Goal: Task Accomplishment & Management: Manage account settings

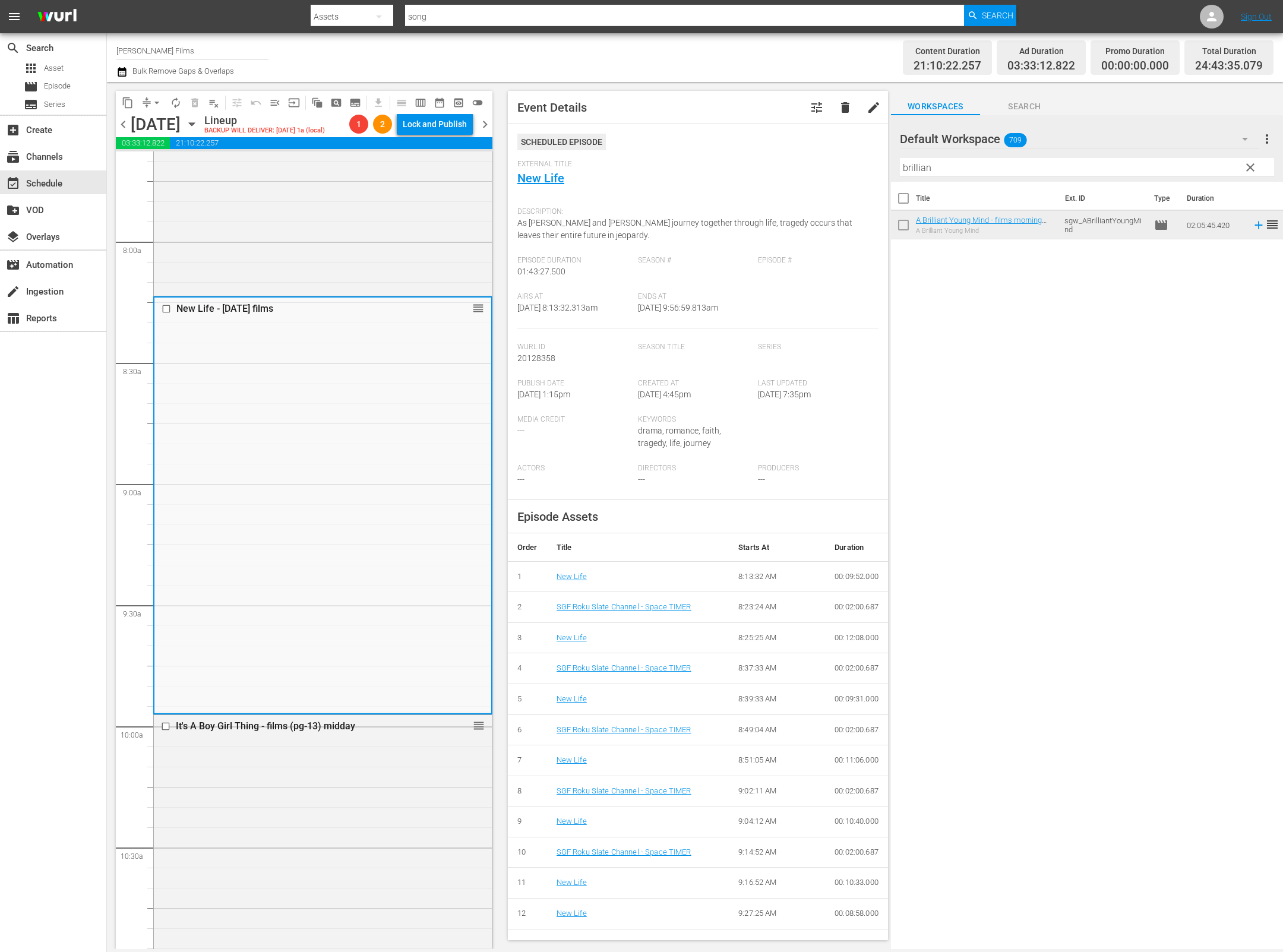
scroll to position [1711, 0]
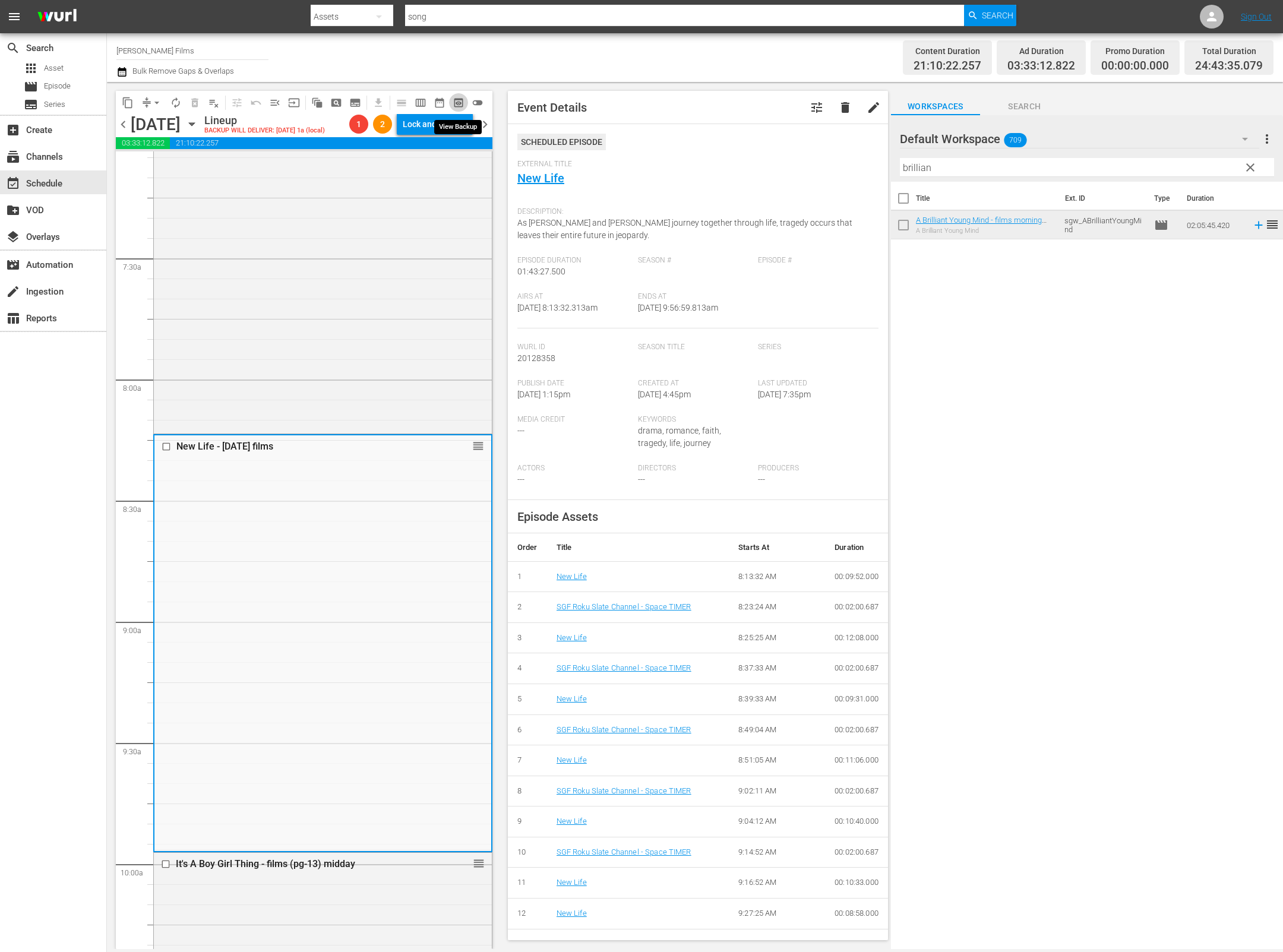
click at [462, 100] on span "preview_outlined" at bounding box center [458, 102] width 12 height 12
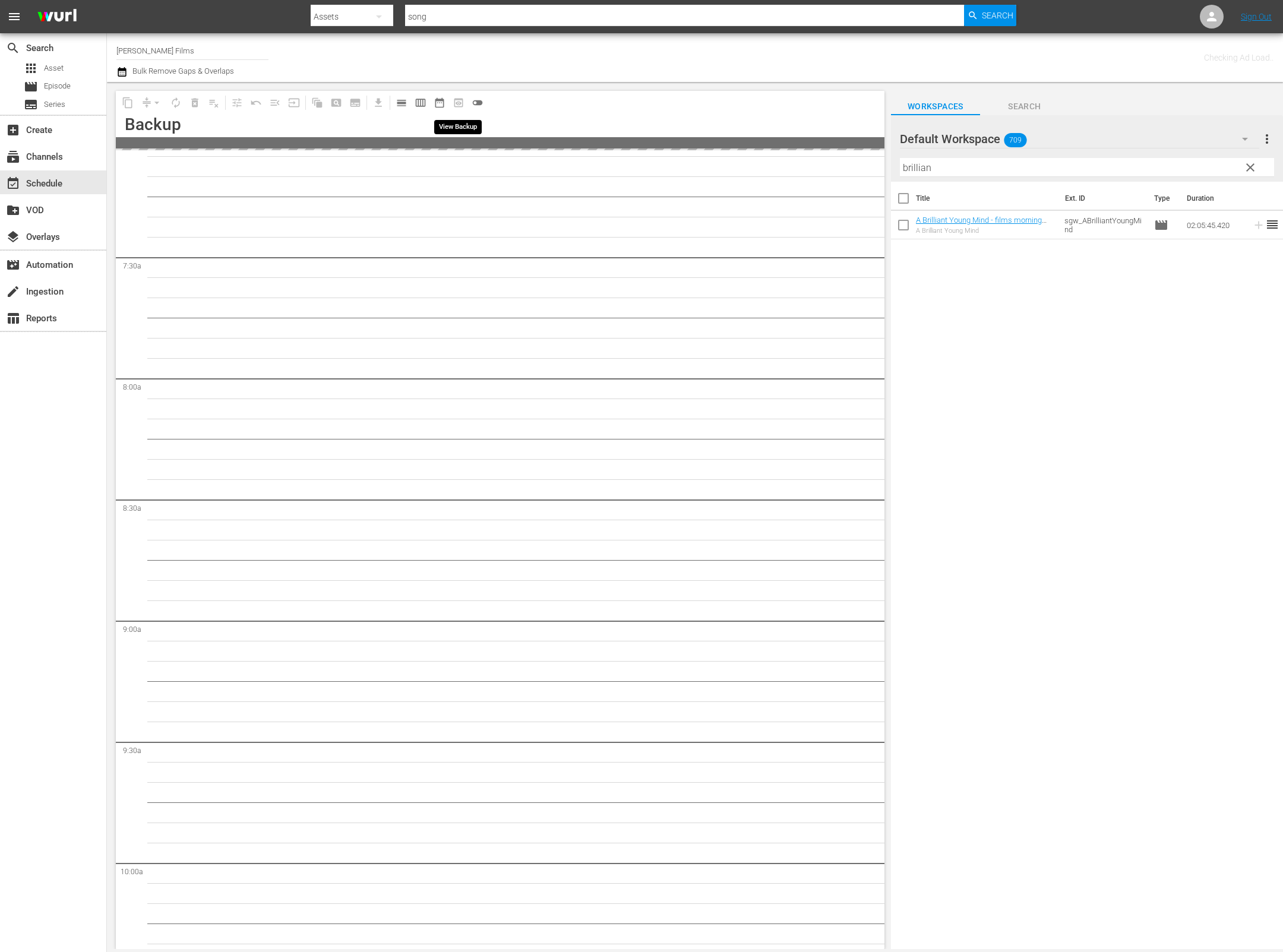
scroll to position [1751, 0]
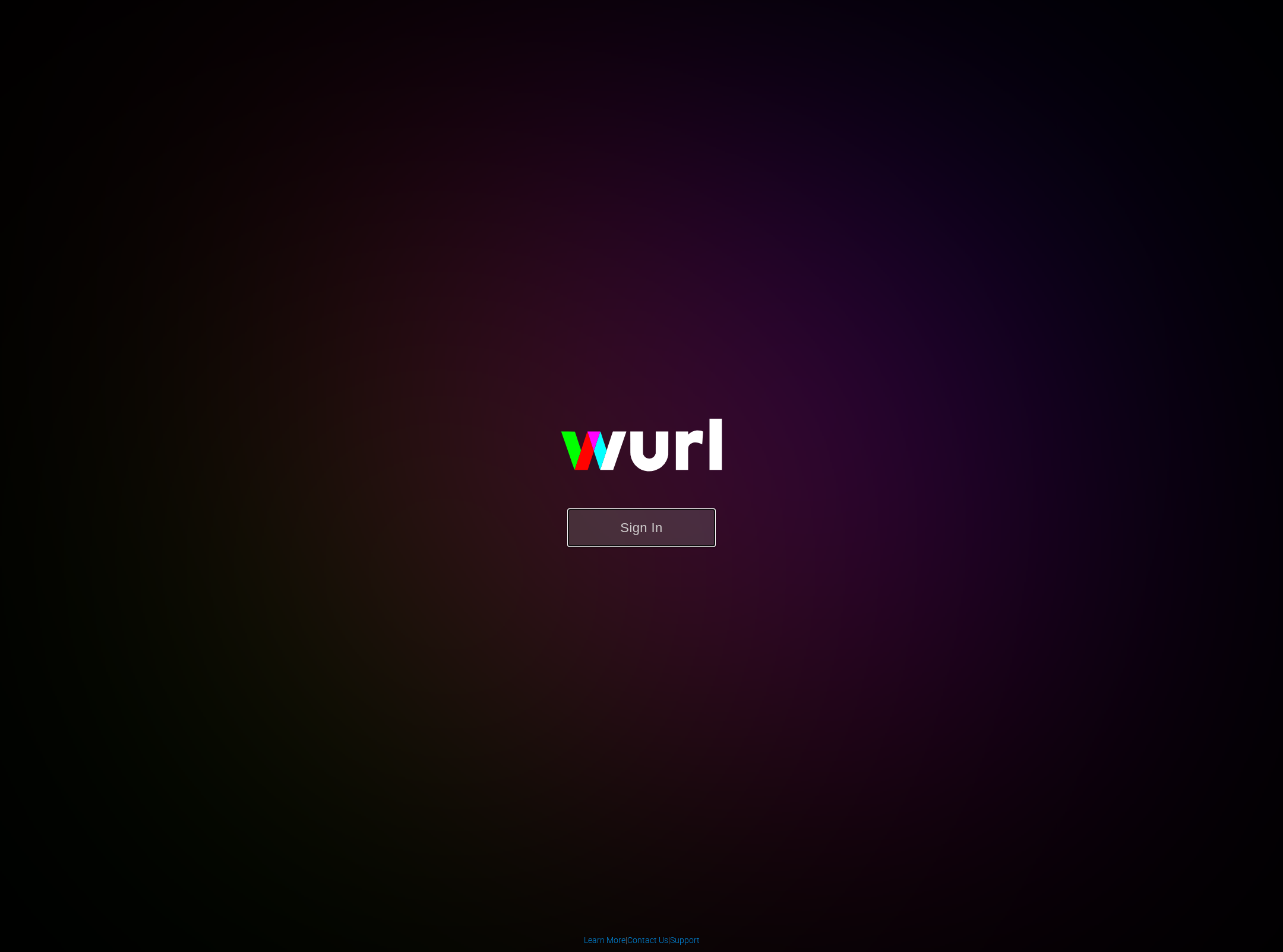
click at [636, 537] on button "Sign In" at bounding box center [642, 528] width 149 height 39
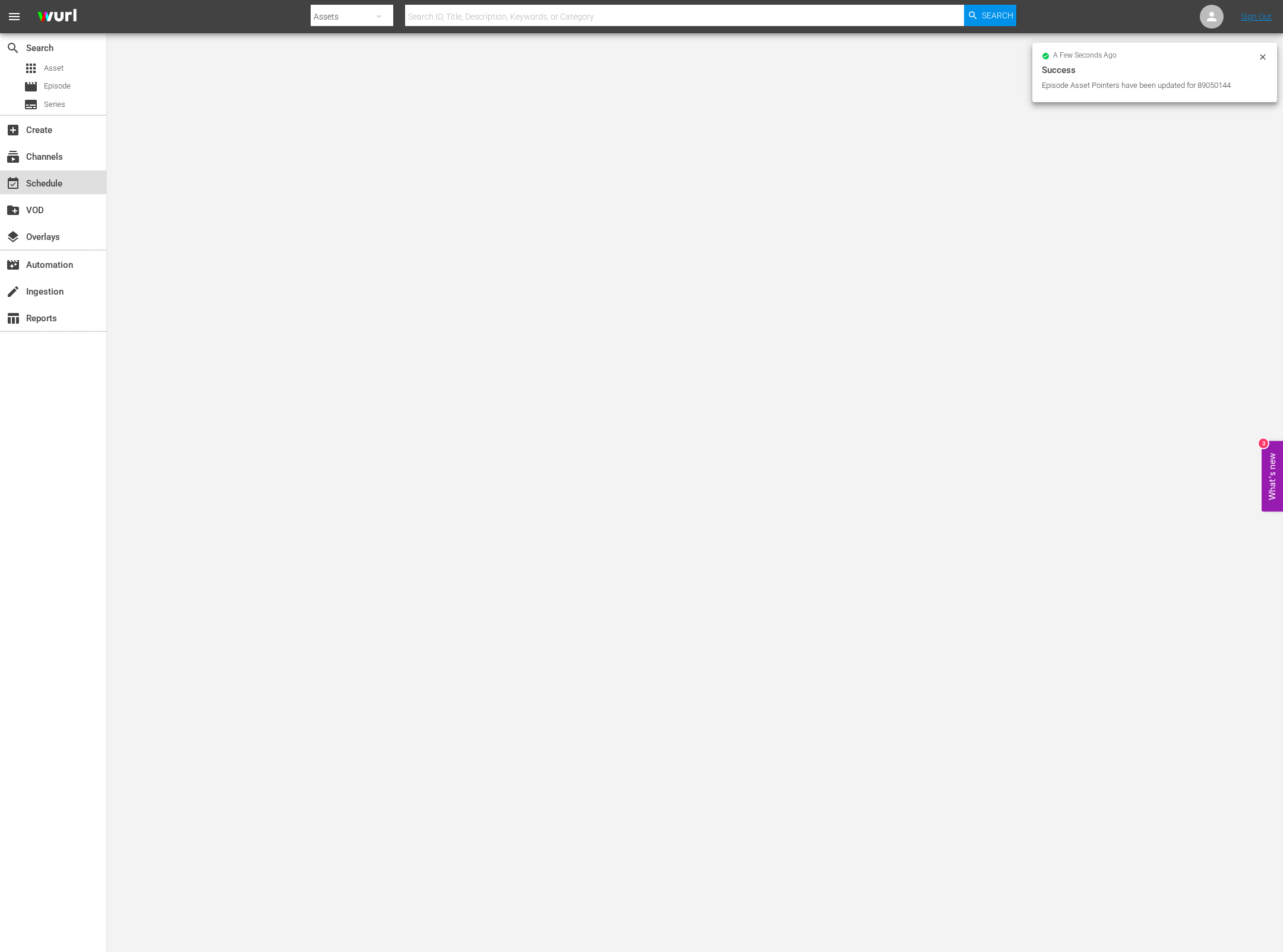
click at [57, 181] on div "event_available Schedule" at bounding box center [33, 182] width 66 height 11
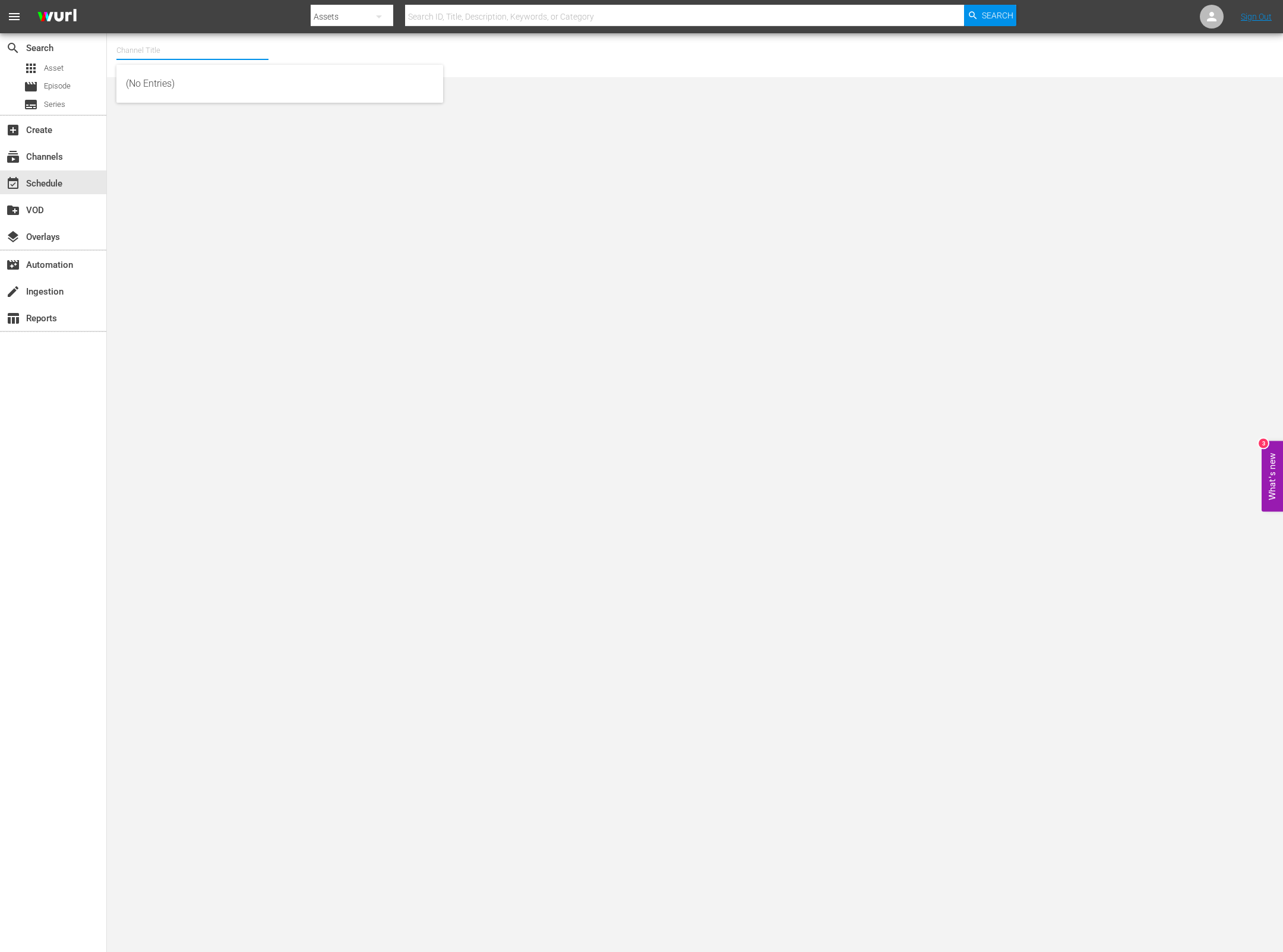
click at [238, 55] on input "text" at bounding box center [192, 50] width 152 height 28
click at [220, 116] on div "Samuel Goldwyn Films (1062 - samuelgoldwyn_films_1)" at bounding box center [279, 112] width 307 height 28
type input "Samuel Goldwyn Films (1062 - samuelgoldwyn_films_1)"
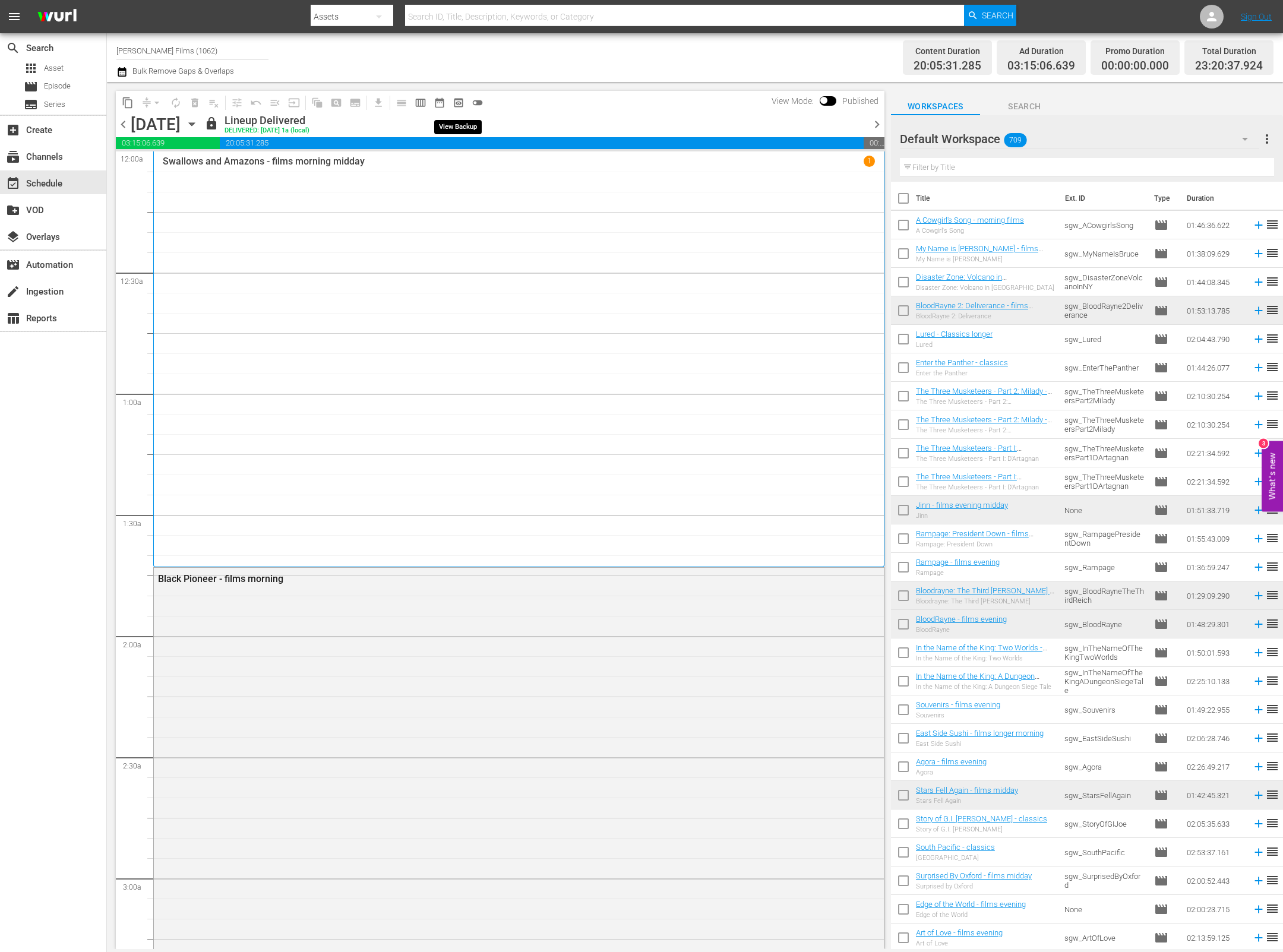
click at [457, 103] on span "preview_outlined" at bounding box center [458, 102] width 12 height 12
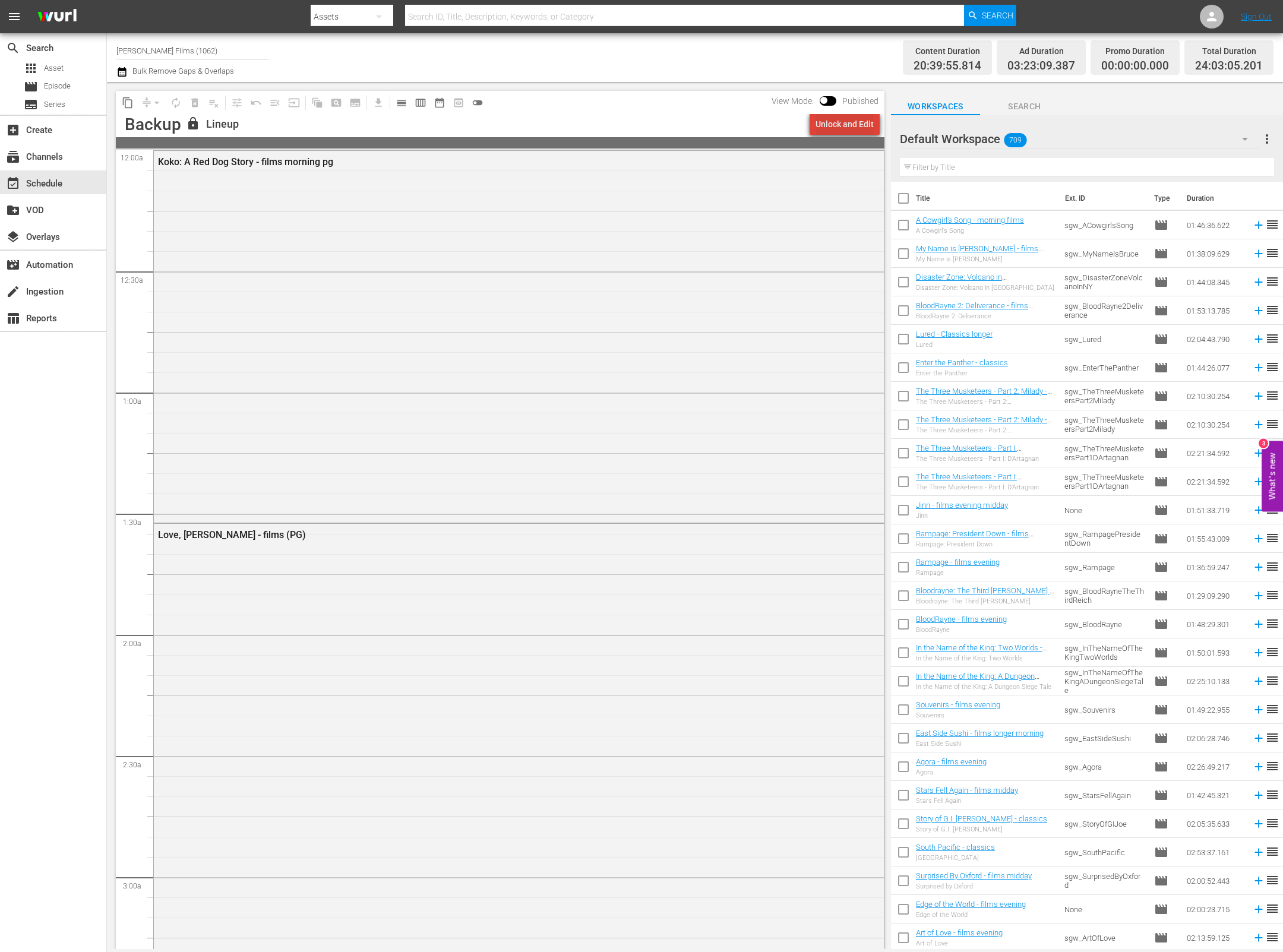
click at [860, 122] on div "Unlock and Edit" at bounding box center [845, 124] width 58 height 21
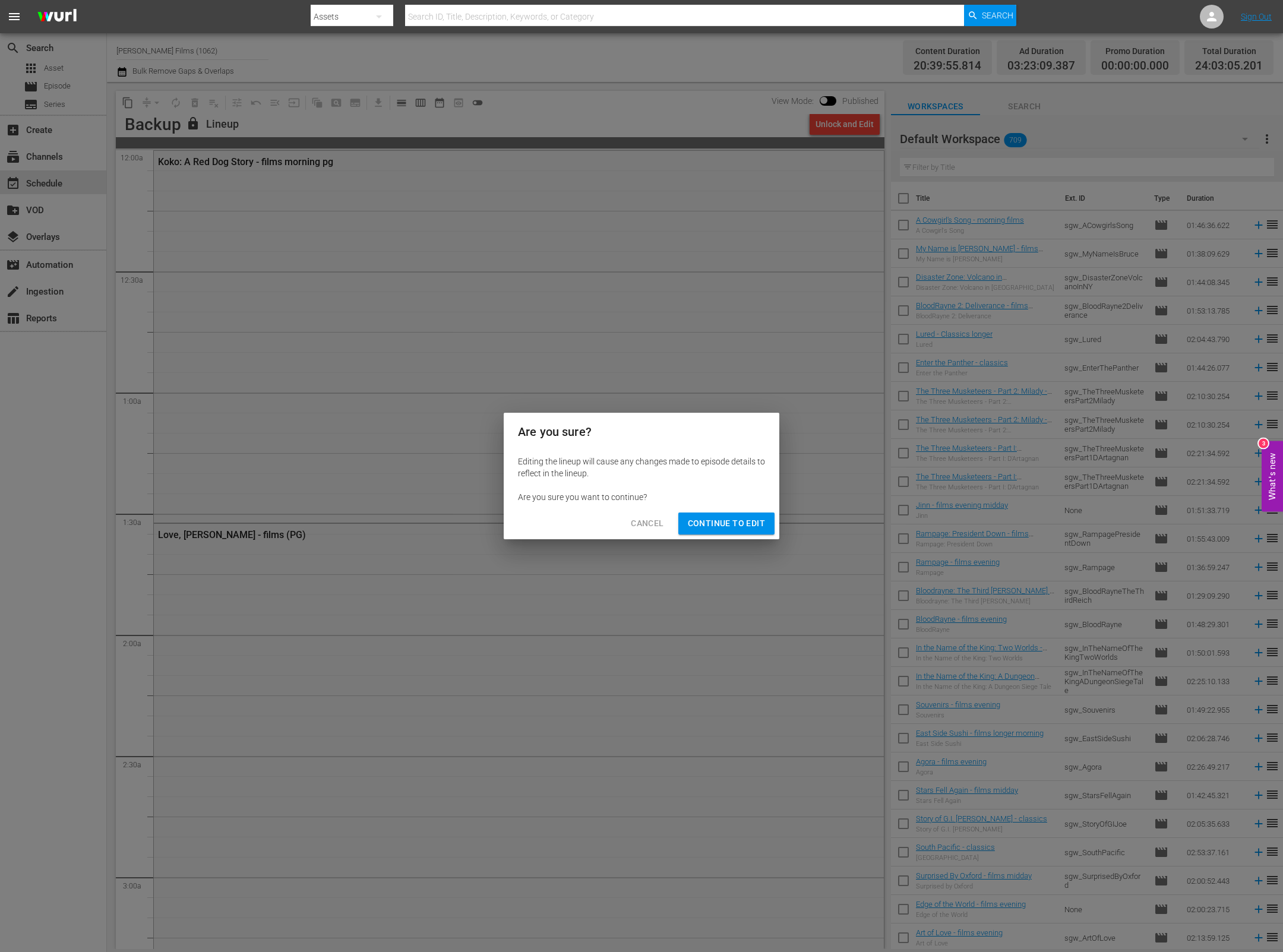
drag, startPoint x: 739, startPoint y: 531, endPoint x: 707, endPoint y: 525, distance: 32.6
click at [739, 531] on button "Continue to Edit" at bounding box center [726, 523] width 97 height 22
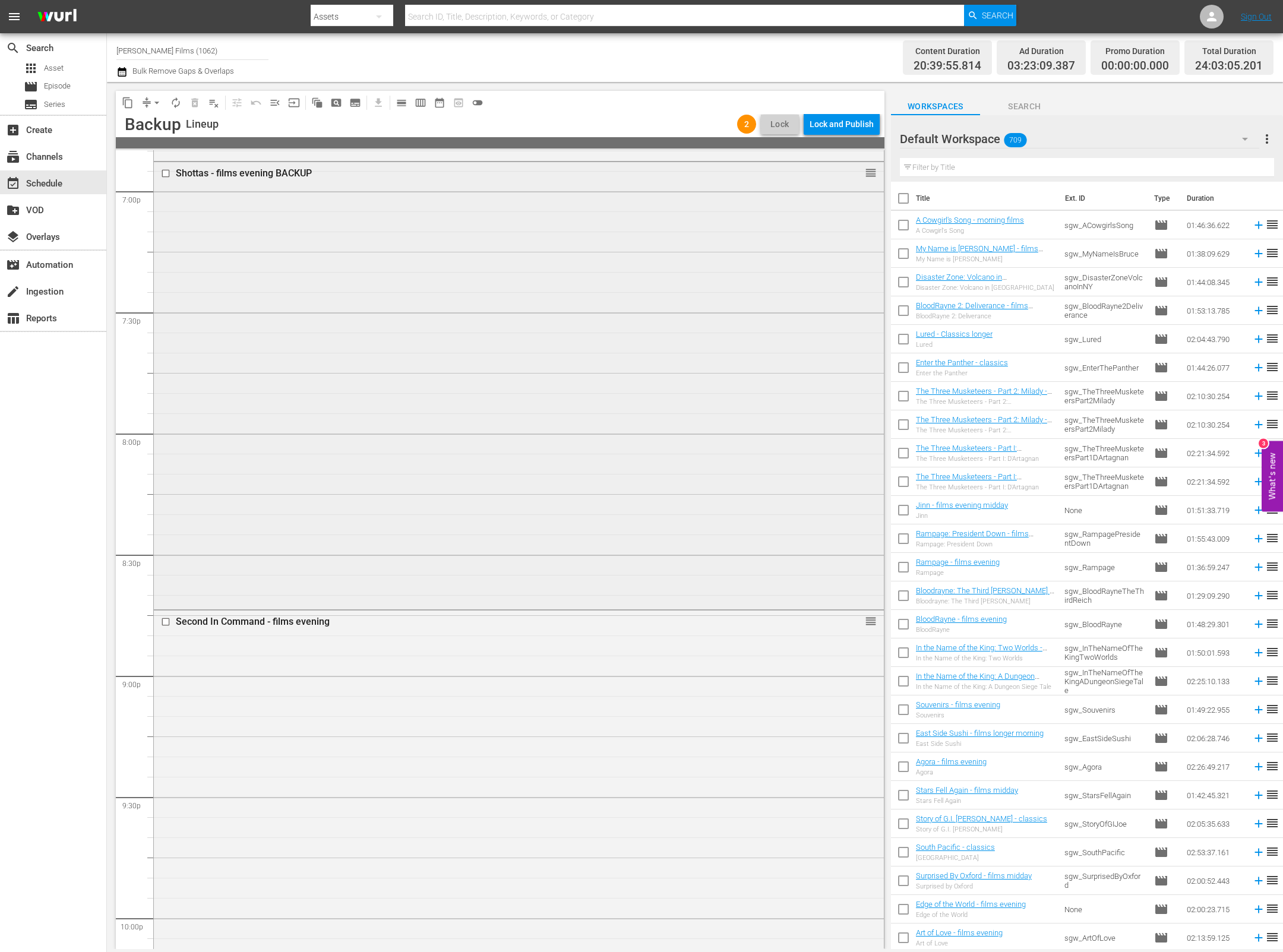
scroll to position [5030, 0]
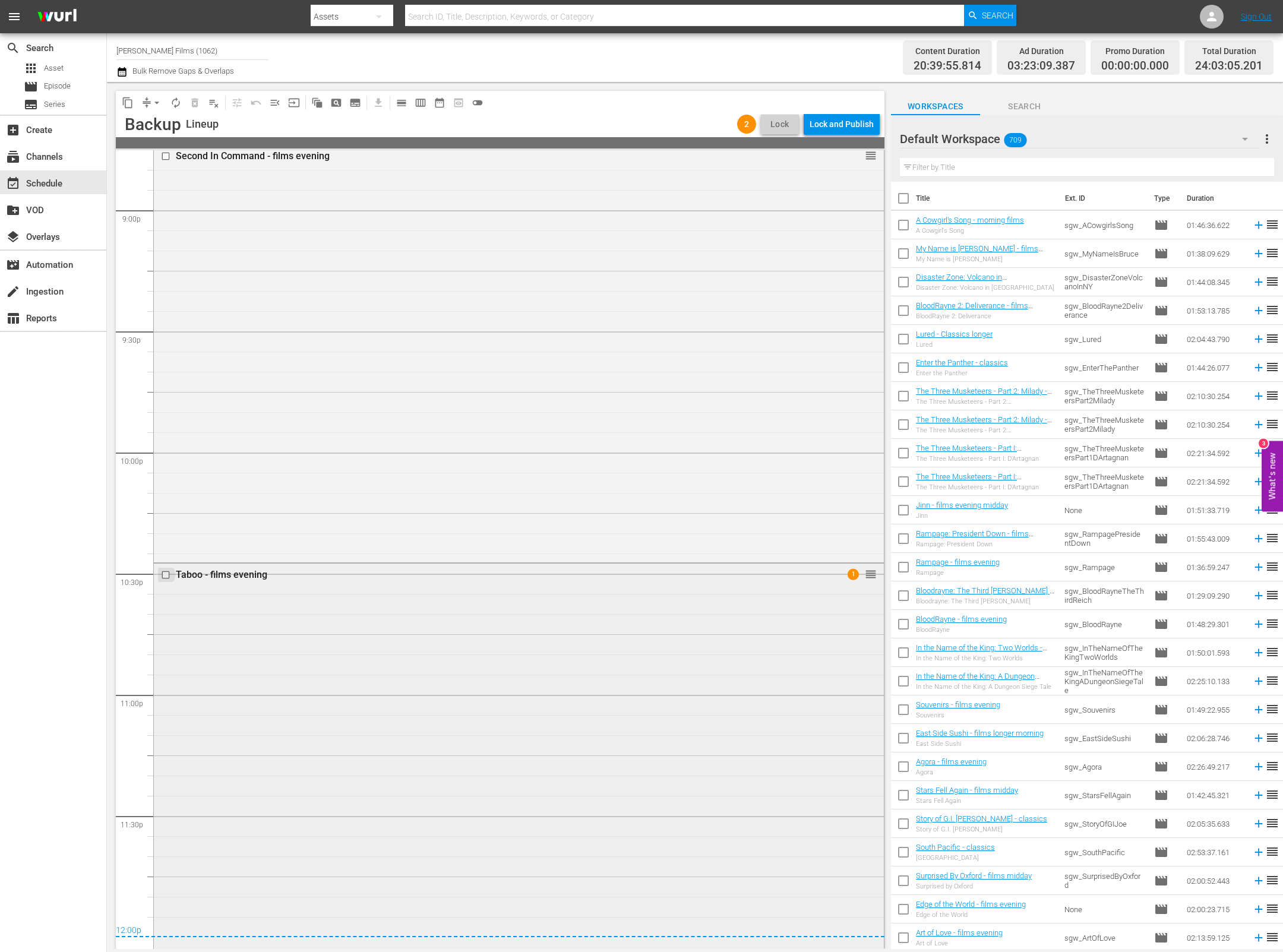
click at [167, 575] on input "checkbox" at bounding box center [167, 574] width 12 height 10
click at [192, 104] on span "delete_forever_outlined" at bounding box center [194, 102] width 12 height 12
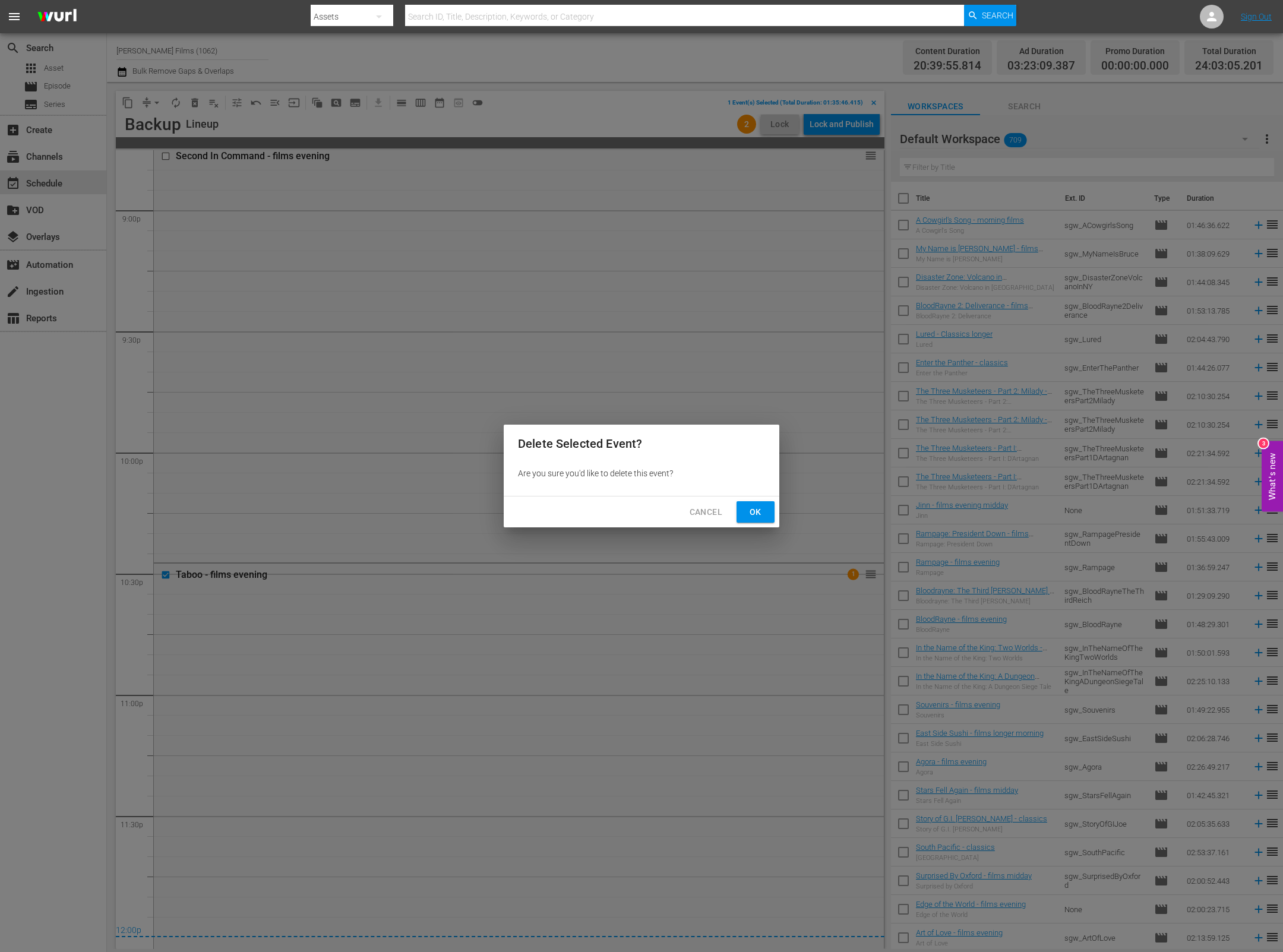
drag, startPoint x: 748, startPoint y: 517, endPoint x: 713, endPoint y: 493, distance: 42.4
click at [748, 517] on span "Ok" at bounding box center [755, 512] width 19 height 15
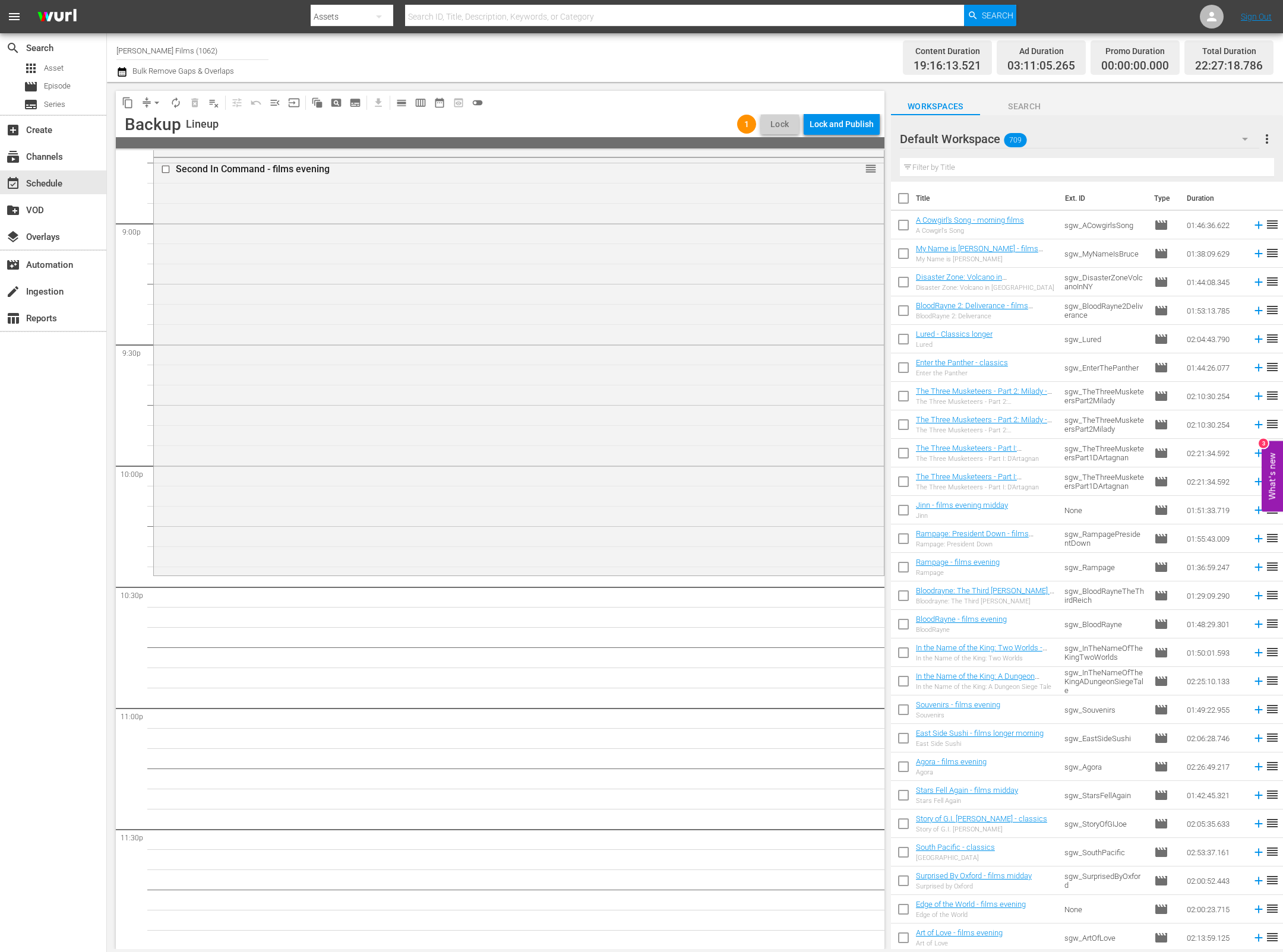
scroll to position [5018, 0]
click at [1033, 166] on input "text" at bounding box center [1086, 166] width 375 height 19
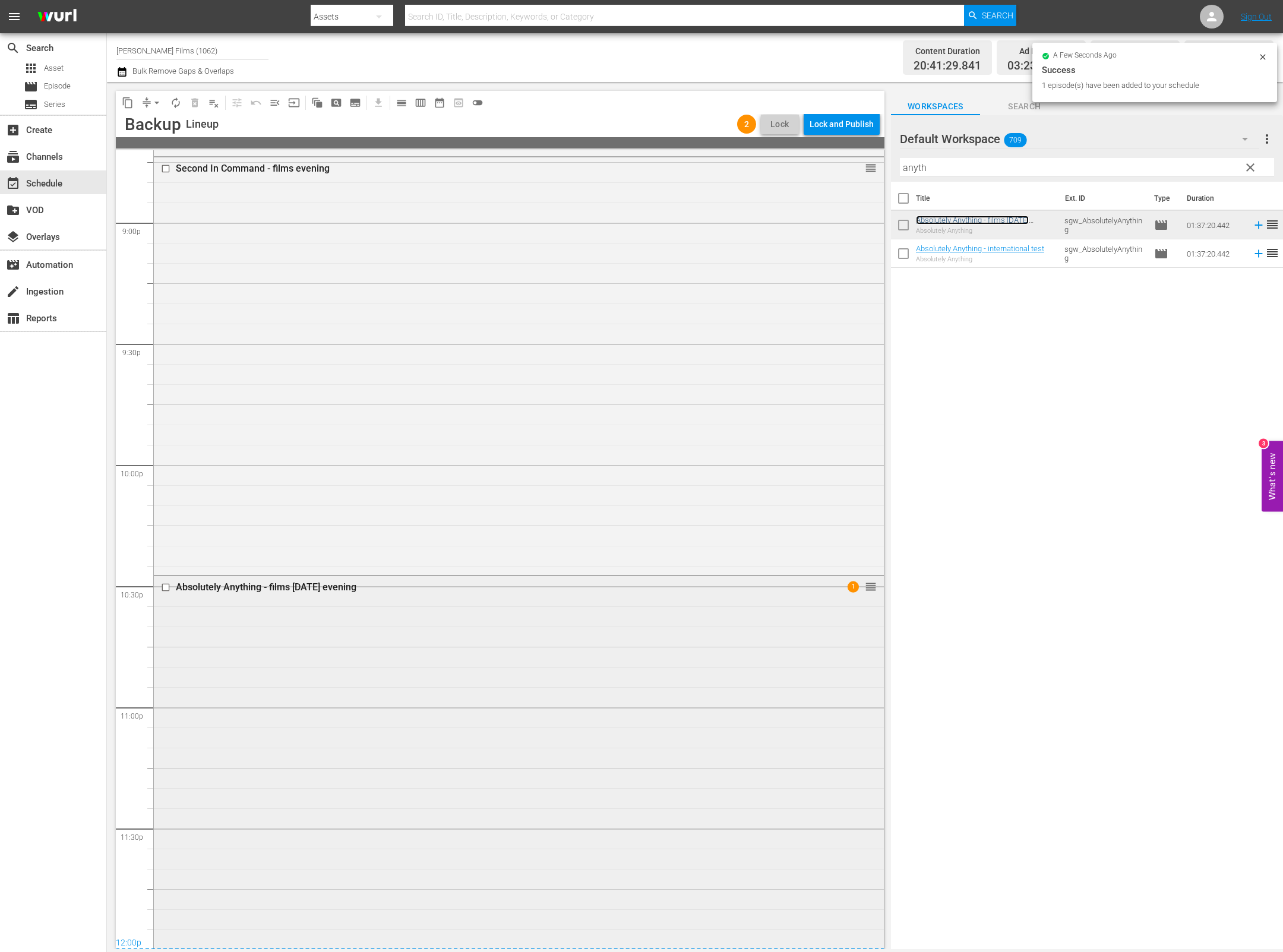
scroll to position [5036, 0]
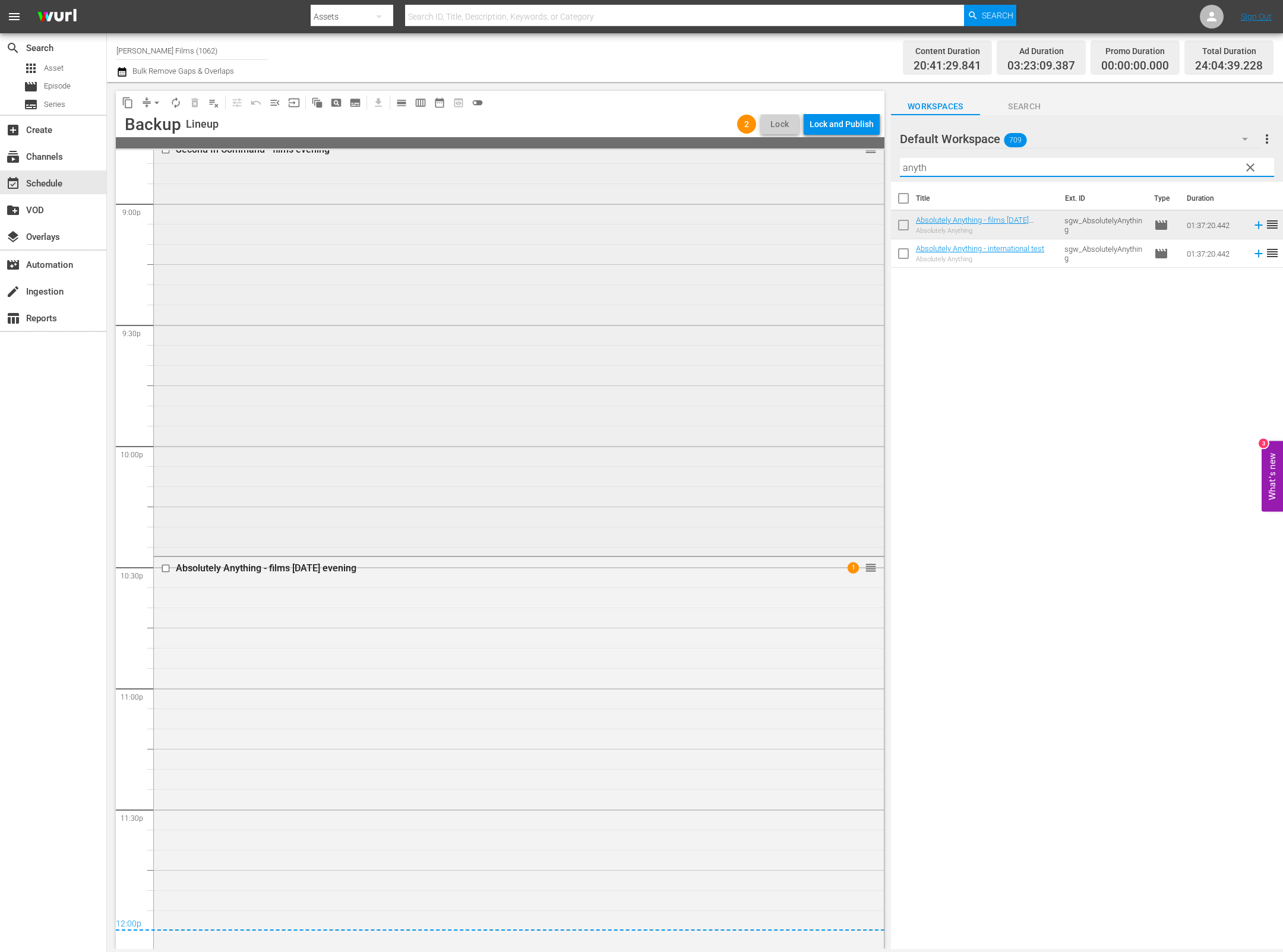
drag, startPoint x: 961, startPoint y: 167, endPoint x: 795, endPoint y: 156, distance: 166.4
click at [795, 156] on div "content_copy compress arrow_drop_down autorenew_outlined delete_forever_outline…" at bounding box center [695, 515] width 1176 height 867
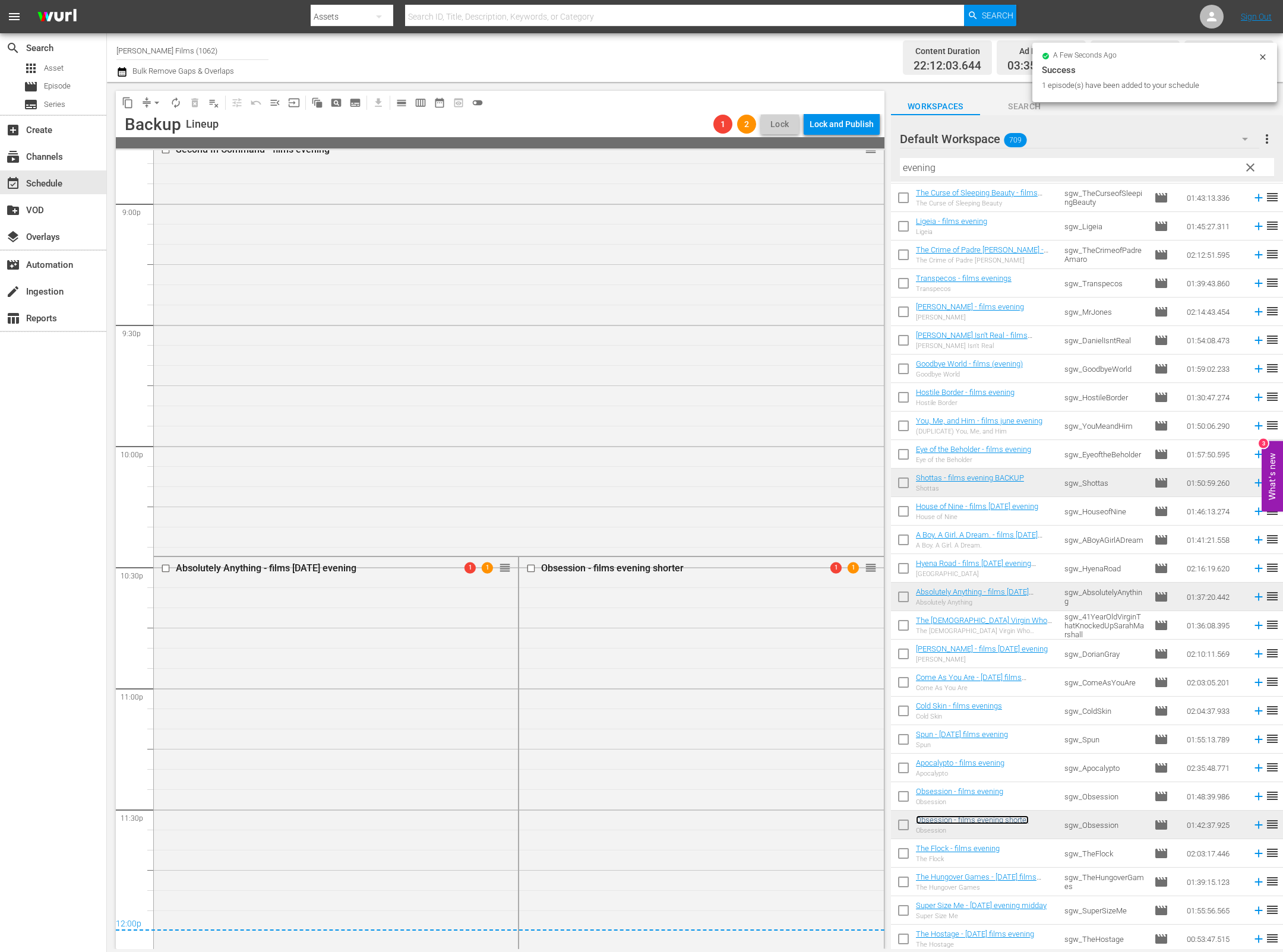
scroll to position [5058, 0]
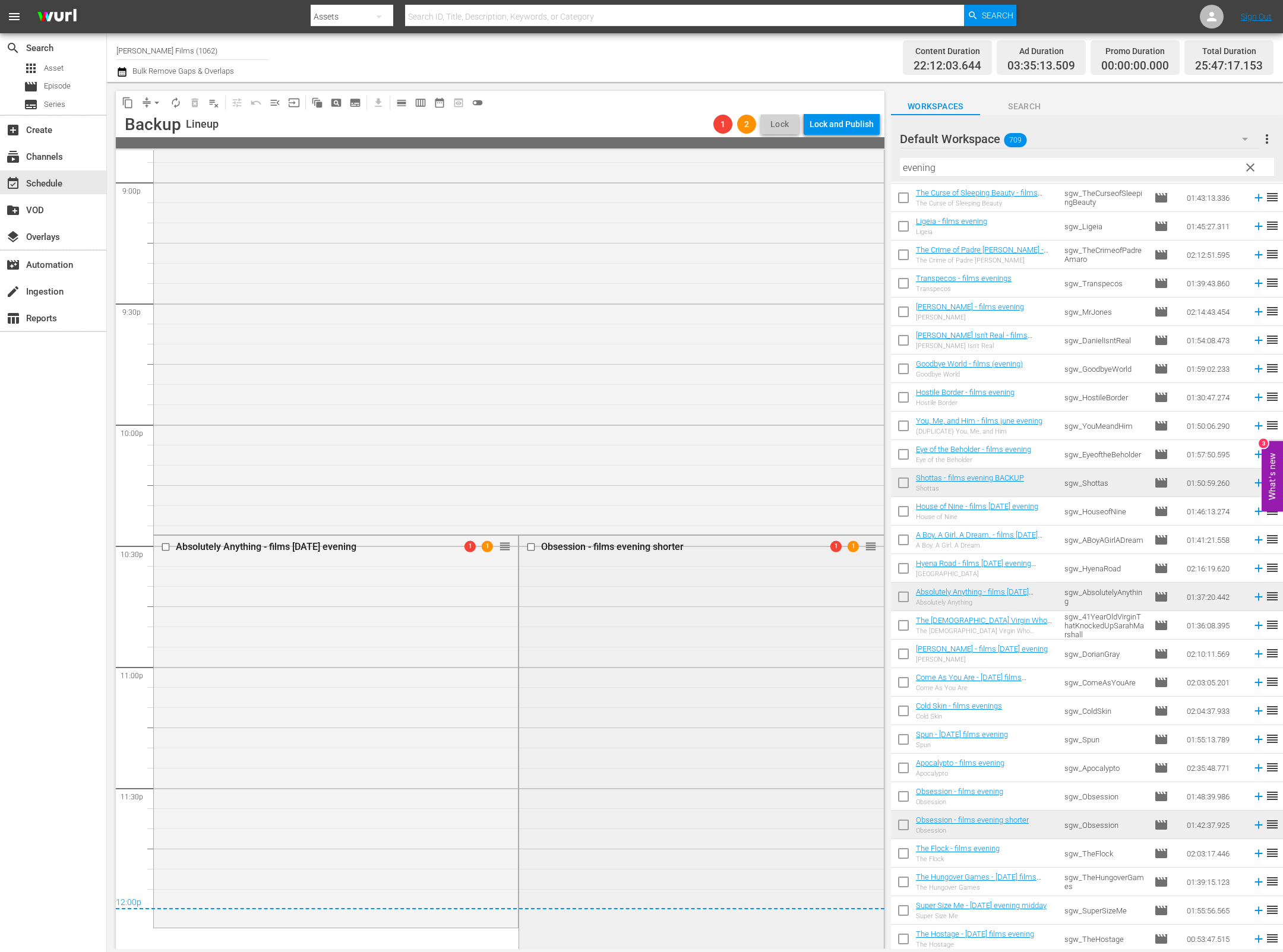
click at [532, 548] on input "checkbox" at bounding box center [532, 546] width 12 height 10
click at [197, 103] on span "delete_forever_outlined" at bounding box center [194, 102] width 12 height 12
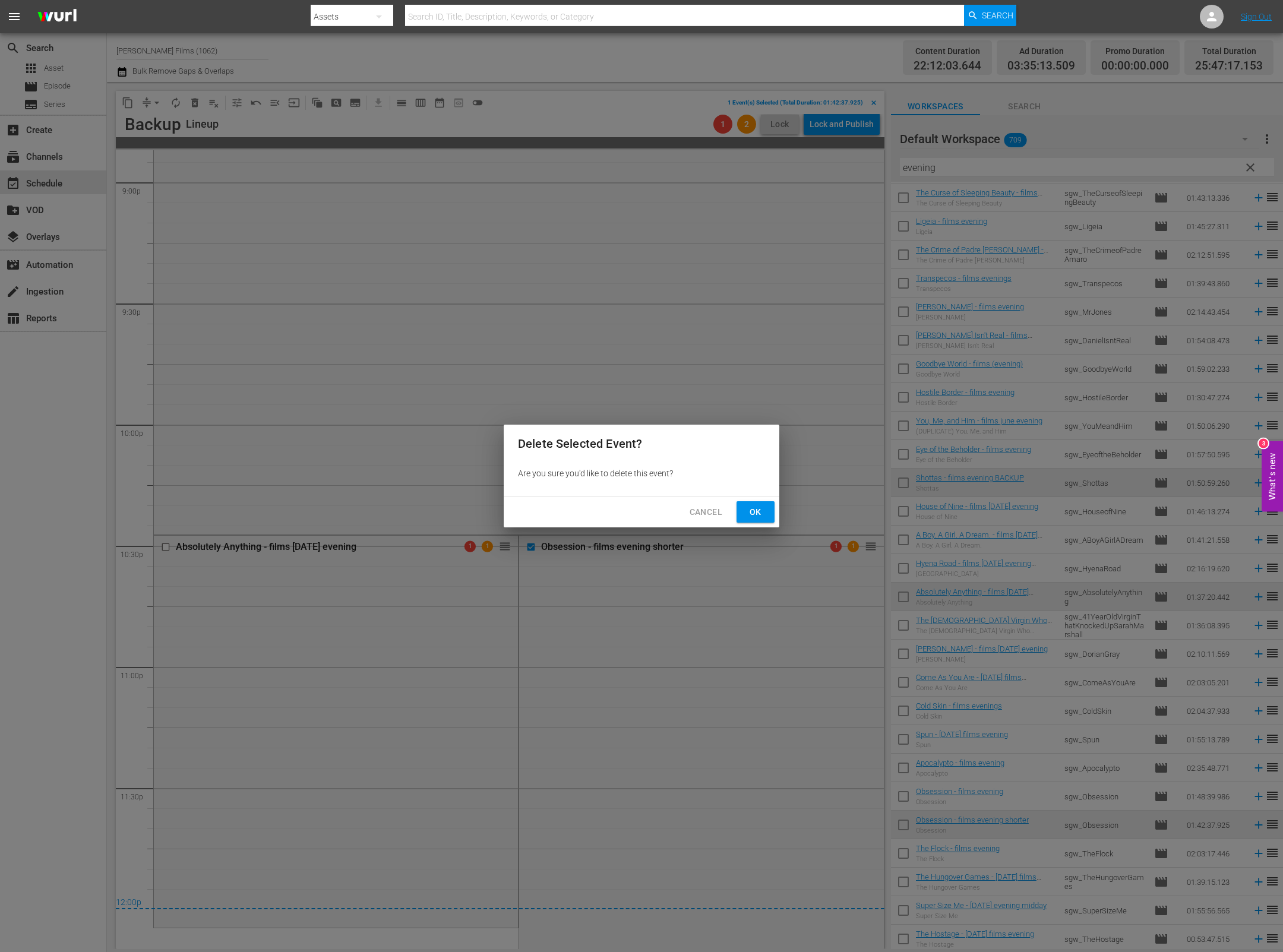
drag, startPoint x: 754, startPoint y: 512, endPoint x: 735, endPoint y: 514, distance: 19.1
click at [754, 512] on span "Ok" at bounding box center [755, 512] width 19 height 15
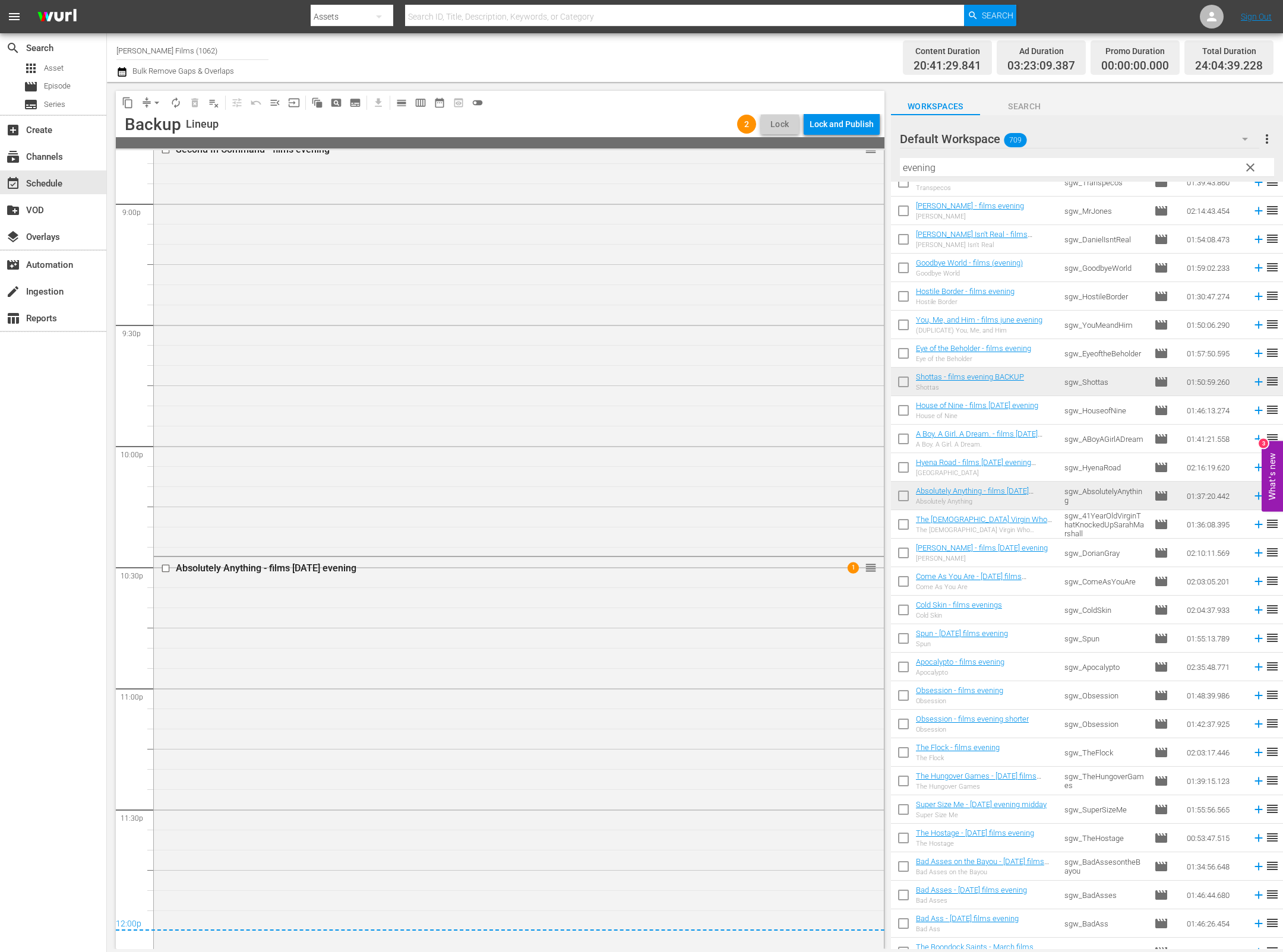
scroll to position [3337, 0]
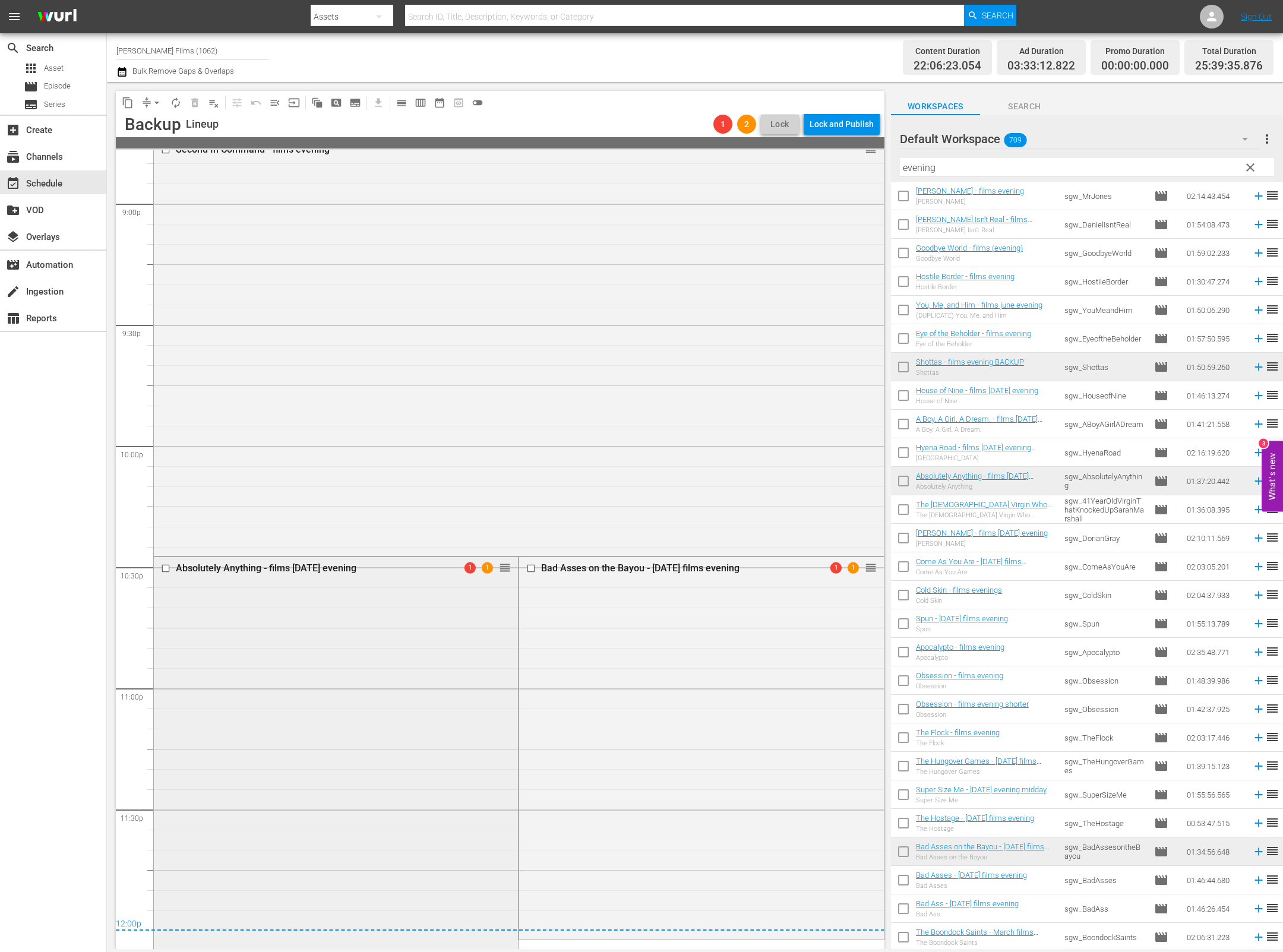
click at [166, 569] on input "checkbox" at bounding box center [167, 568] width 12 height 10
click at [195, 101] on span "delete_forever_outlined" at bounding box center [194, 102] width 12 height 12
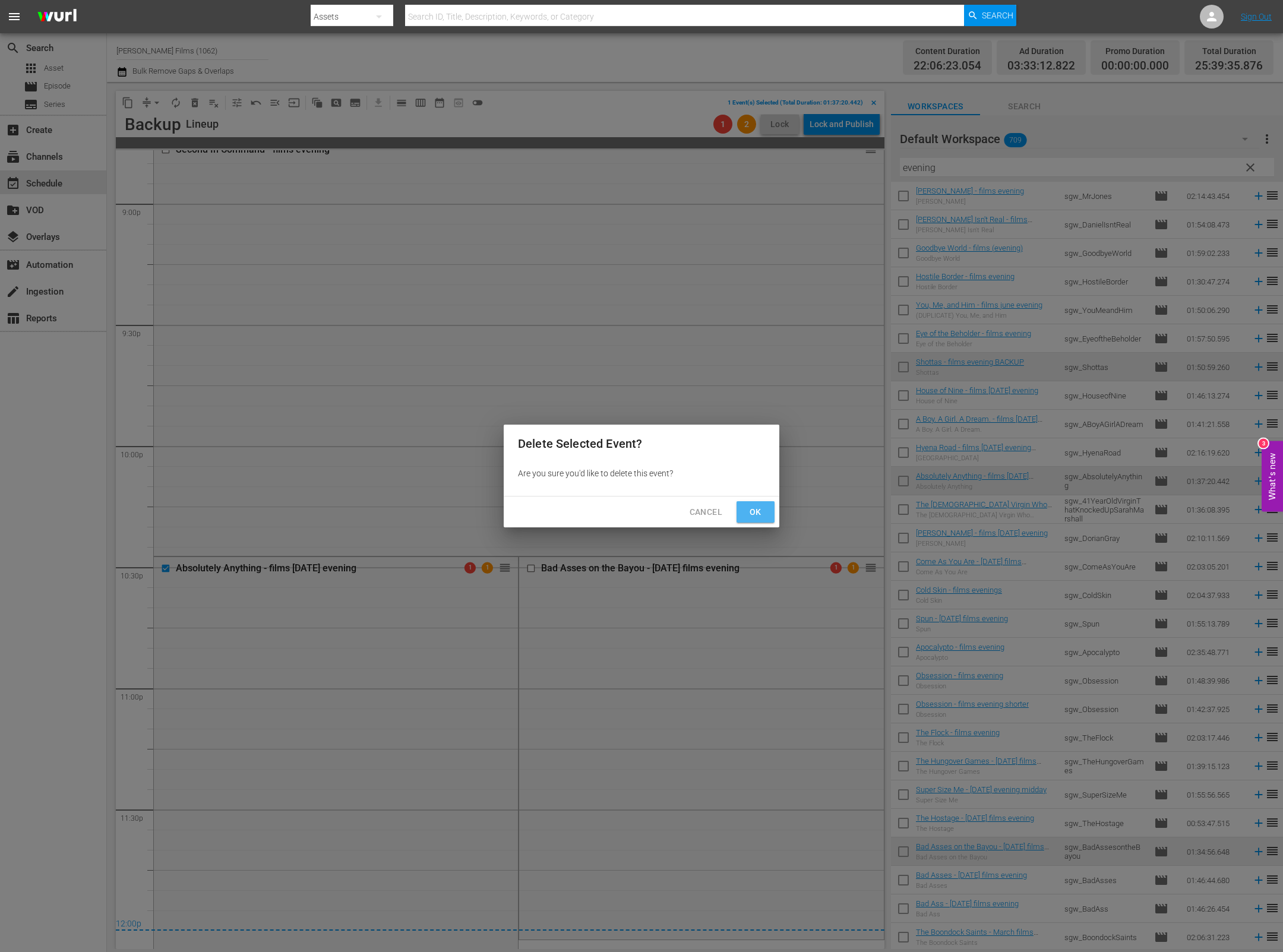
click at [758, 507] on span "Ok" at bounding box center [755, 512] width 19 height 15
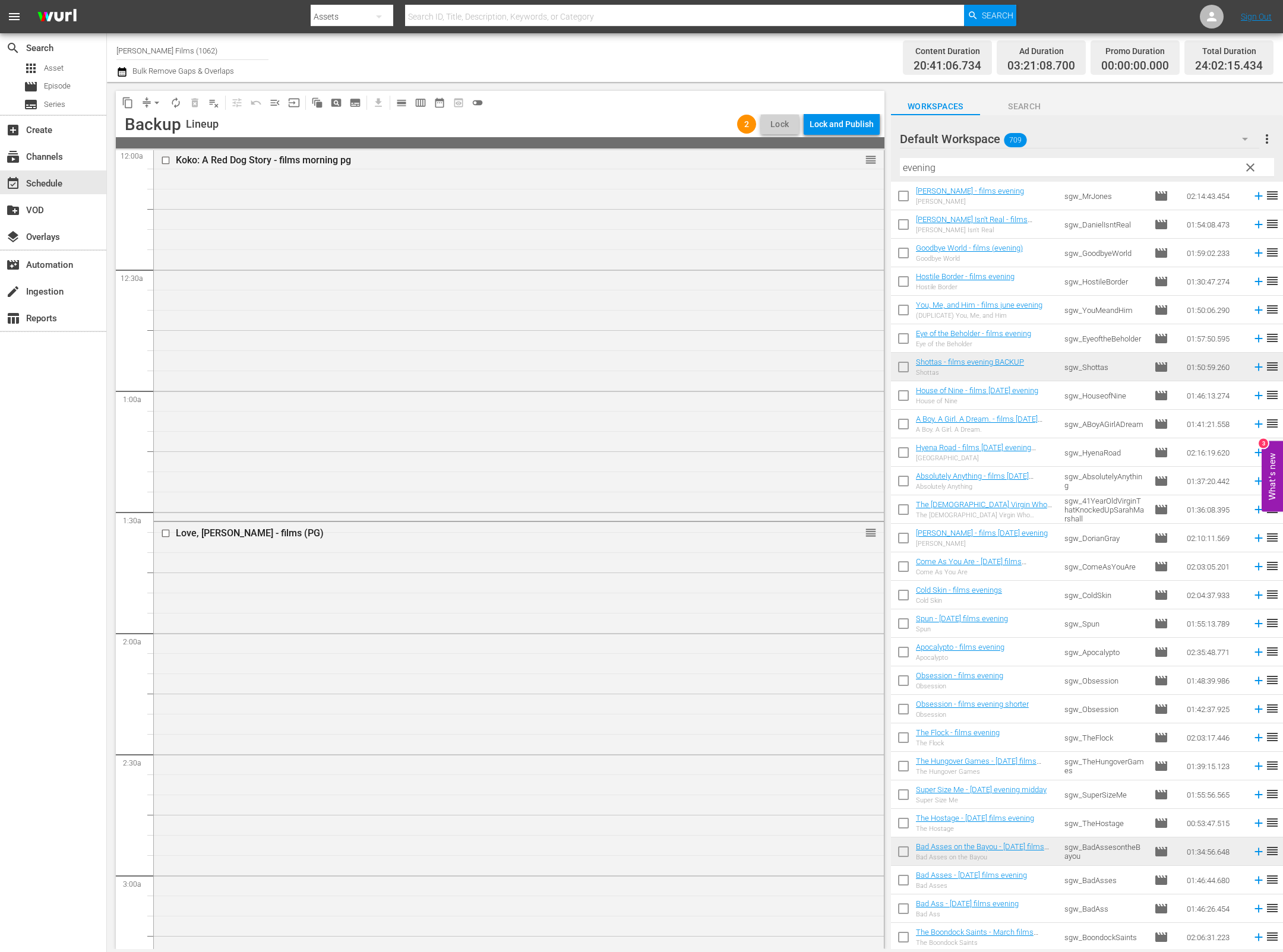
scroll to position [0, 0]
click at [562, 668] on div "Love, Kennedy - films (PG) reorder" at bounding box center [519, 740] width 730 height 432
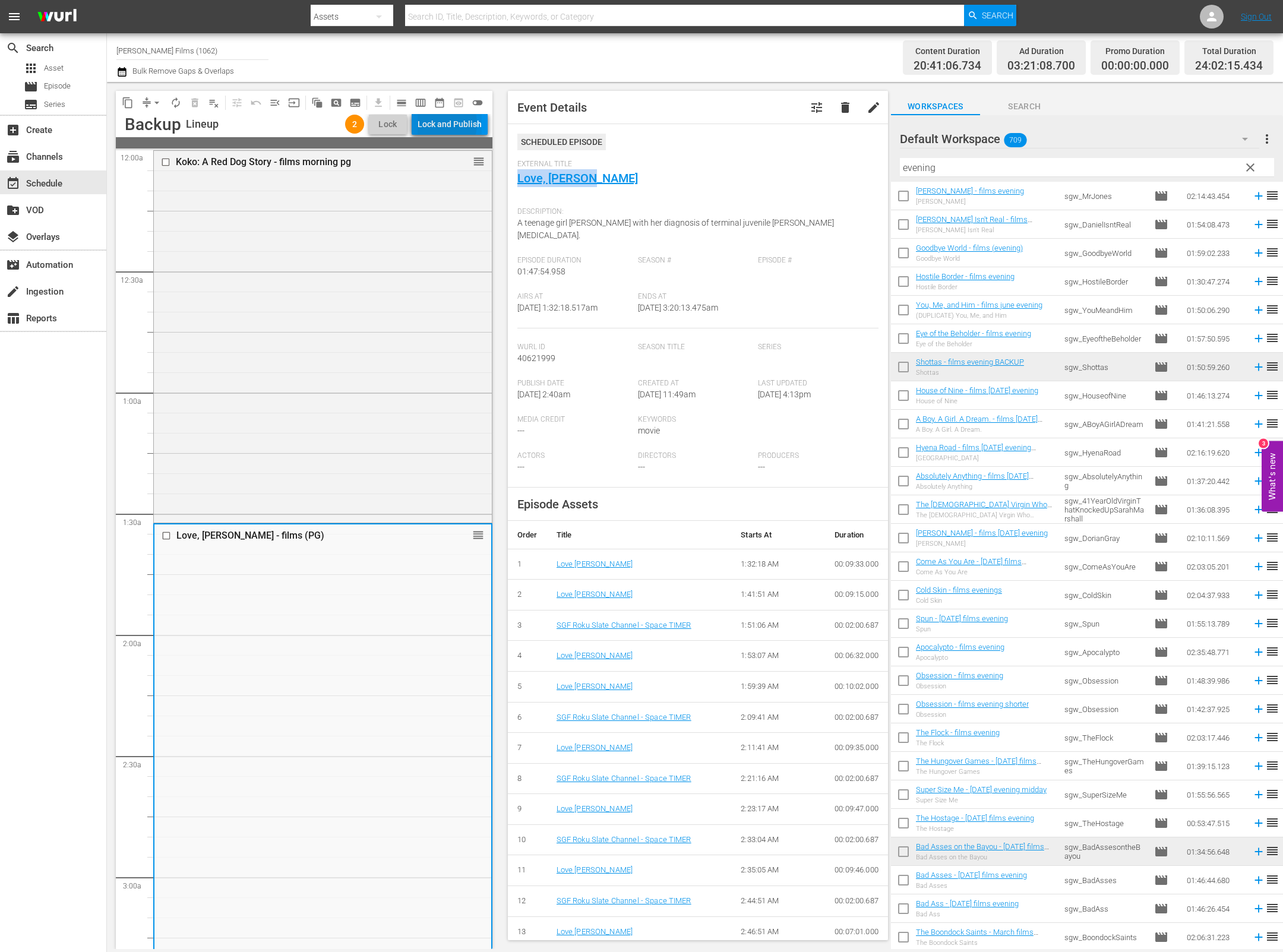
click at [441, 124] on div "Lock and Publish" at bounding box center [450, 124] width 64 height 21
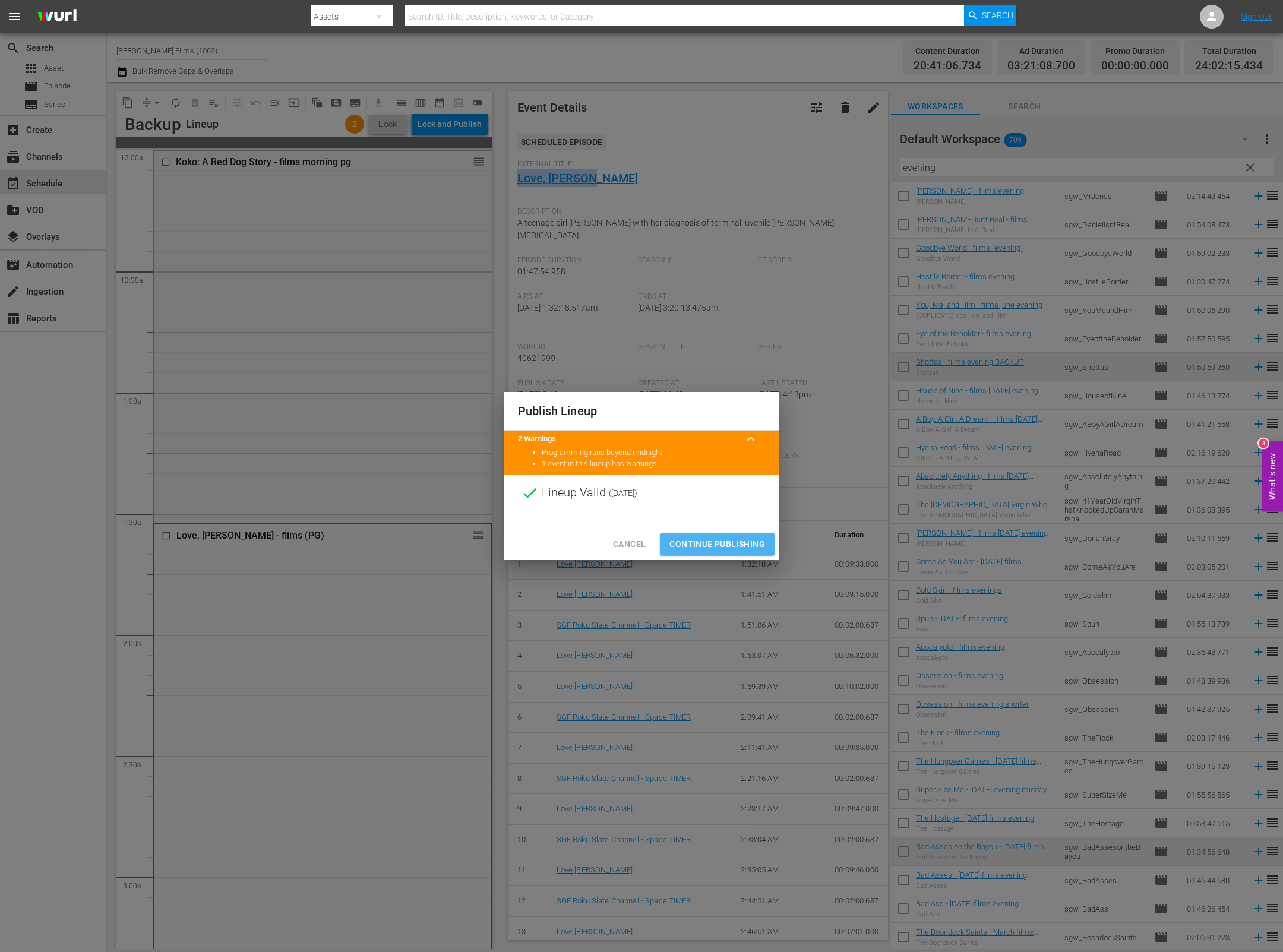
click at [704, 546] on span "Continue Publishing" at bounding box center [717, 544] width 96 height 15
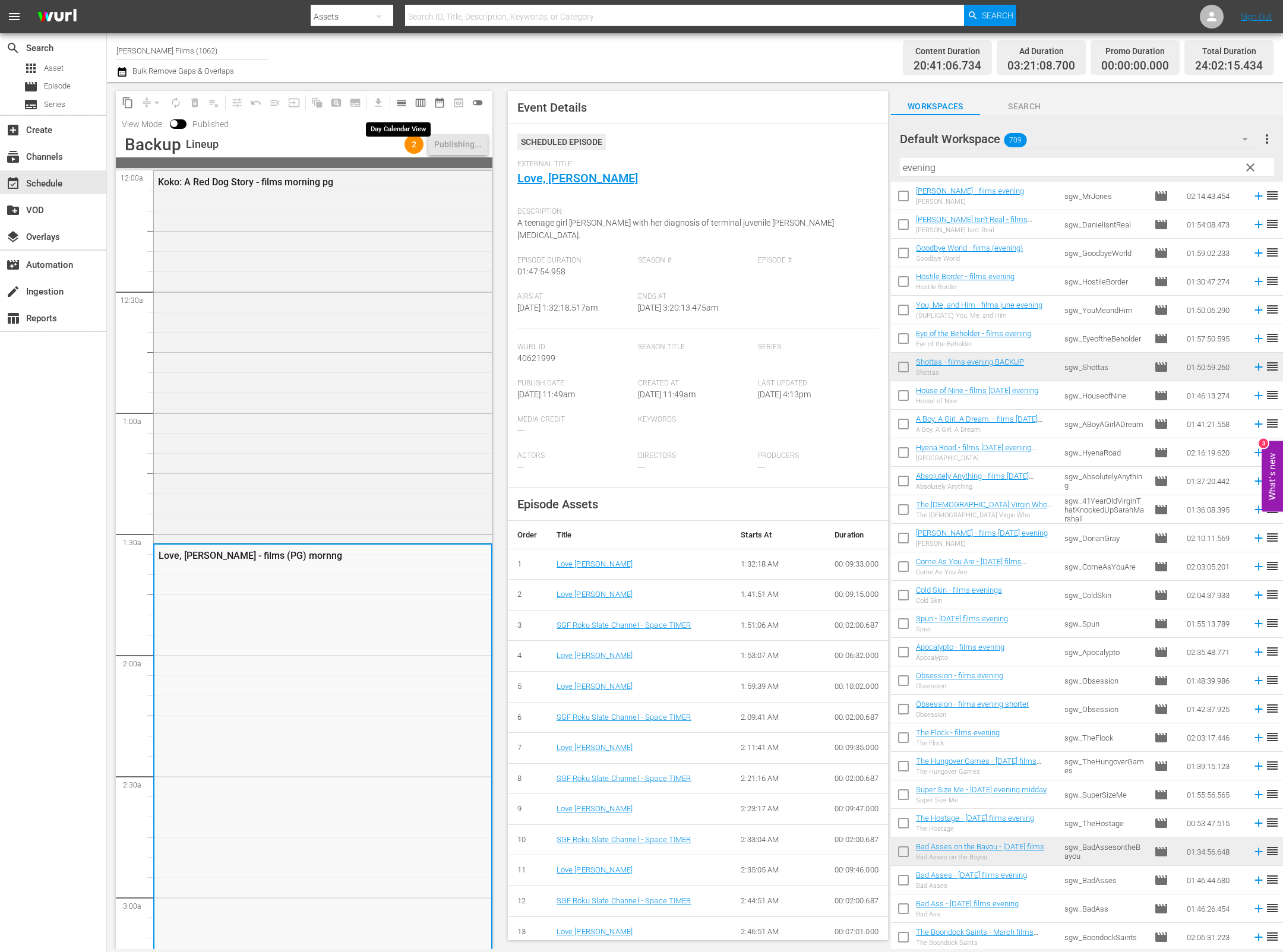
click at [402, 102] on span "calendar_view_day_outlined" at bounding box center [401, 102] width 12 height 12
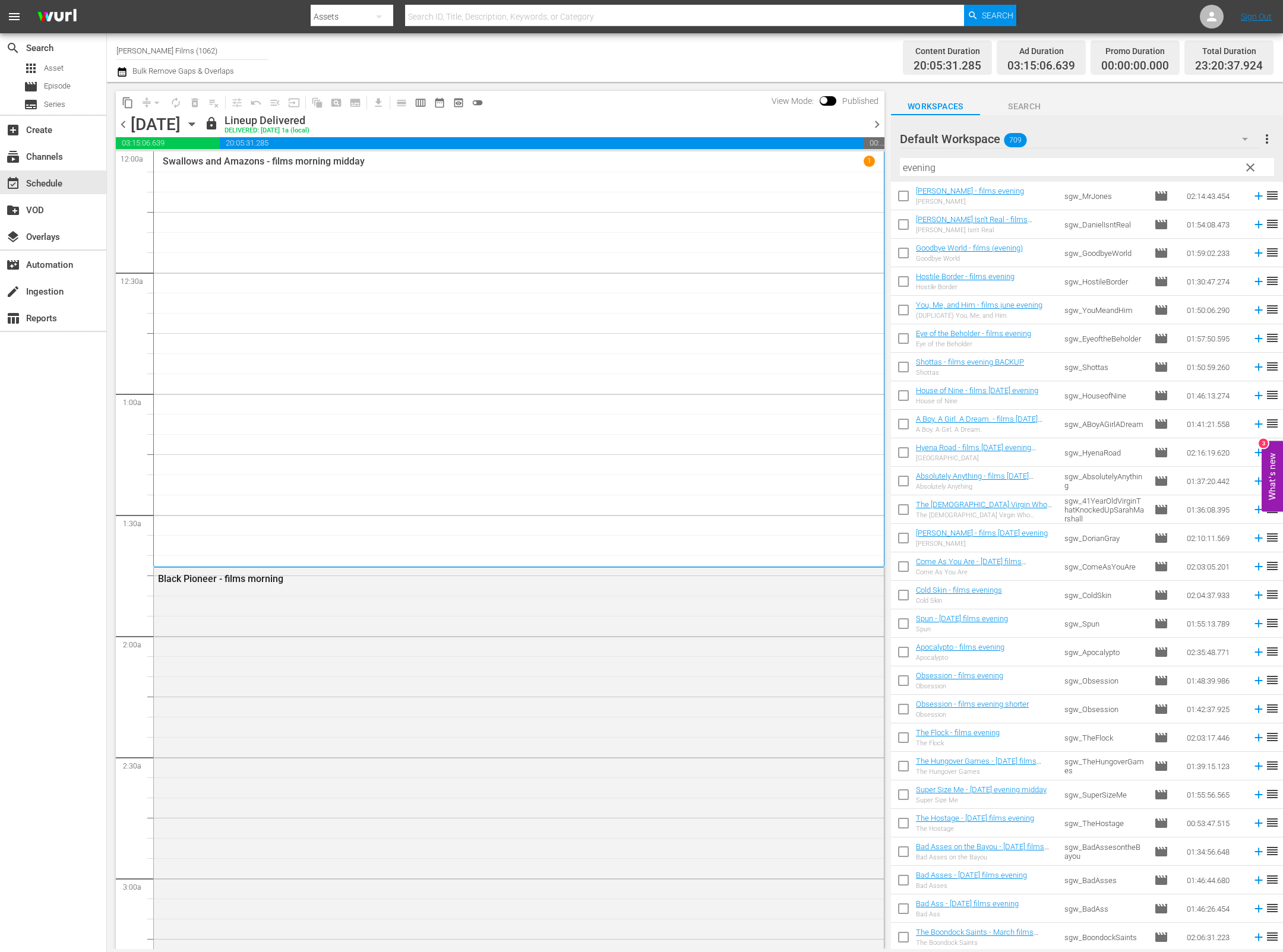
click at [1119, 173] on input "evening" at bounding box center [1086, 166] width 375 height 19
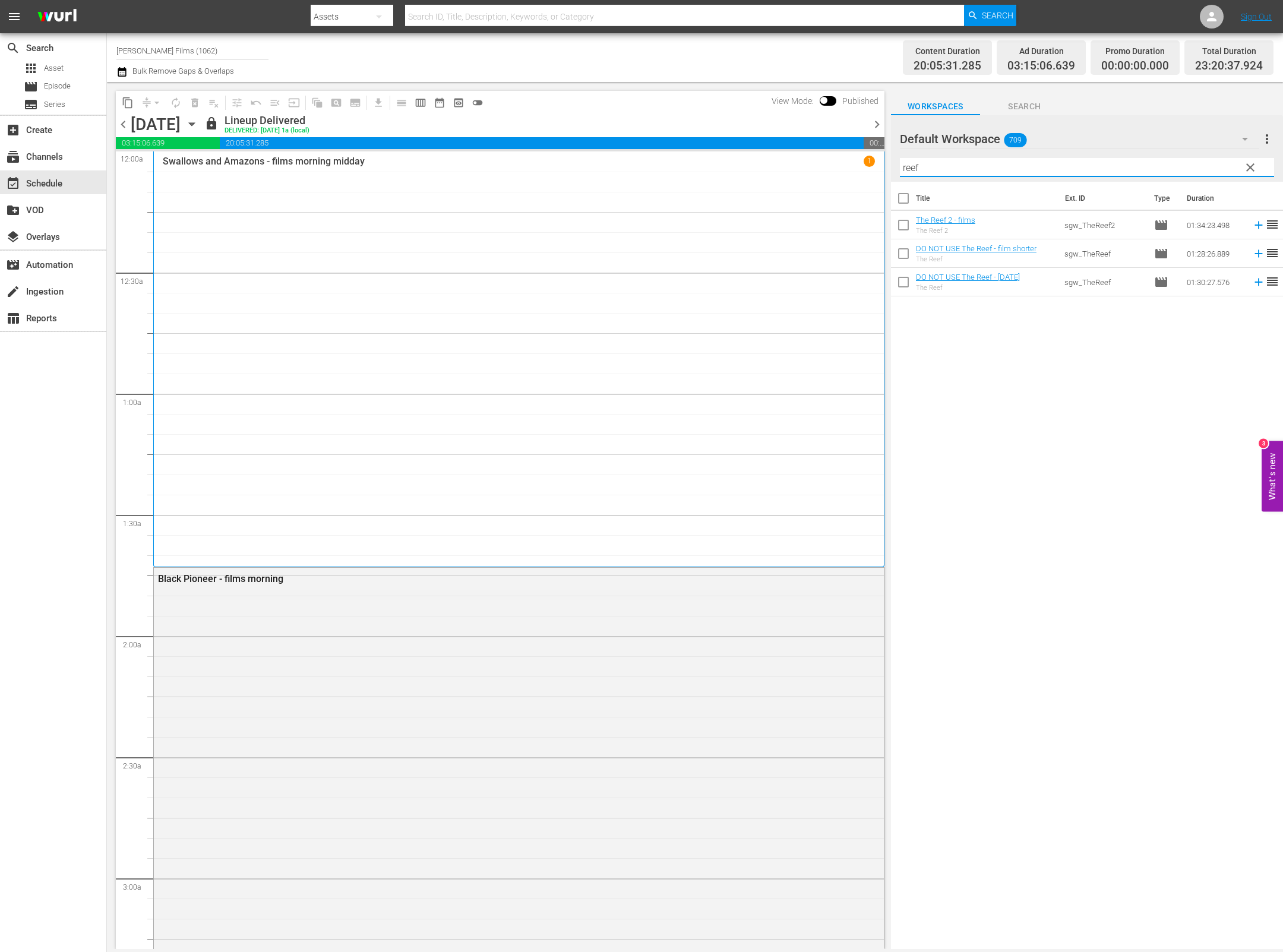
type input "reef"
click at [988, 279] on link "DO NOT USE The Reef - march 22" at bounding box center [967, 277] width 104 height 9
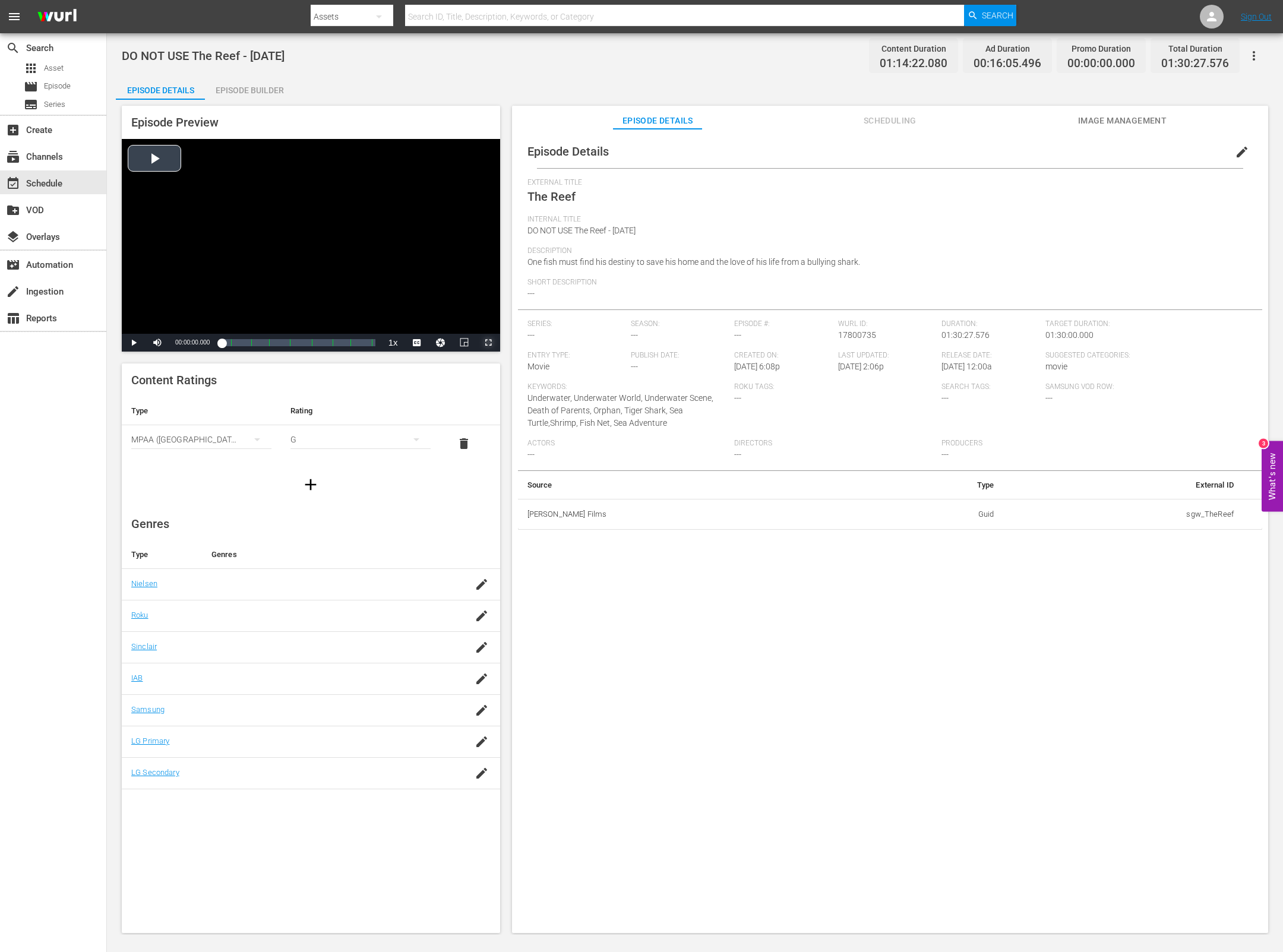
drag, startPoint x: 491, startPoint y: 341, endPoint x: 491, endPoint y: 448, distance: 107.0
click at [488, 343] on span "Video Player" at bounding box center [488, 343] width 0 height 0
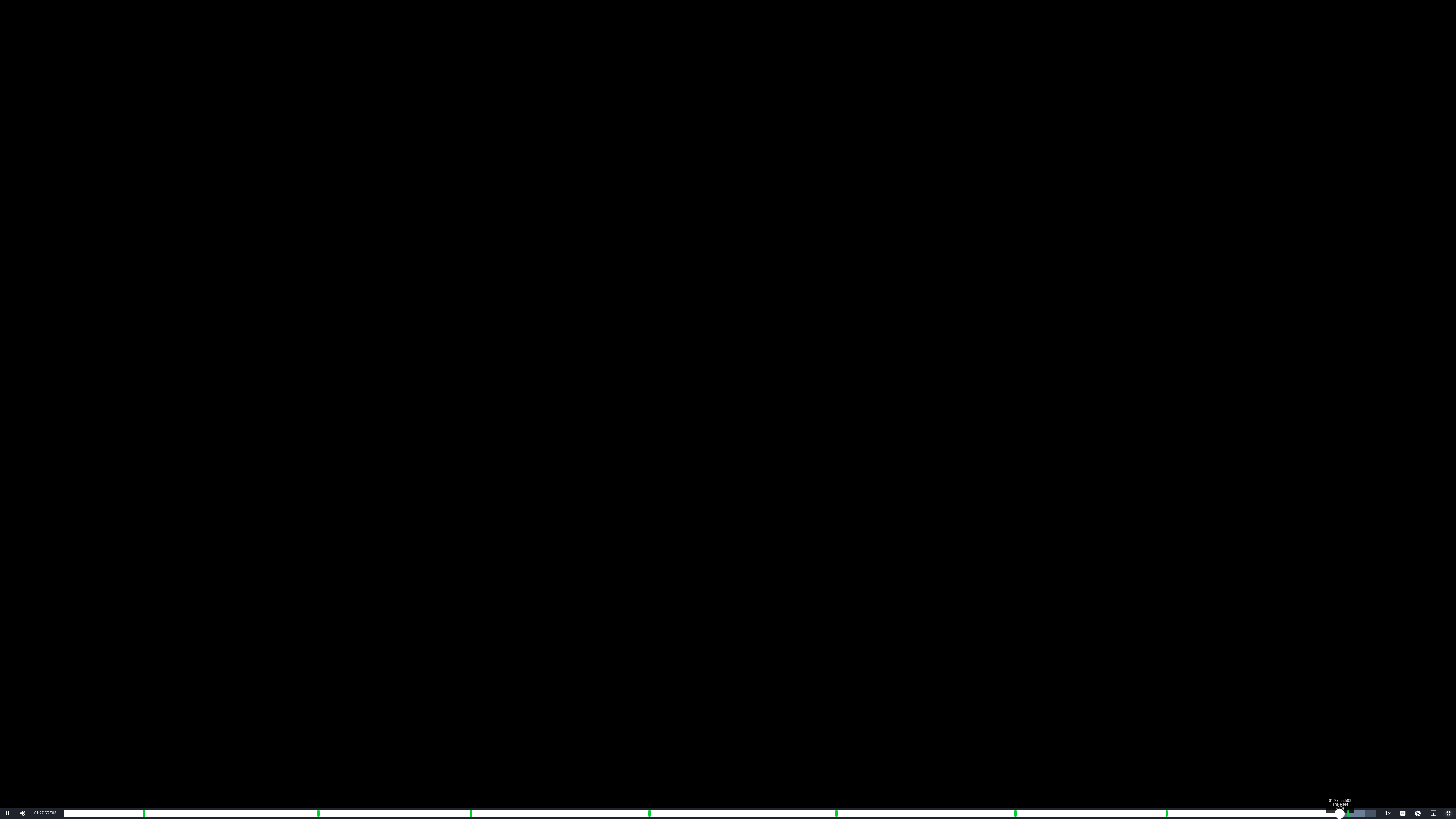
drag, startPoint x: 63, startPoint y: 817, endPoint x: 1339, endPoint y: 816, distance: 1276.0
click at [818, 608] on div "01:13:40.482" at bounding box center [701, 813] width 1276 height 7
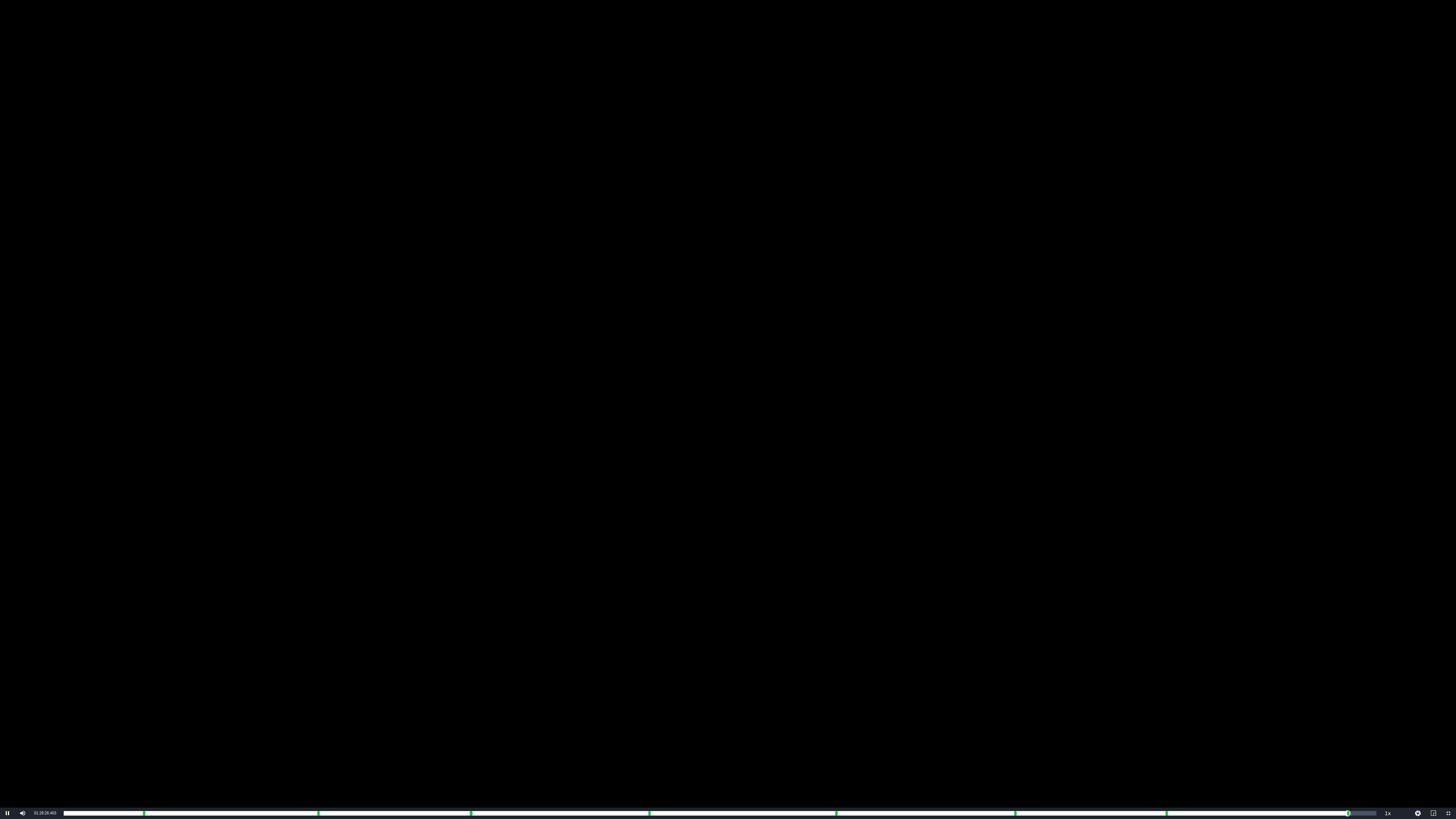
click at [194, 139] on div "Video Player" at bounding box center [728, 404] width 1456 height 808
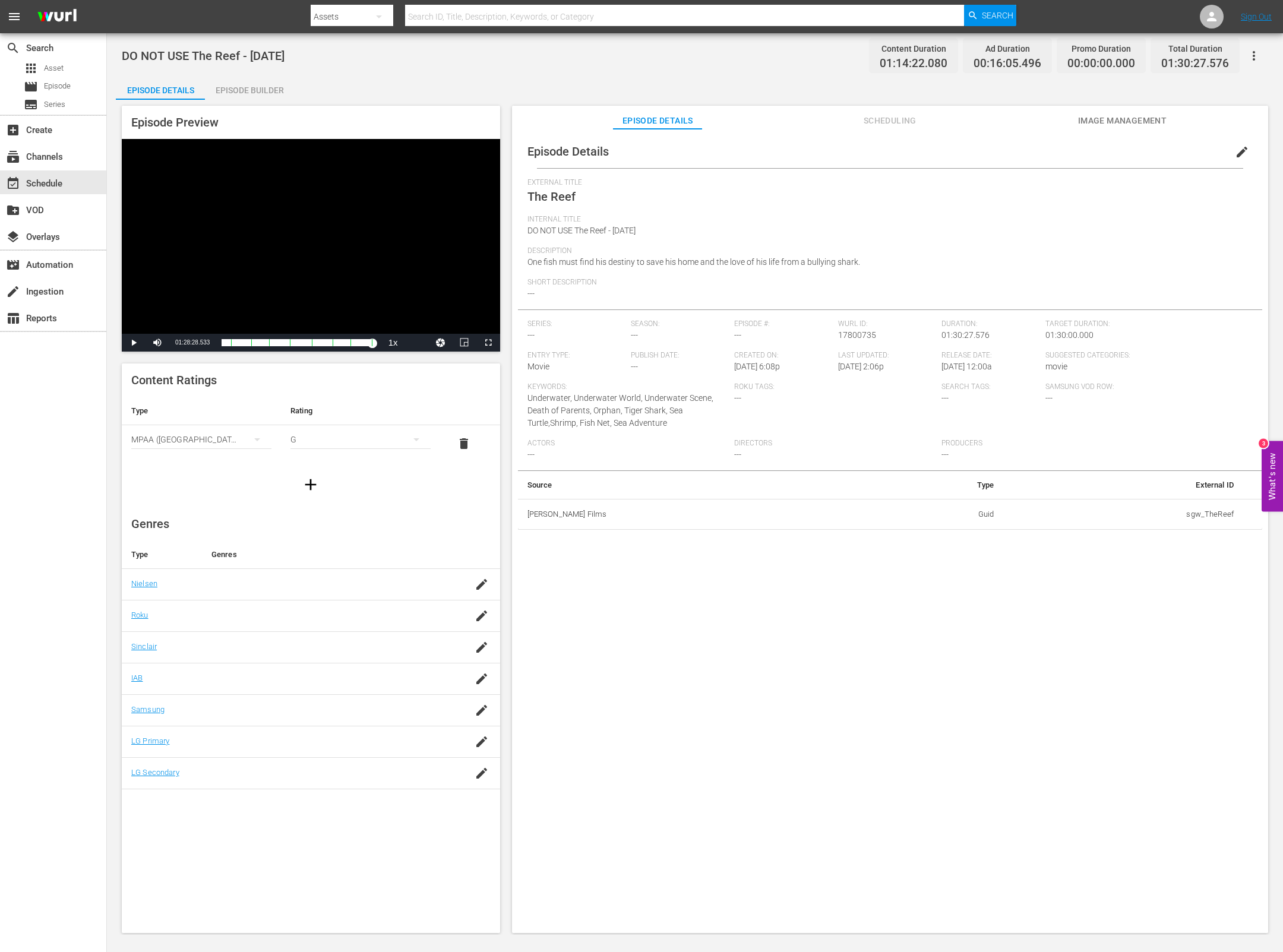
click at [1235, 152] on span "edit" at bounding box center [1242, 152] width 14 height 14
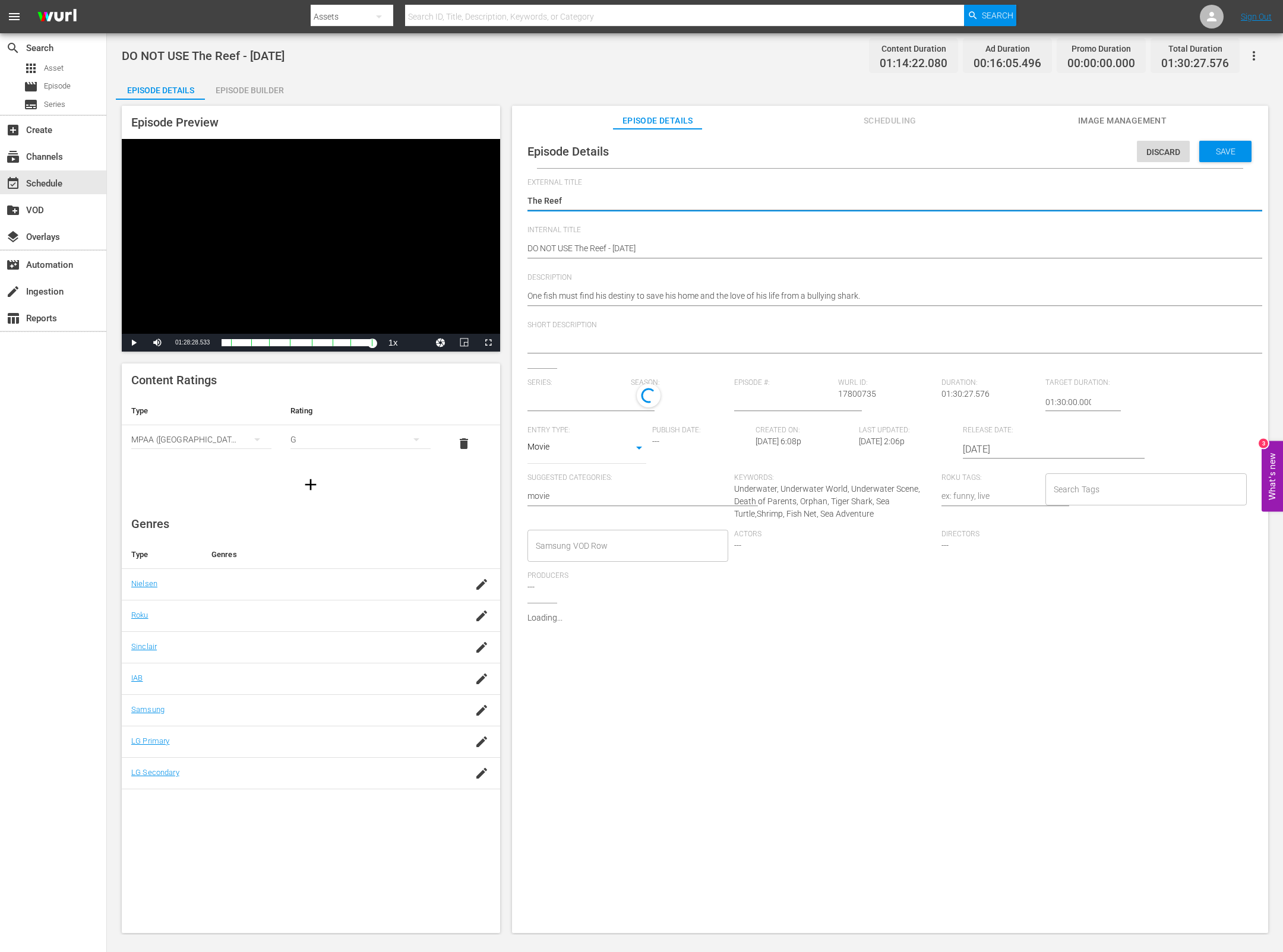
type input "No Series"
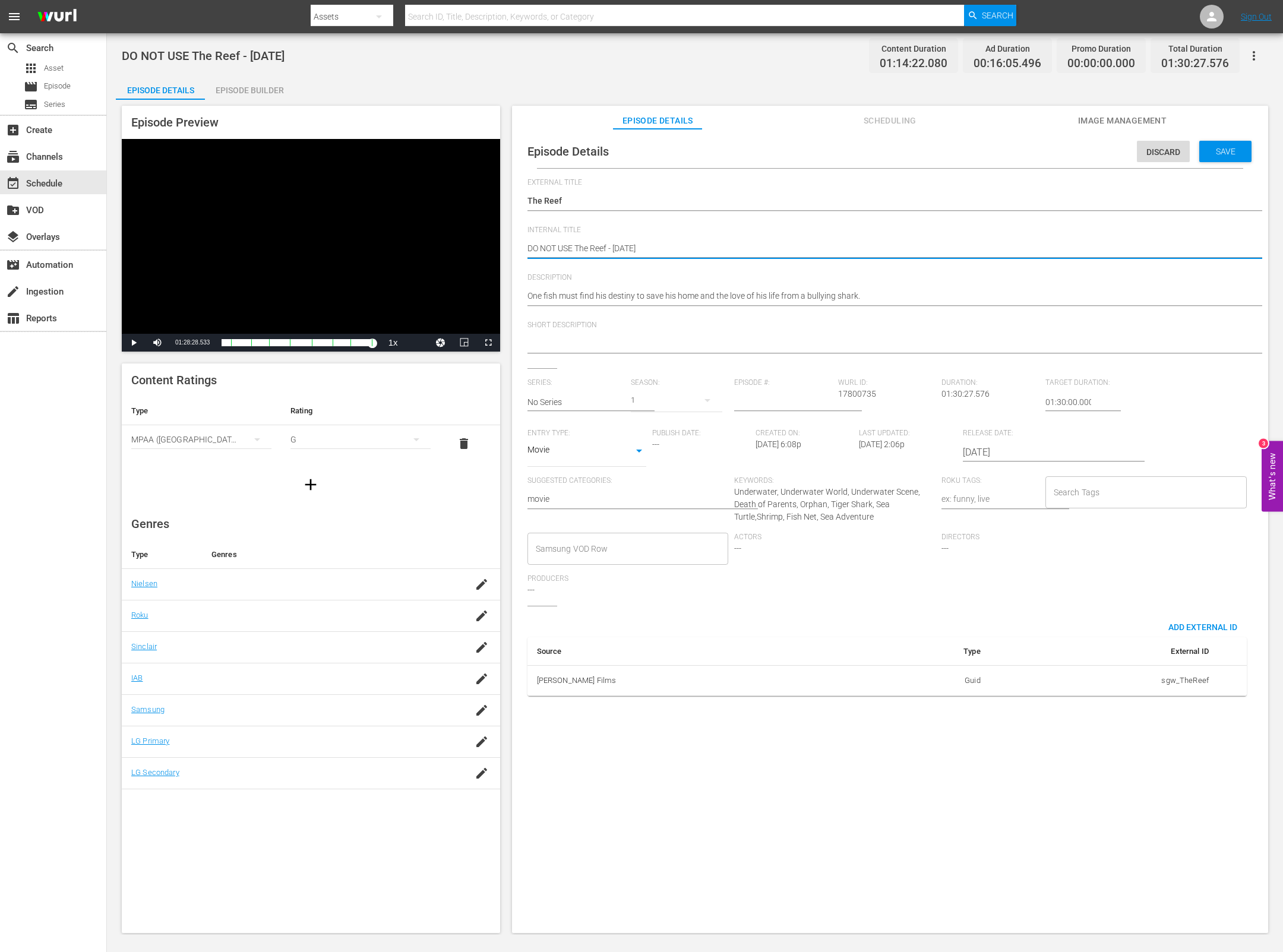
drag, startPoint x: 578, startPoint y: 252, endPoint x: 470, endPoint y: 241, distance: 108.6
type textarea "The Reef - march 22"
click at [1230, 156] on span "Save" at bounding box center [1225, 151] width 39 height 10
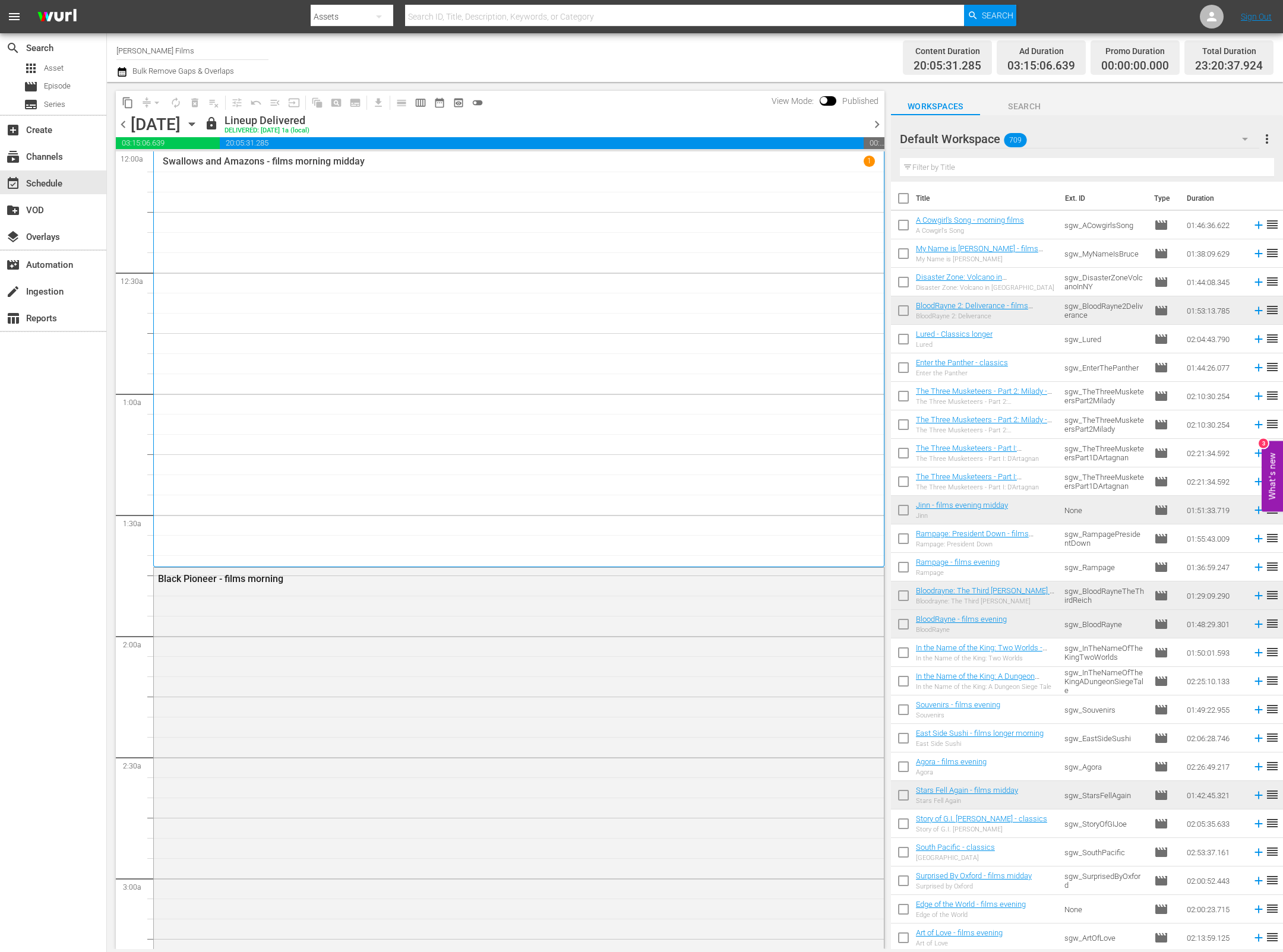
click at [957, 168] on input "text" at bounding box center [1086, 166] width 375 height 19
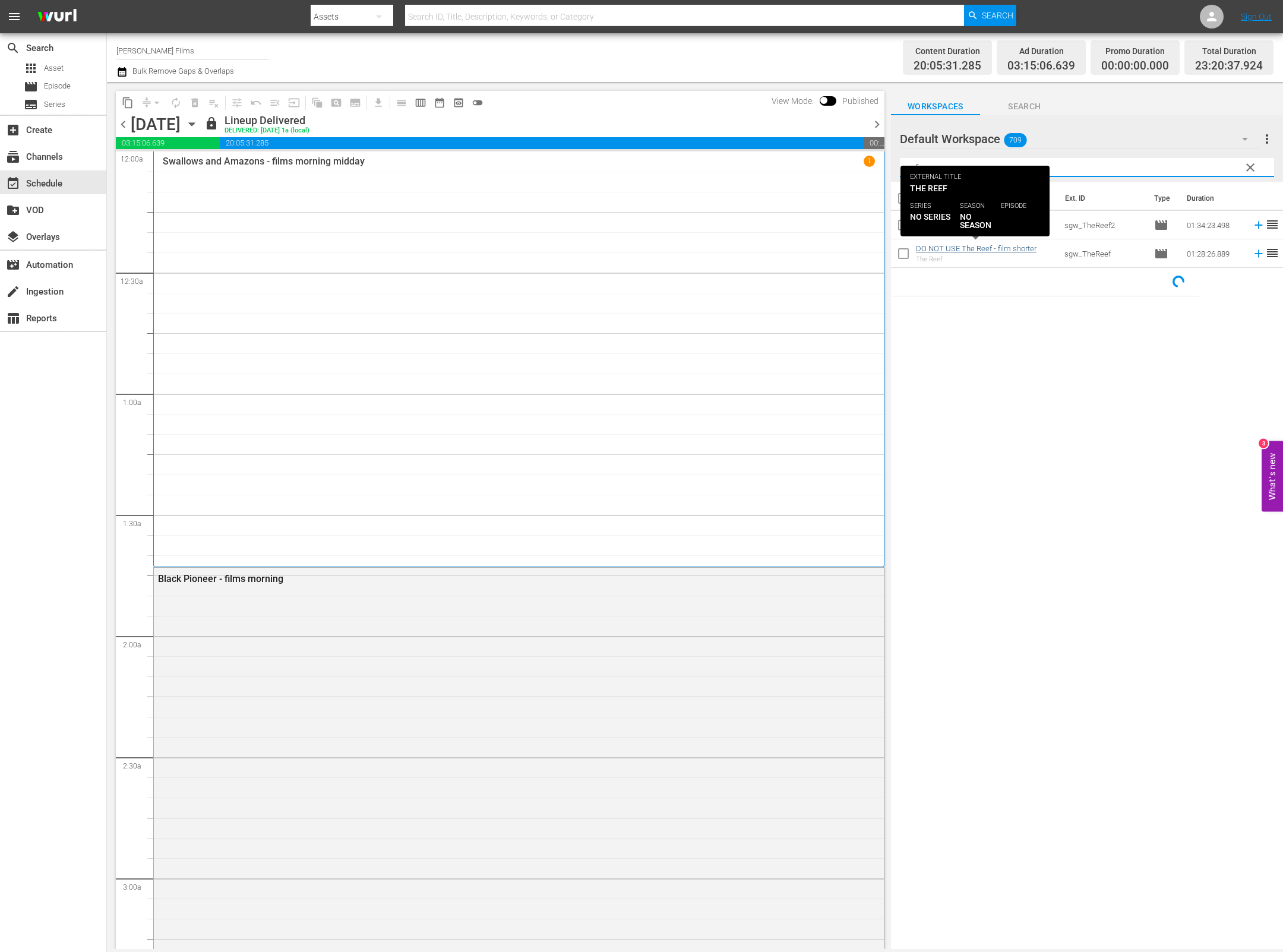
type input "reef"
click at [980, 250] on link "DO NOT USE The Reef - film shorter" at bounding box center [976, 249] width 120 height 9
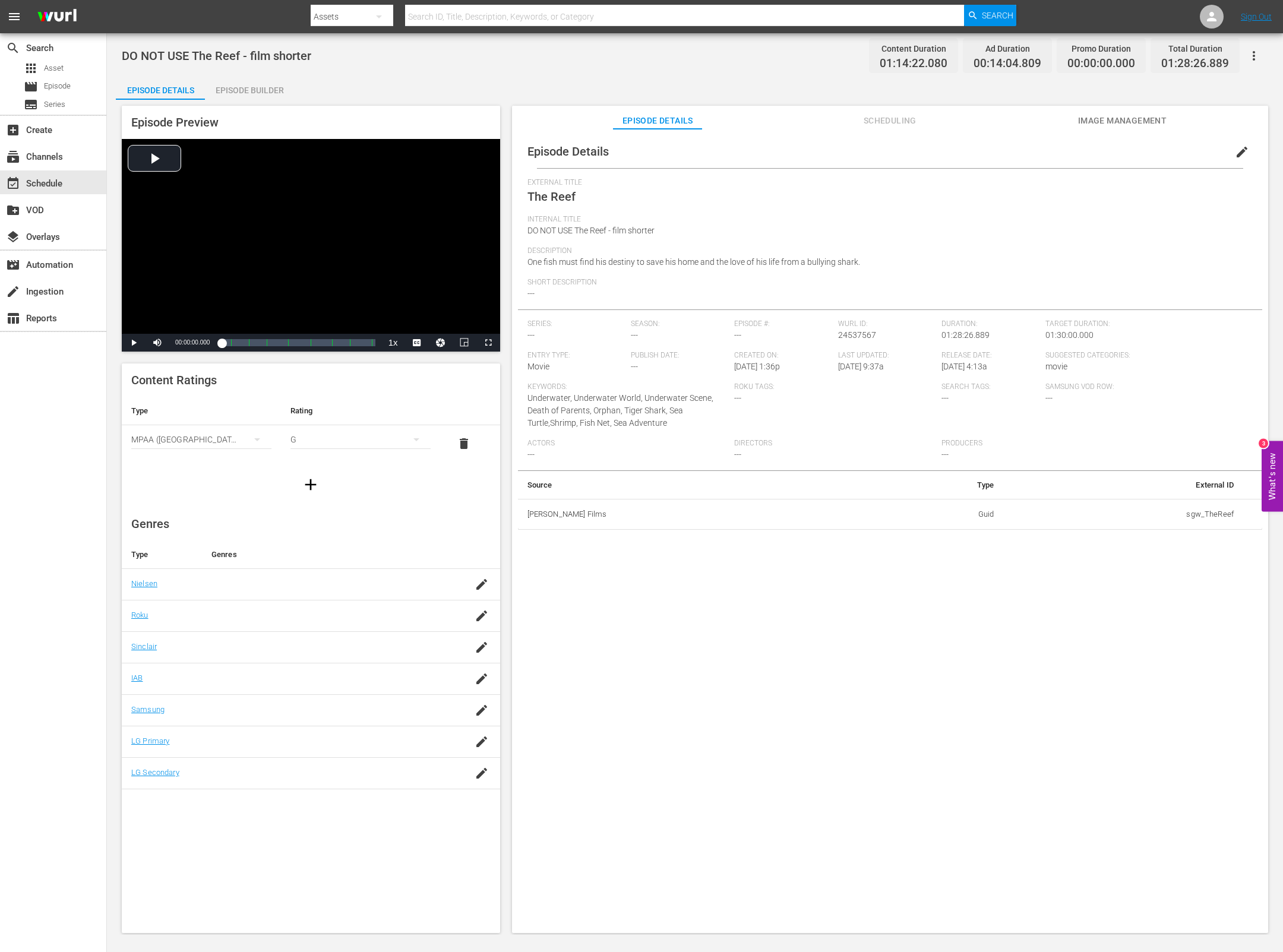
click at [1235, 151] on span "edit" at bounding box center [1242, 152] width 14 height 14
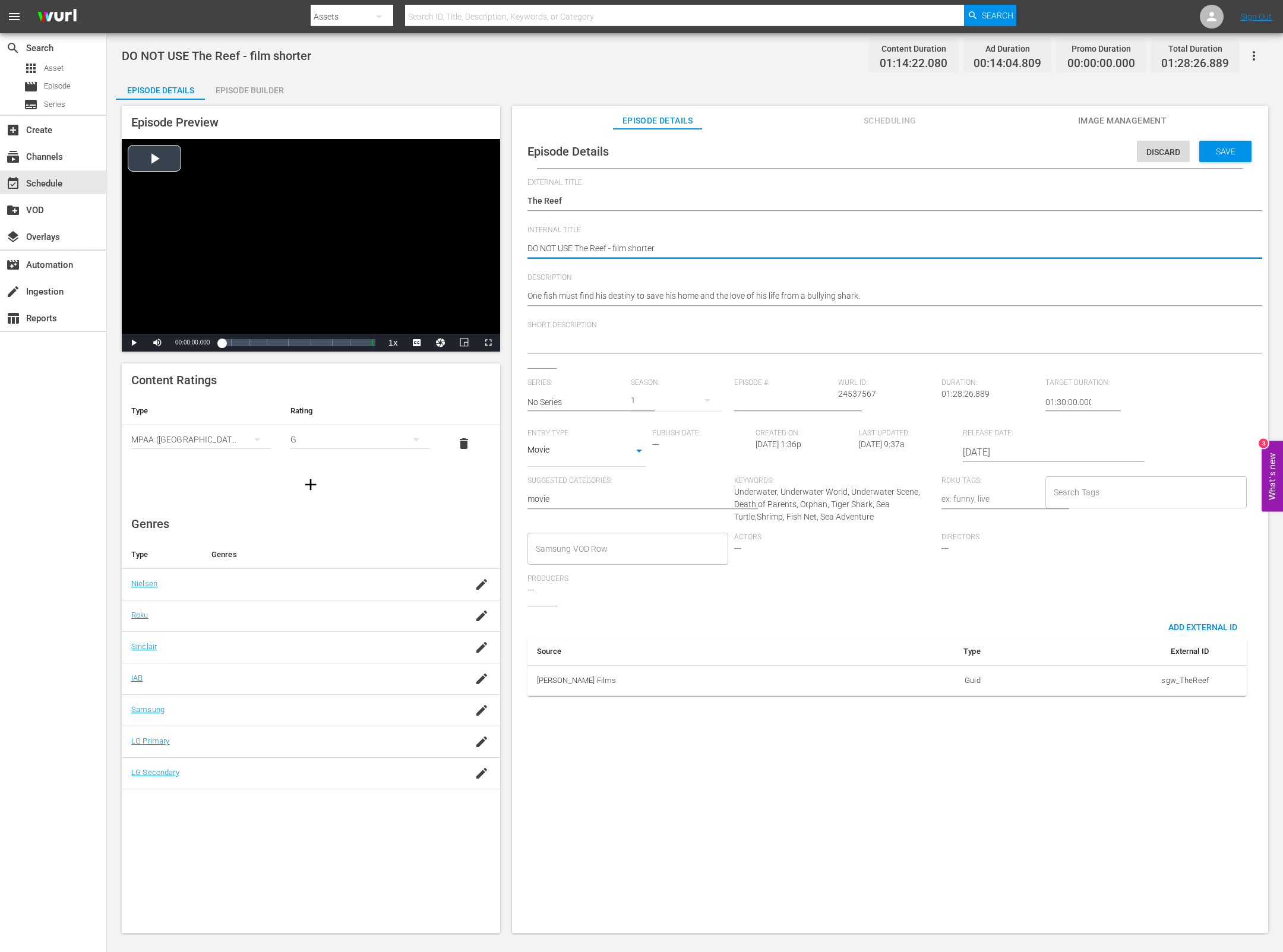
drag, startPoint x: 577, startPoint y: 249, endPoint x: 443, endPoint y: 234, distance: 134.8
type textarea "The Reef - film shorter"
click at [1236, 148] on span "Save" at bounding box center [1225, 151] width 39 height 10
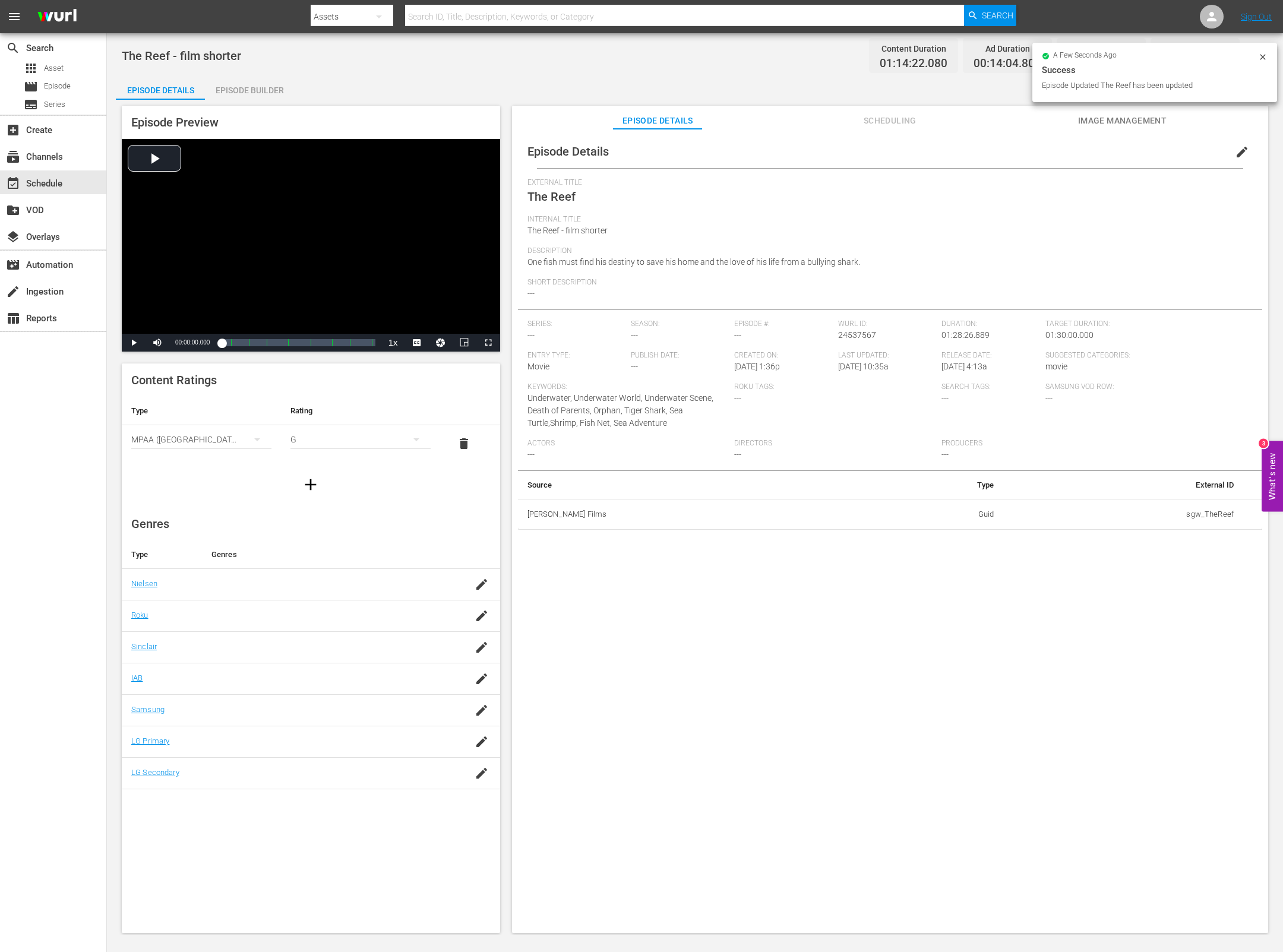
click at [1235, 155] on span "edit" at bounding box center [1242, 152] width 14 height 14
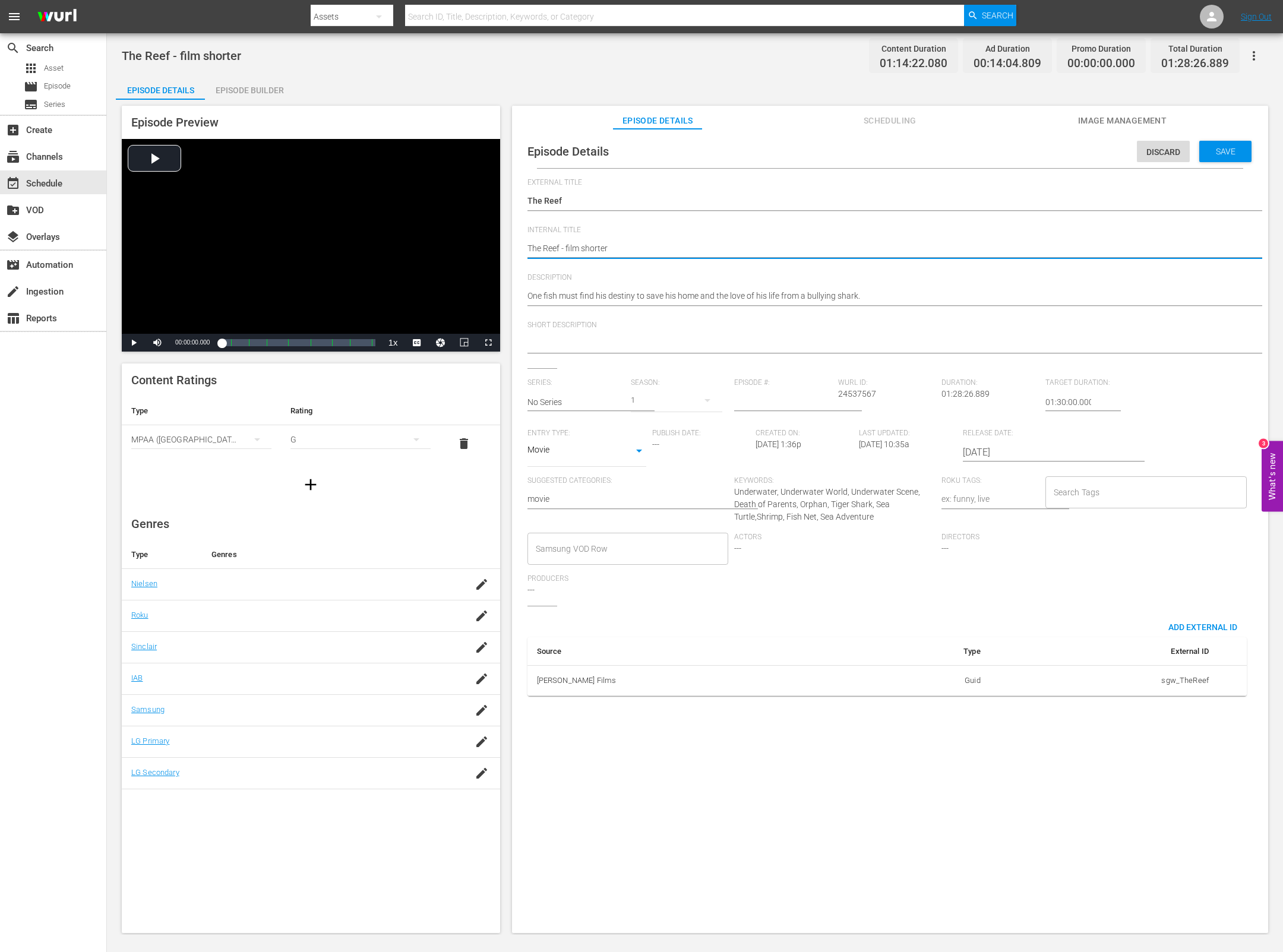
type textarea "The Reef - films shorter"
type textarea "The Reef - films m shorter"
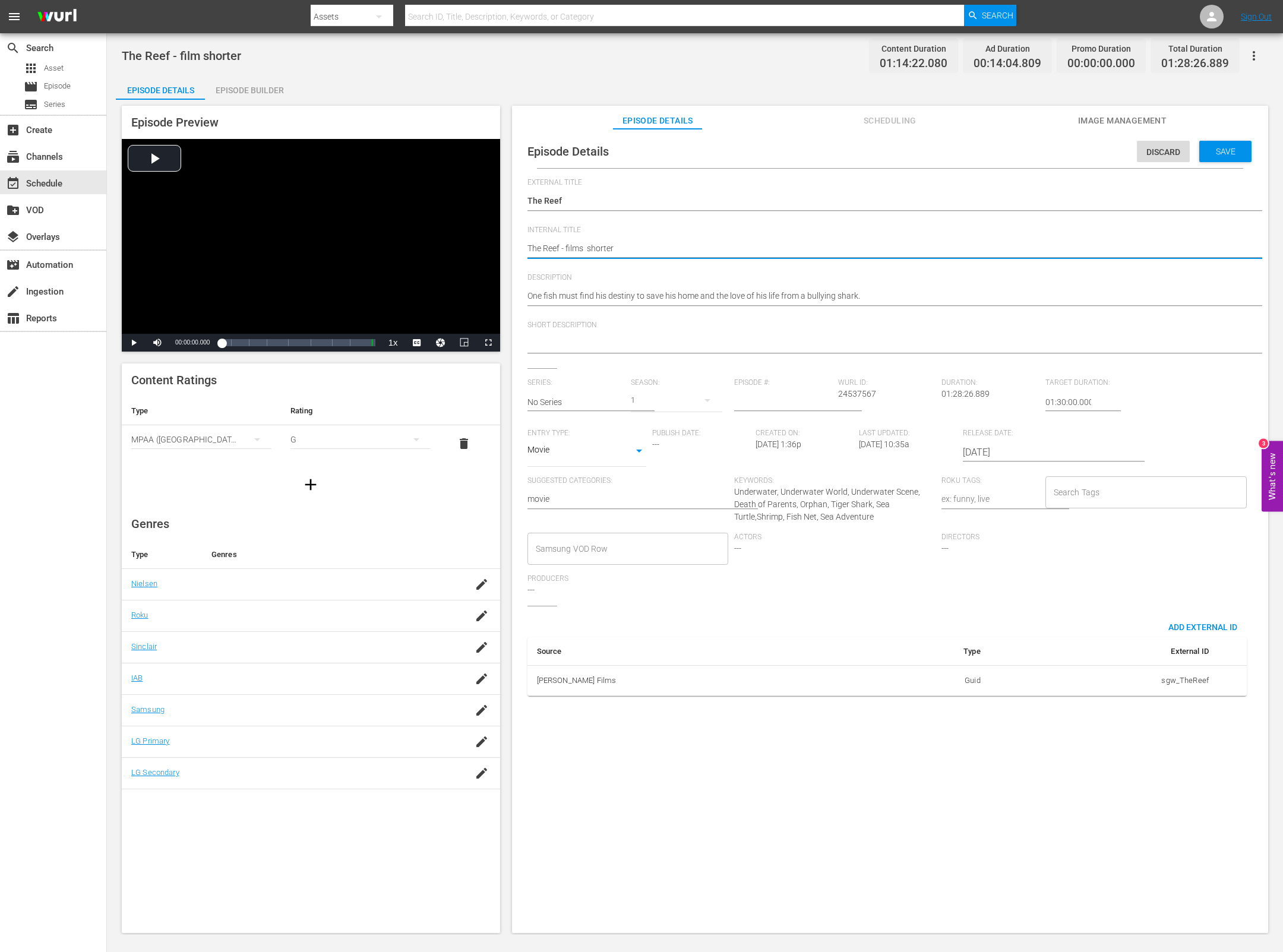
type textarea "The Reef - films m shorter"
type textarea "The Reef - films mo shorter"
type textarea "The Reef - films mor shorter"
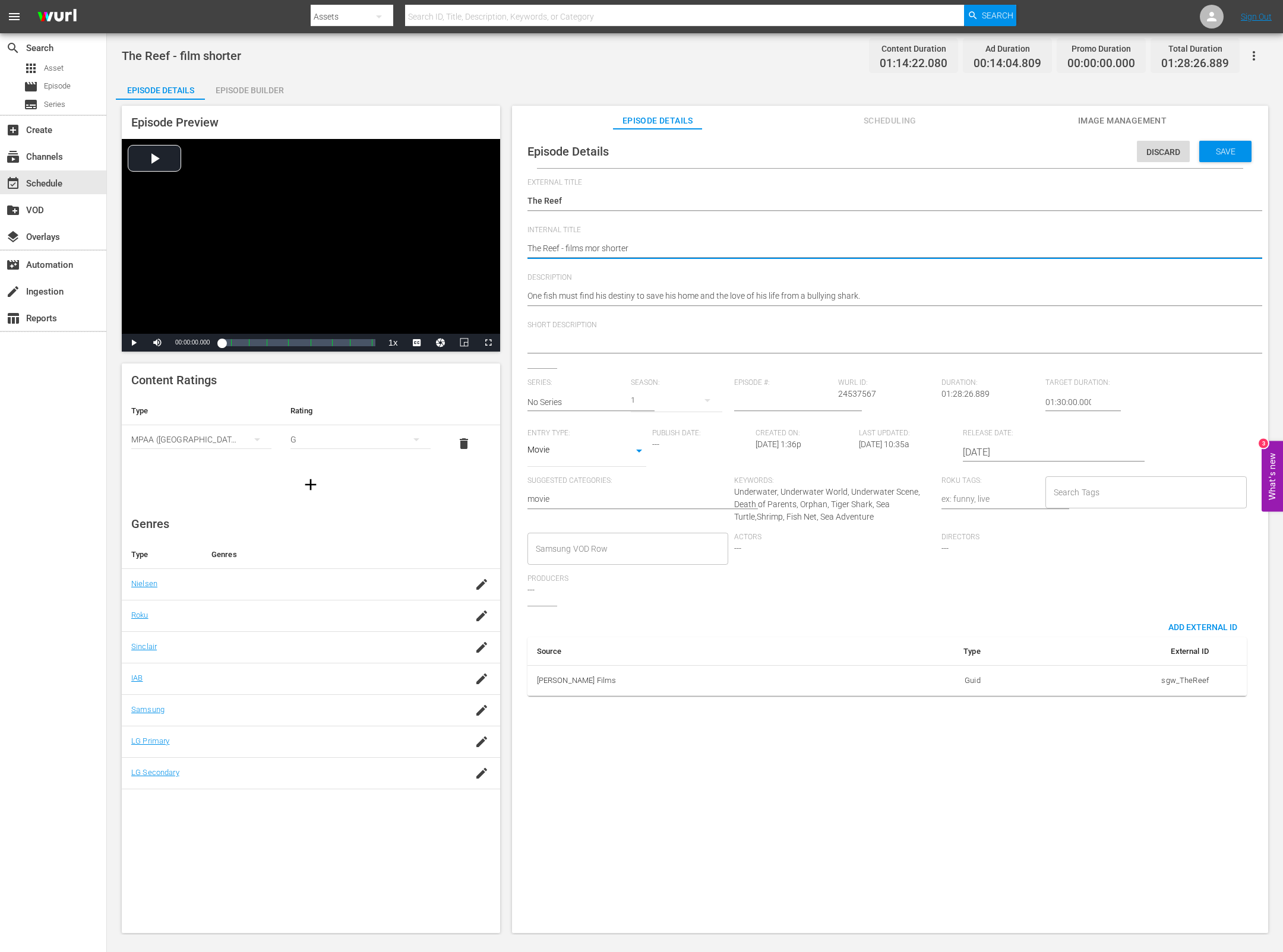
type textarea "The Reef - films morn shorter"
type textarea "The Reef - films morni shorter"
type textarea "The Reef - films mornin shorter"
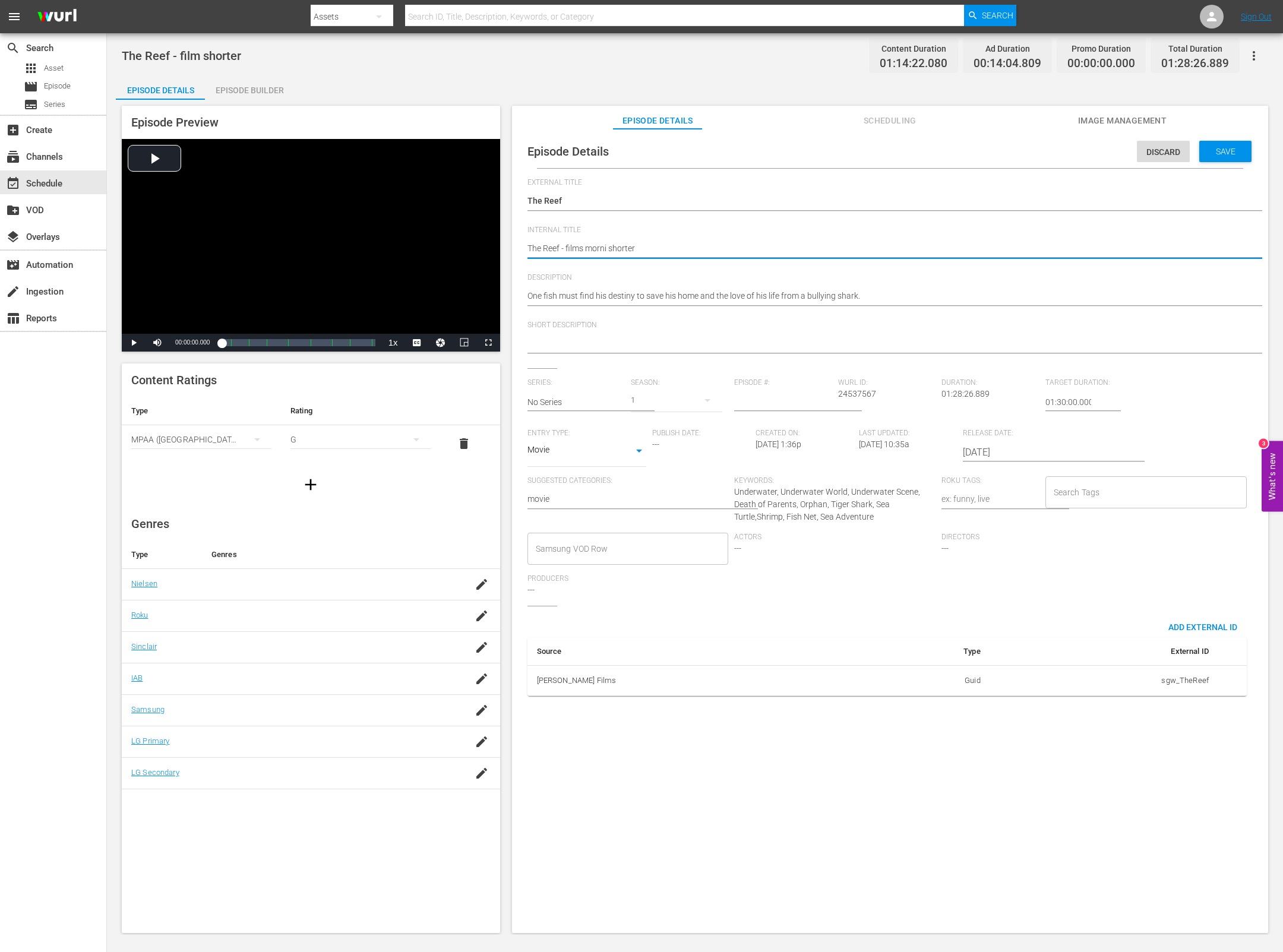
type textarea "The Reef - films mornin shorter"
type textarea "The Reef - films morning shorter"
click at [1228, 156] on div "Save" at bounding box center [1225, 151] width 52 height 21
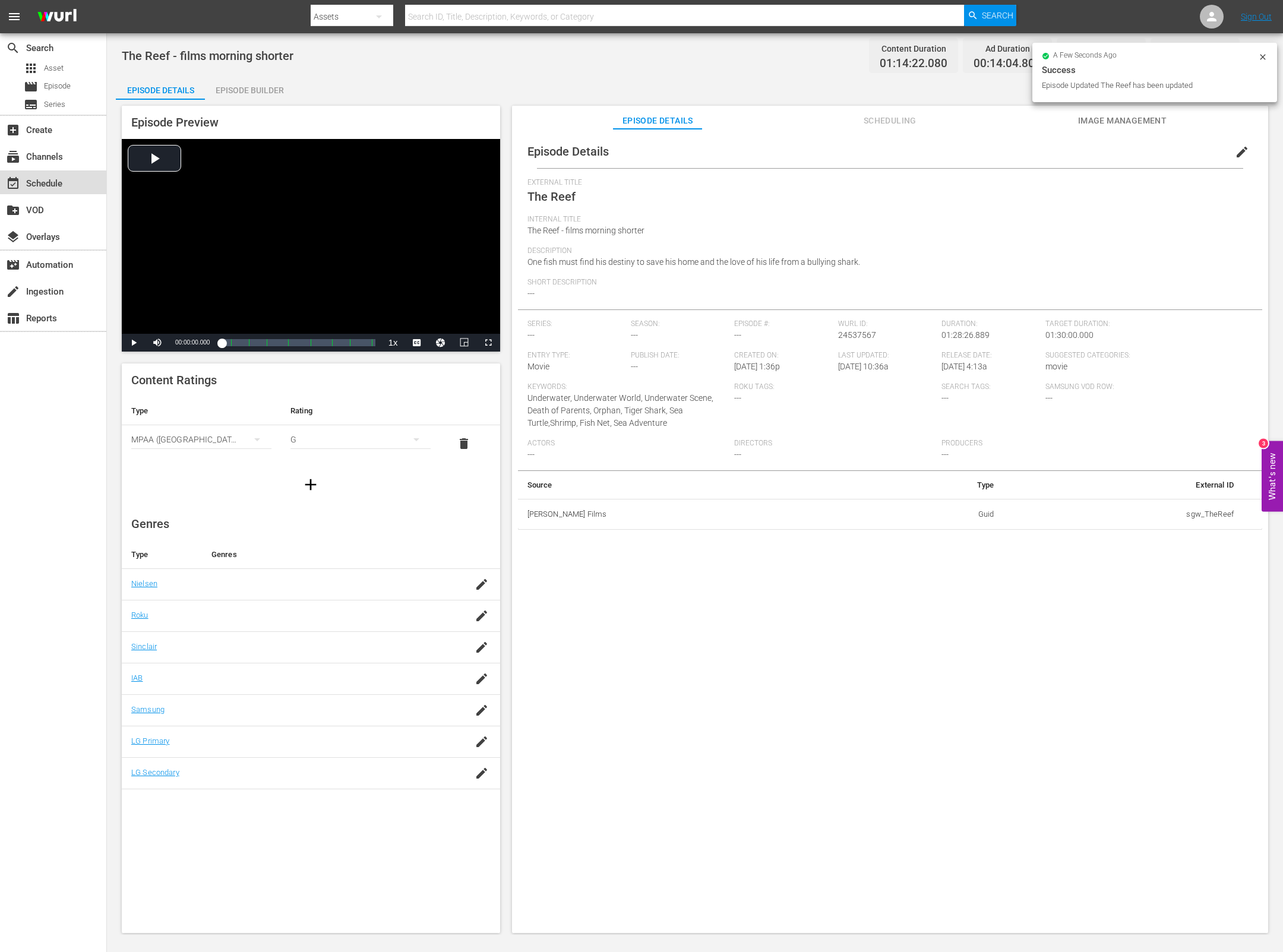
click at [35, 184] on div "event_available Schedule" at bounding box center [33, 182] width 66 height 11
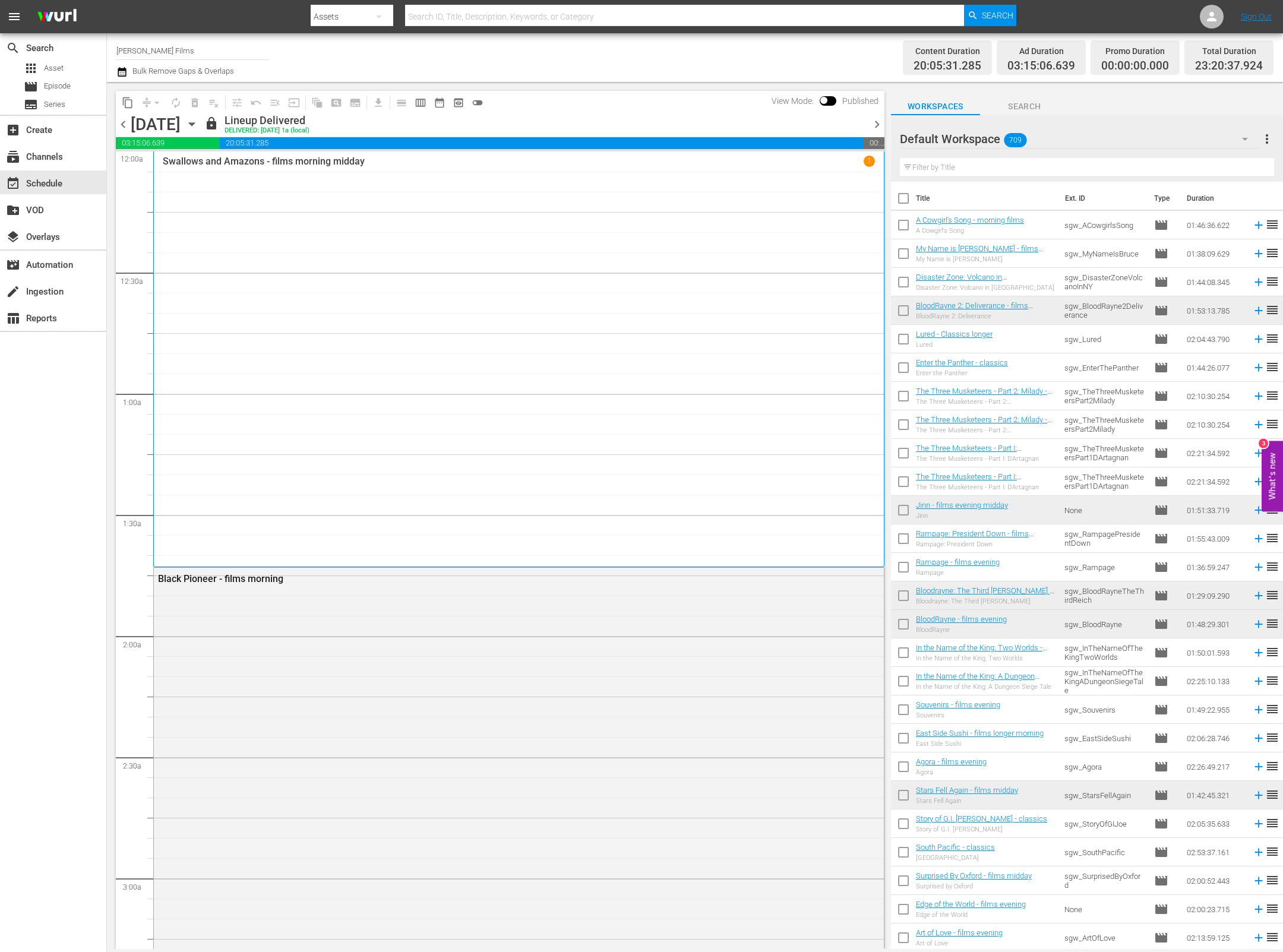
click at [1033, 159] on input "text" at bounding box center [1086, 166] width 375 height 19
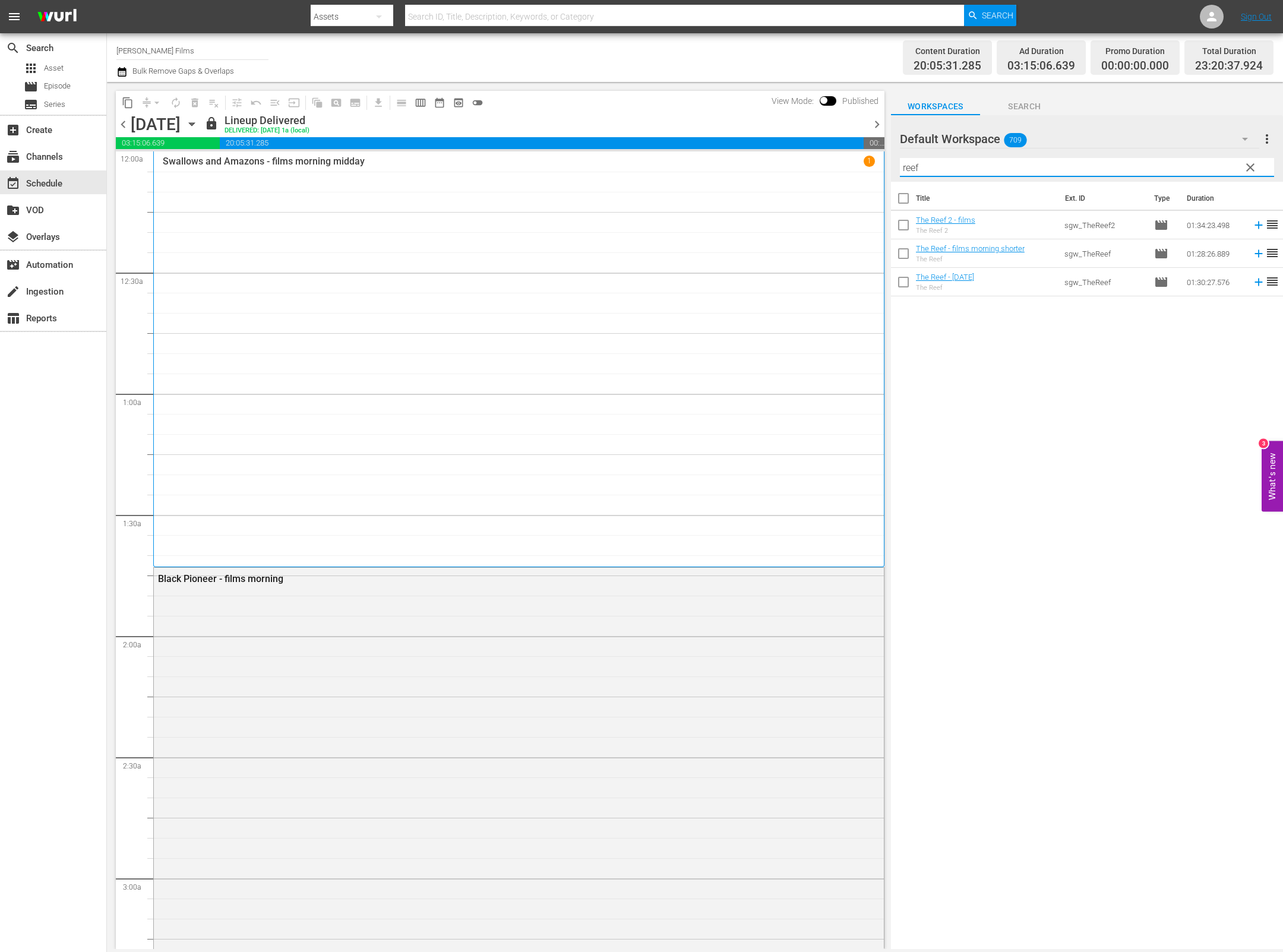
click at [1000, 165] on input "reef" at bounding box center [1086, 166] width 375 height 19
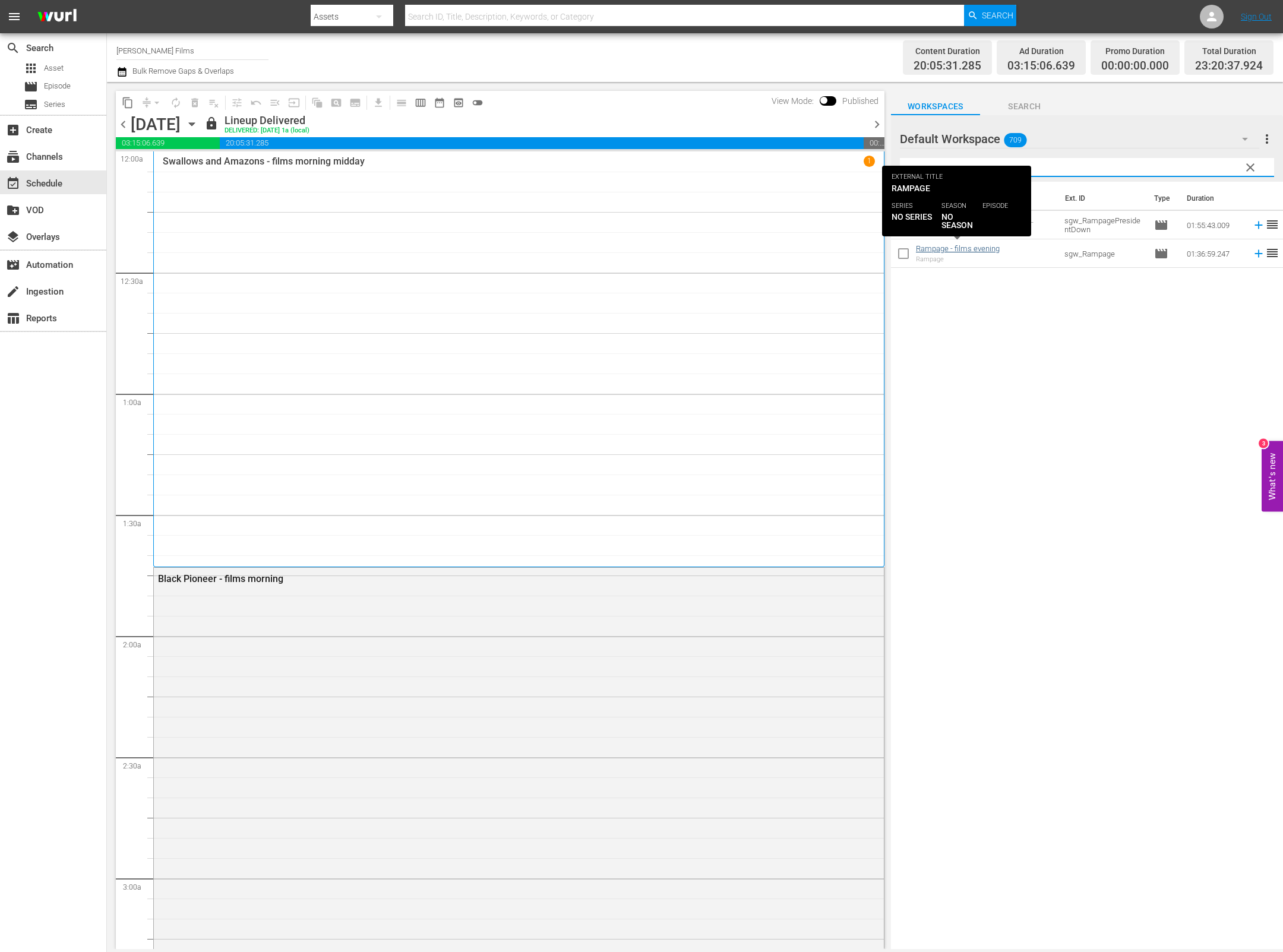
type input "rampage"
click at [978, 250] on link "Rampage - films evening" at bounding box center [957, 249] width 84 height 9
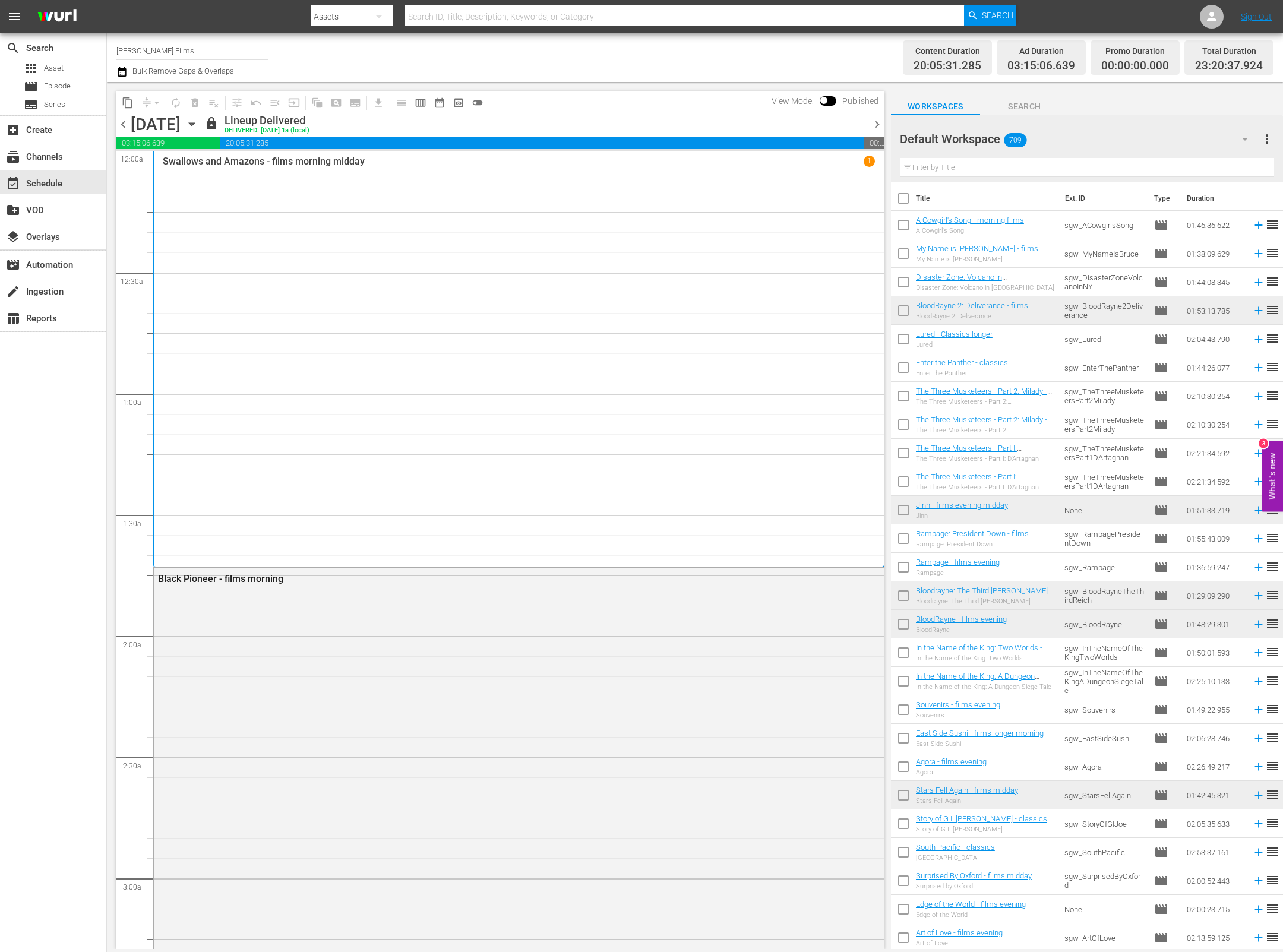
click at [938, 166] on input "text" at bounding box center [1086, 166] width 375 height 19
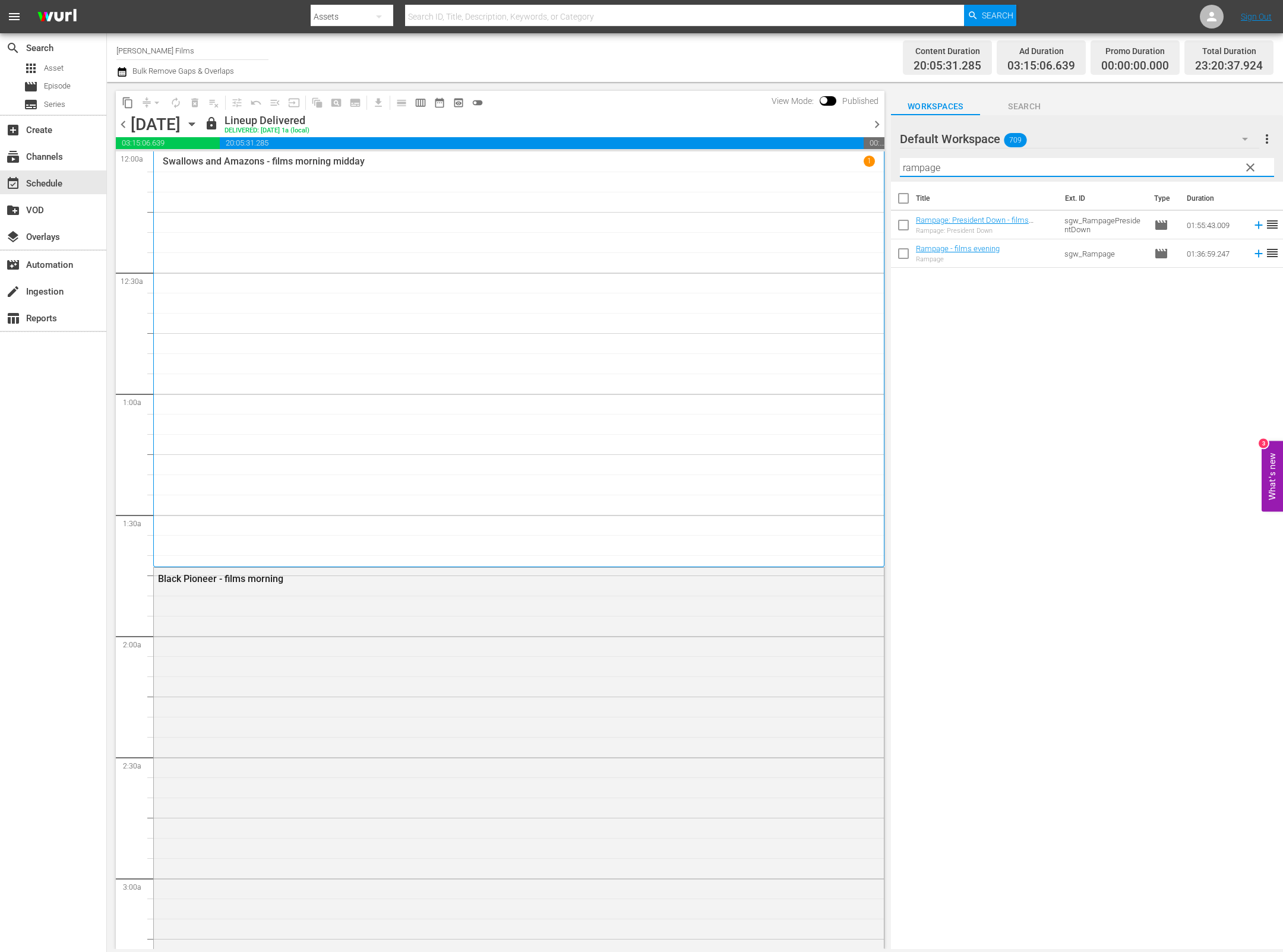
type input "rampage"
click at [1107, 422] on div "Title Ext. ID Type Duration Rampage: President Down - films evening Rampage: Pr…" at bounding box center [1086, 566] width 392 height 770
click at [944, 247] on link "Rampage - films evening" at bounding box center [957, 249] width 84 height 9
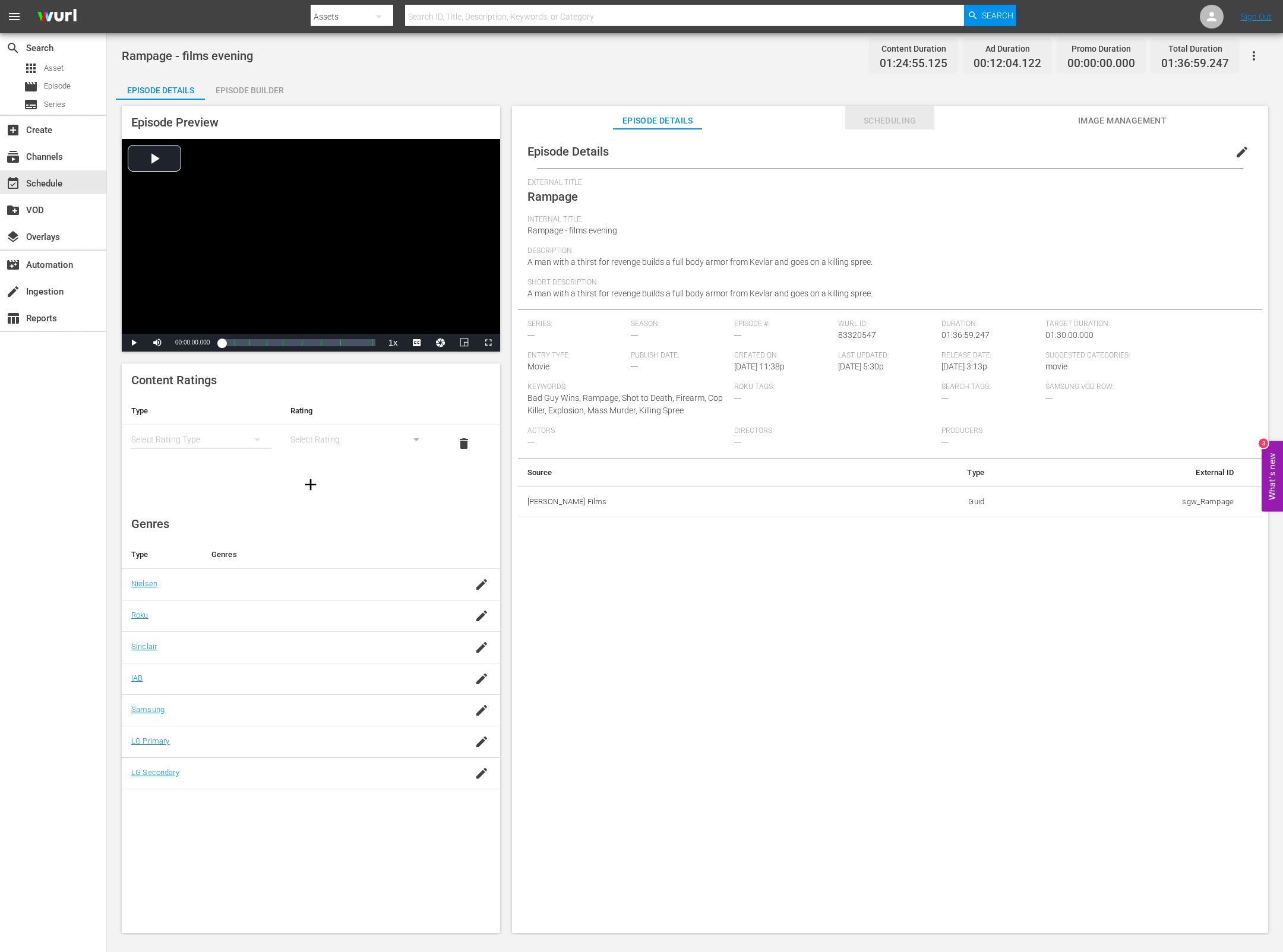
click at [891, 125] on span "Scheduling" at bounding box center [890, 120] width 89 height 15
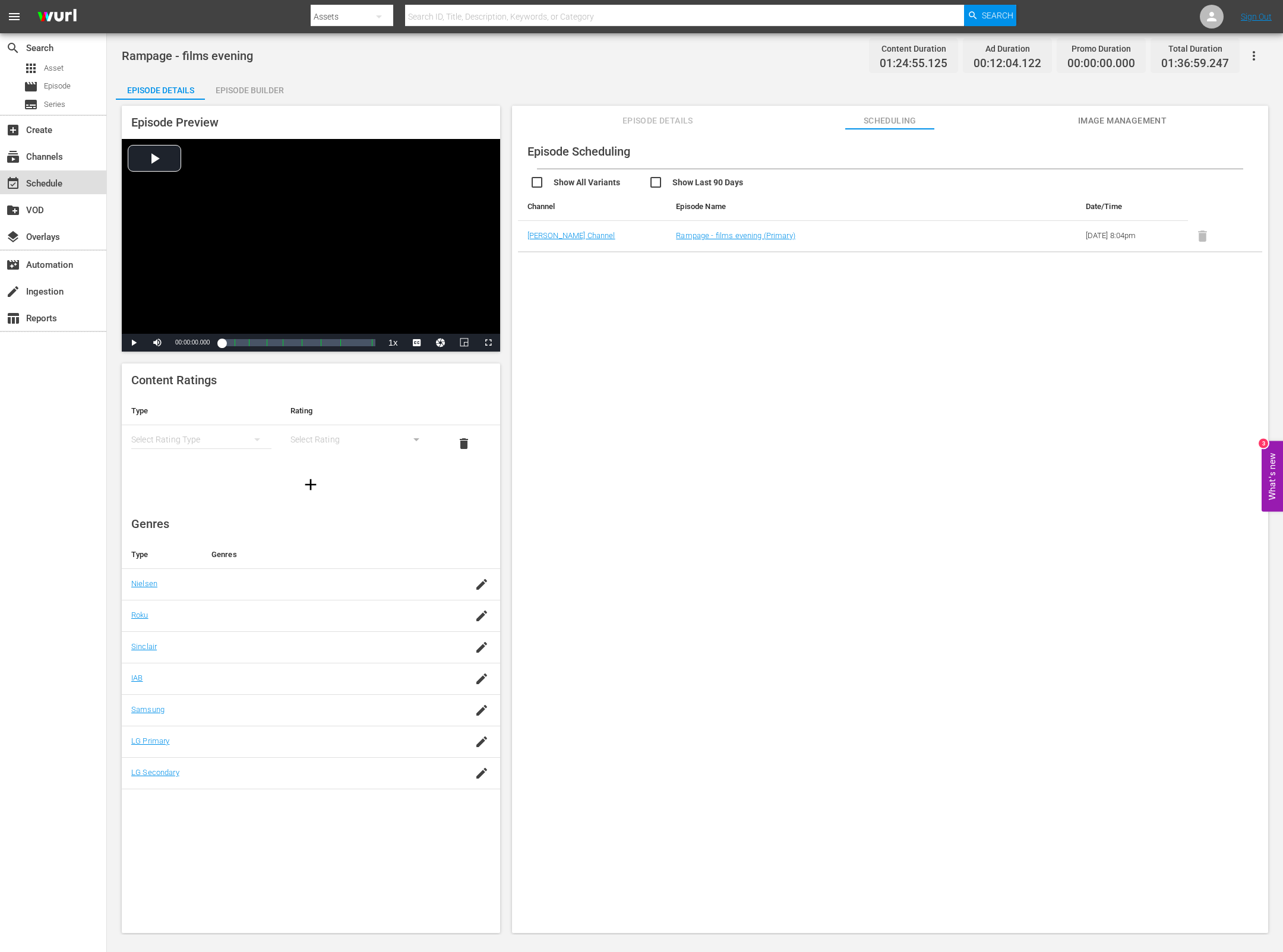
click at [51, 182] on div "event_available Schedule" at bounding box center [33, 182] width 66 height 11
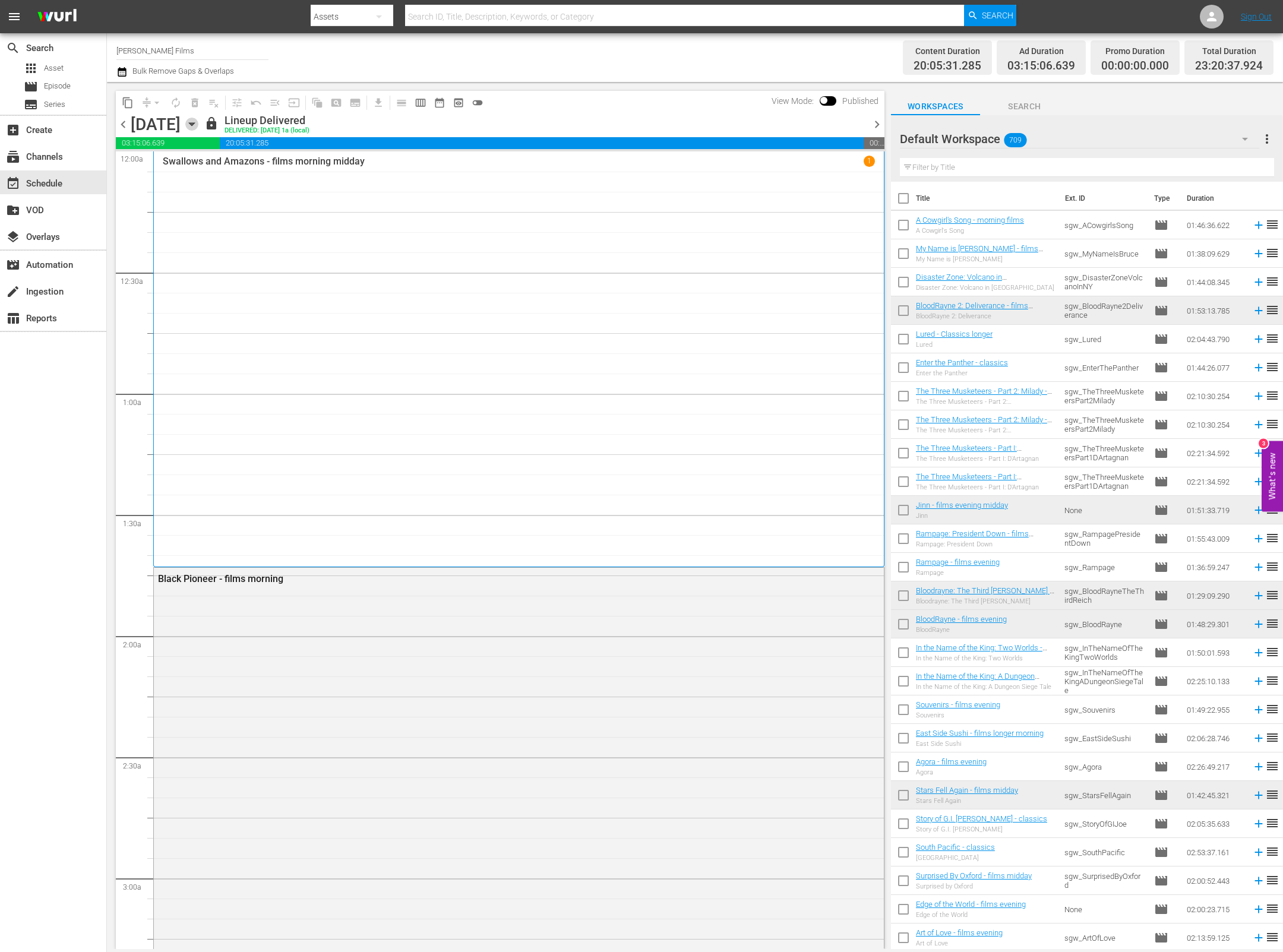
click at [198, 122] on icon "button" at bounding box center [191, 124] width 13 height 13
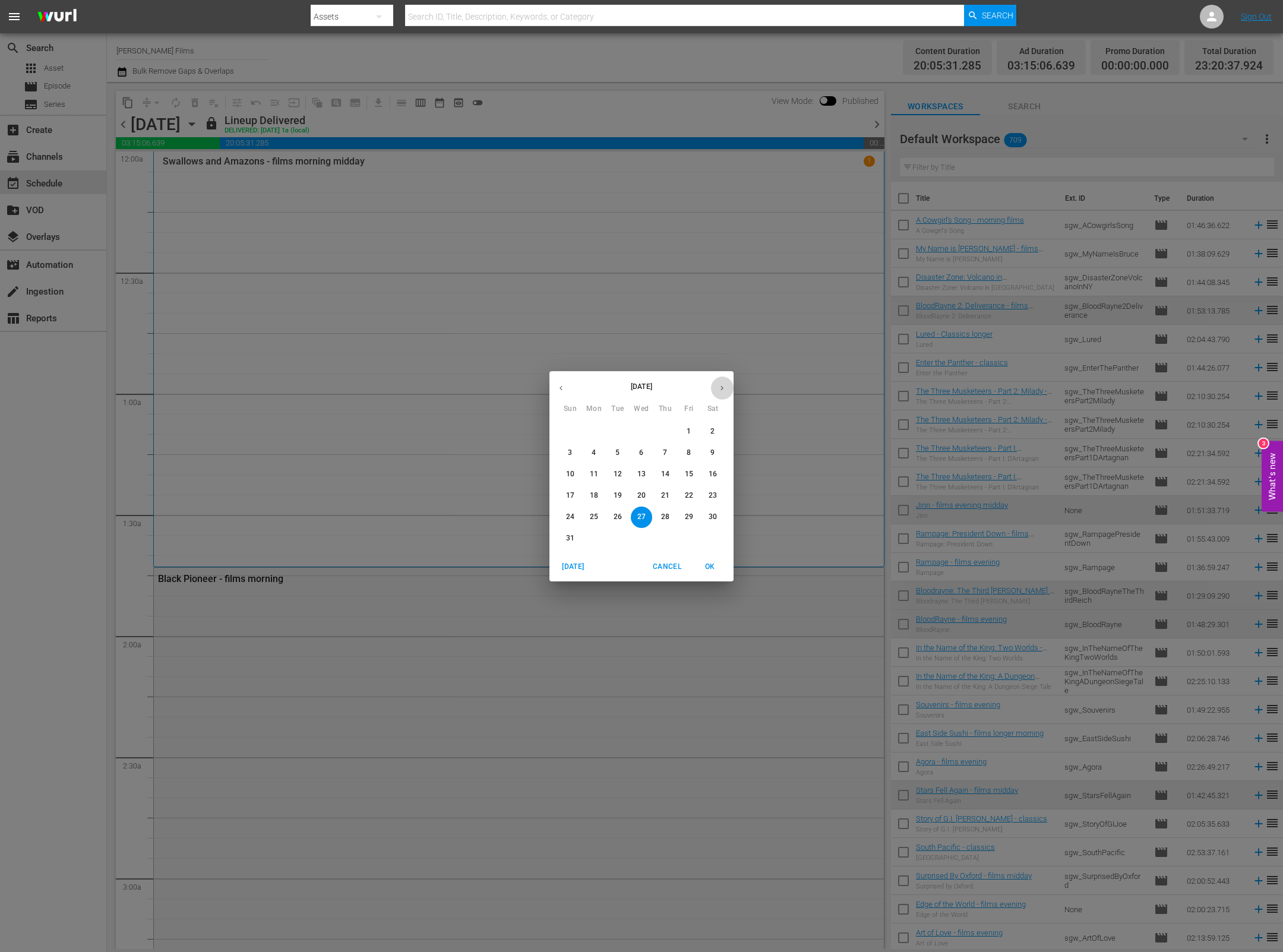
click at [723, 390] on icon "button" at bounding box center [722, 388] width 9 height 9
click at [593, 431] on p "1" at bounding box center [593, 431] width 4 height 10
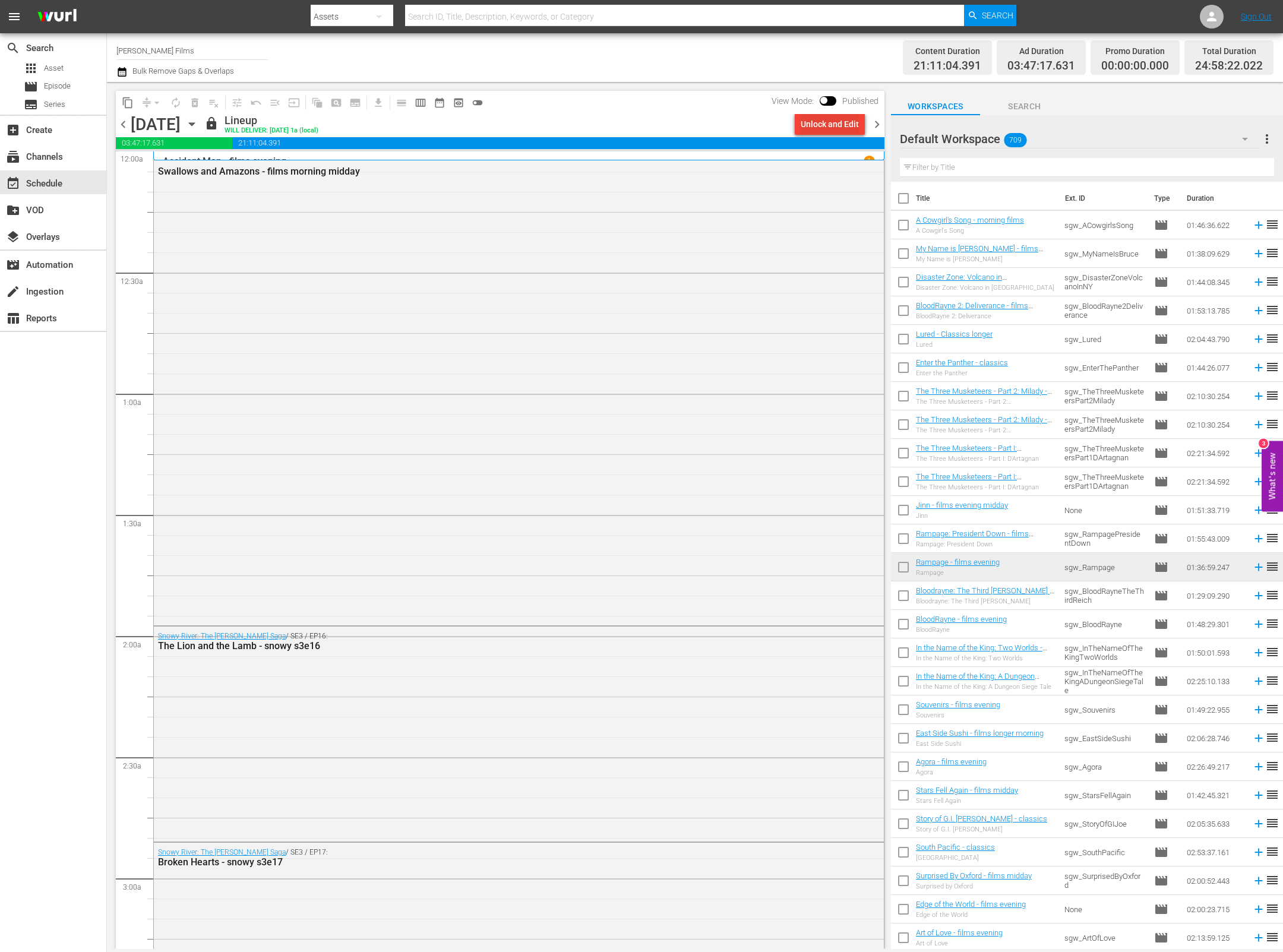
click at [816, 123] on div "Unlock and Edit" at bounding box center [830, 124] width 58 height 21
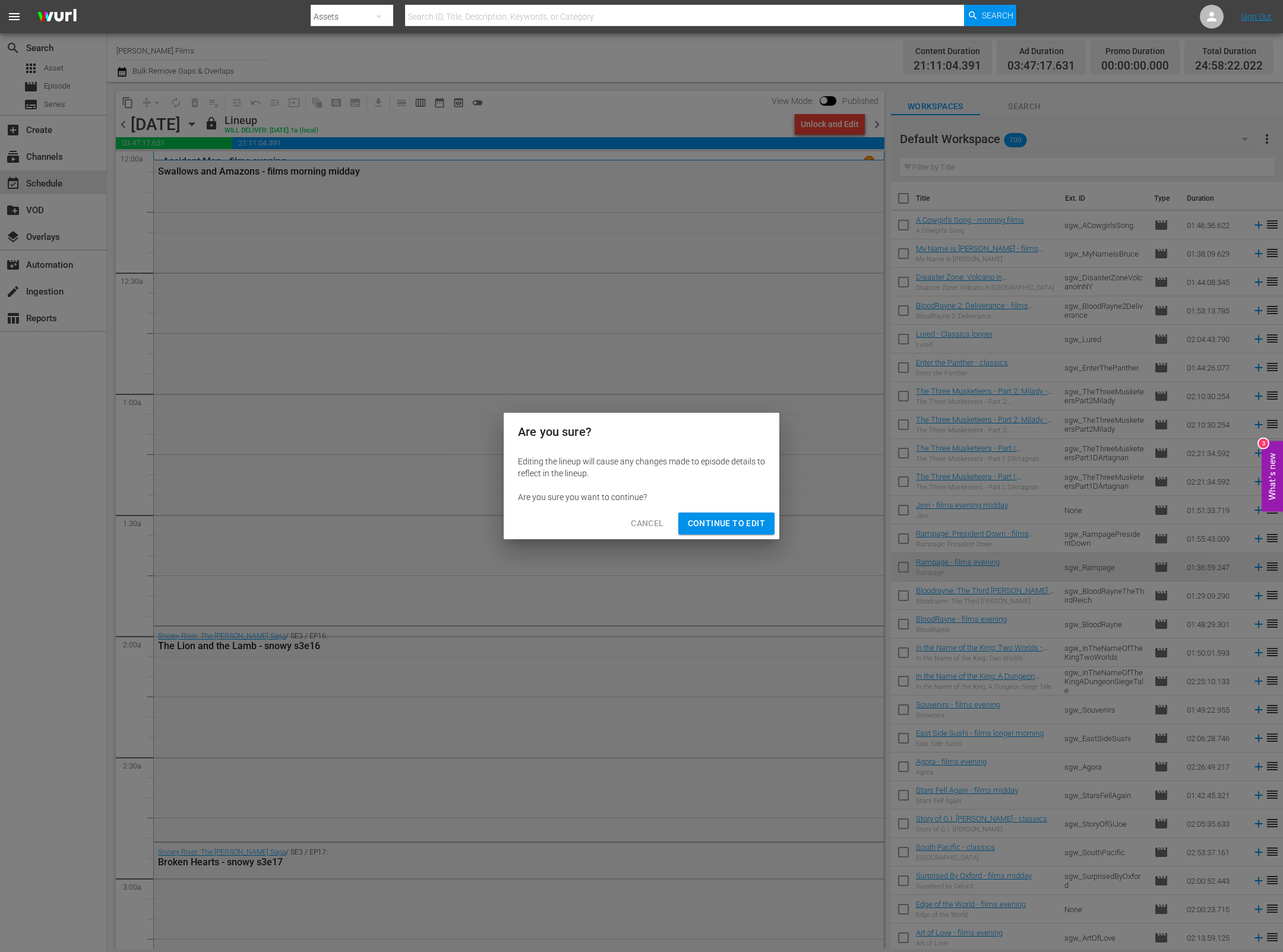
click at [723, 529] on span "Continue to Edit" at bounding box center [726, 523] width 77 height 15
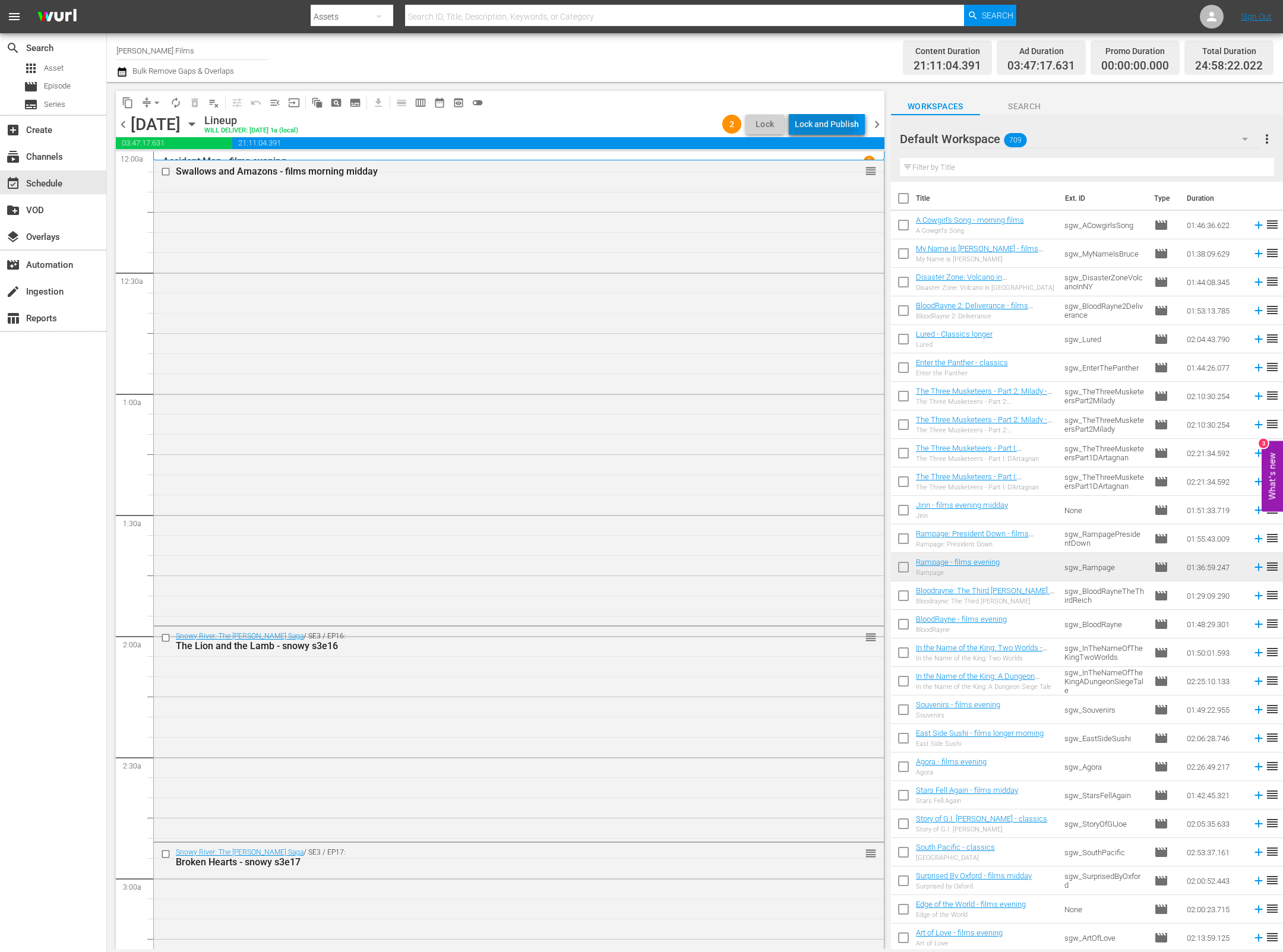
click at [825, 123] on div "Lock and Publish" at bounding box center [827, 124] width 64 height 21
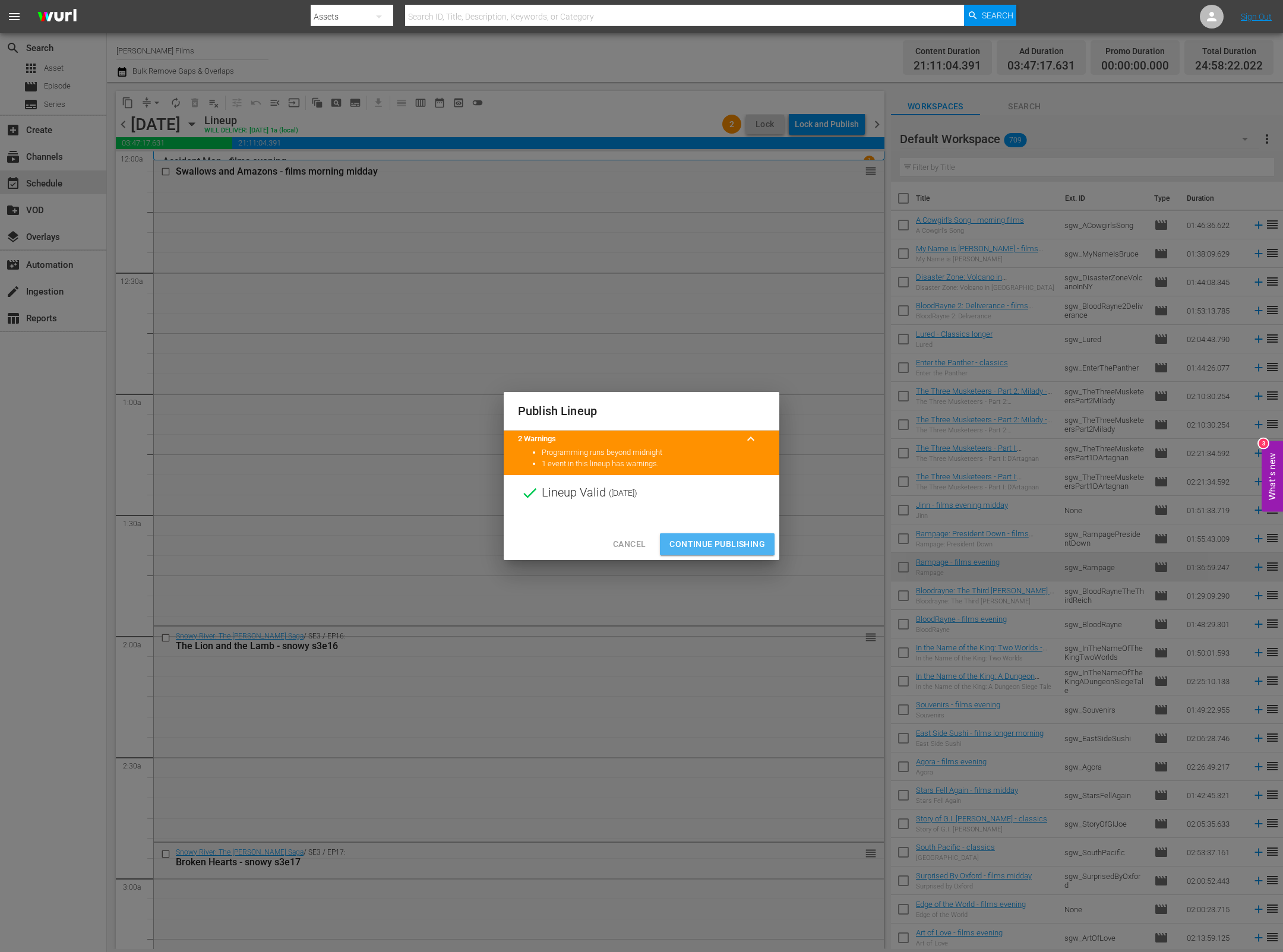
click at [702, 544] on span "Continue Publishing" at bounding box center [717, 544] width 96 height 15
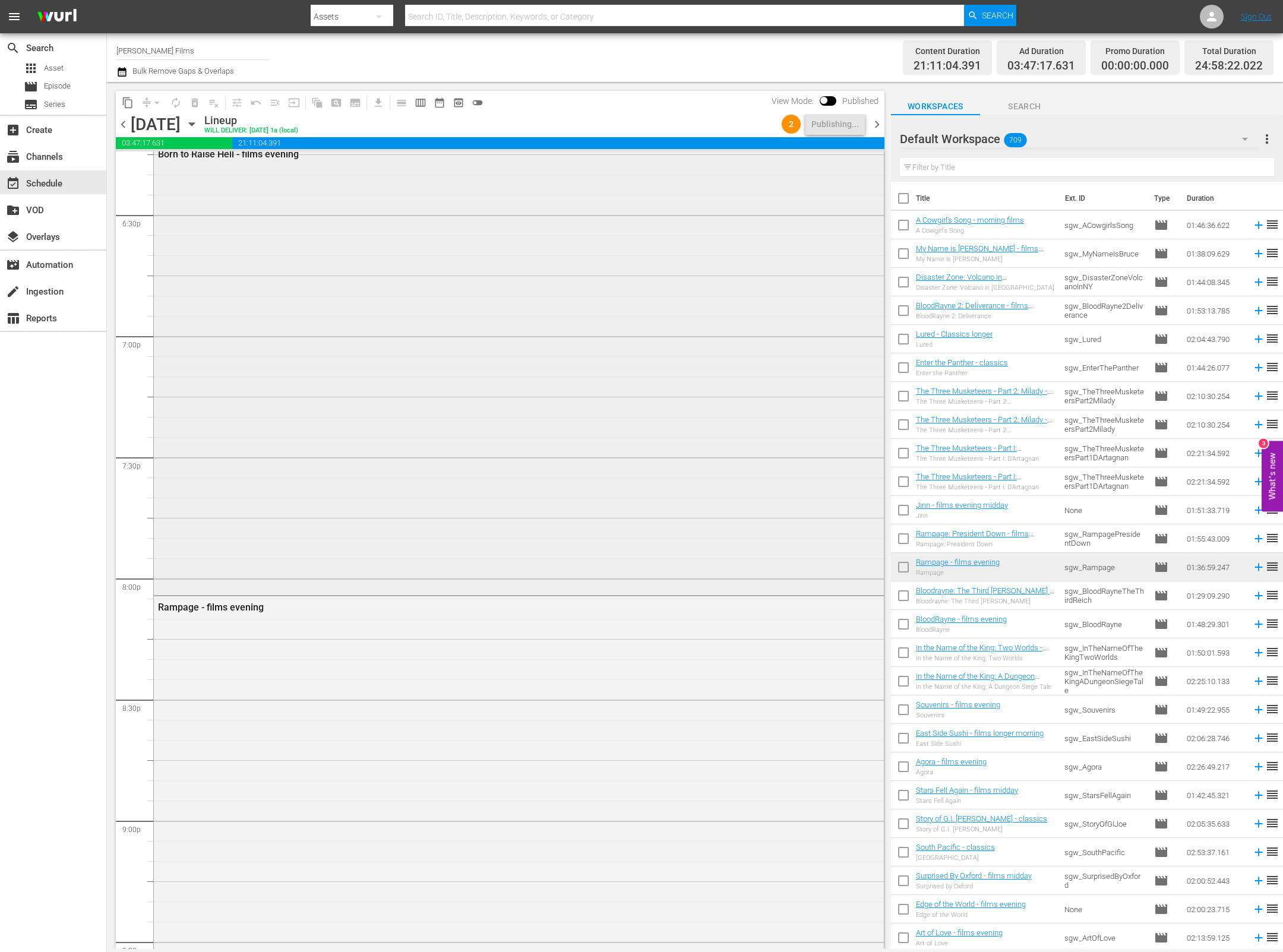
scroll to position [4422, 0]
click at [452, 645] on div "Rampage - films evening" at bounding box center [519, 789] width 730 height 389
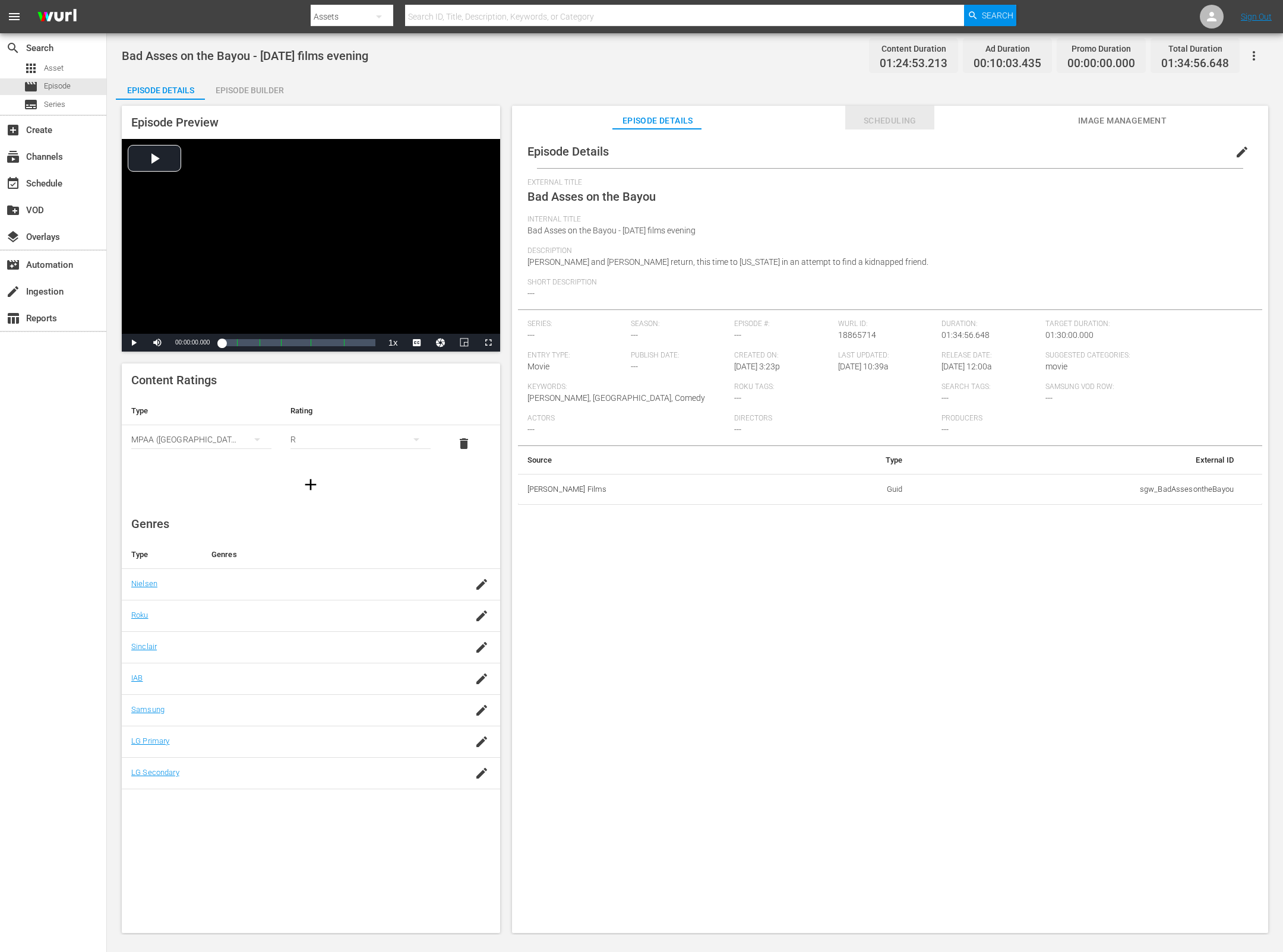
click at [915, 120] on span "Scheduling" at bounding box center [890, 120] width 89 height 15
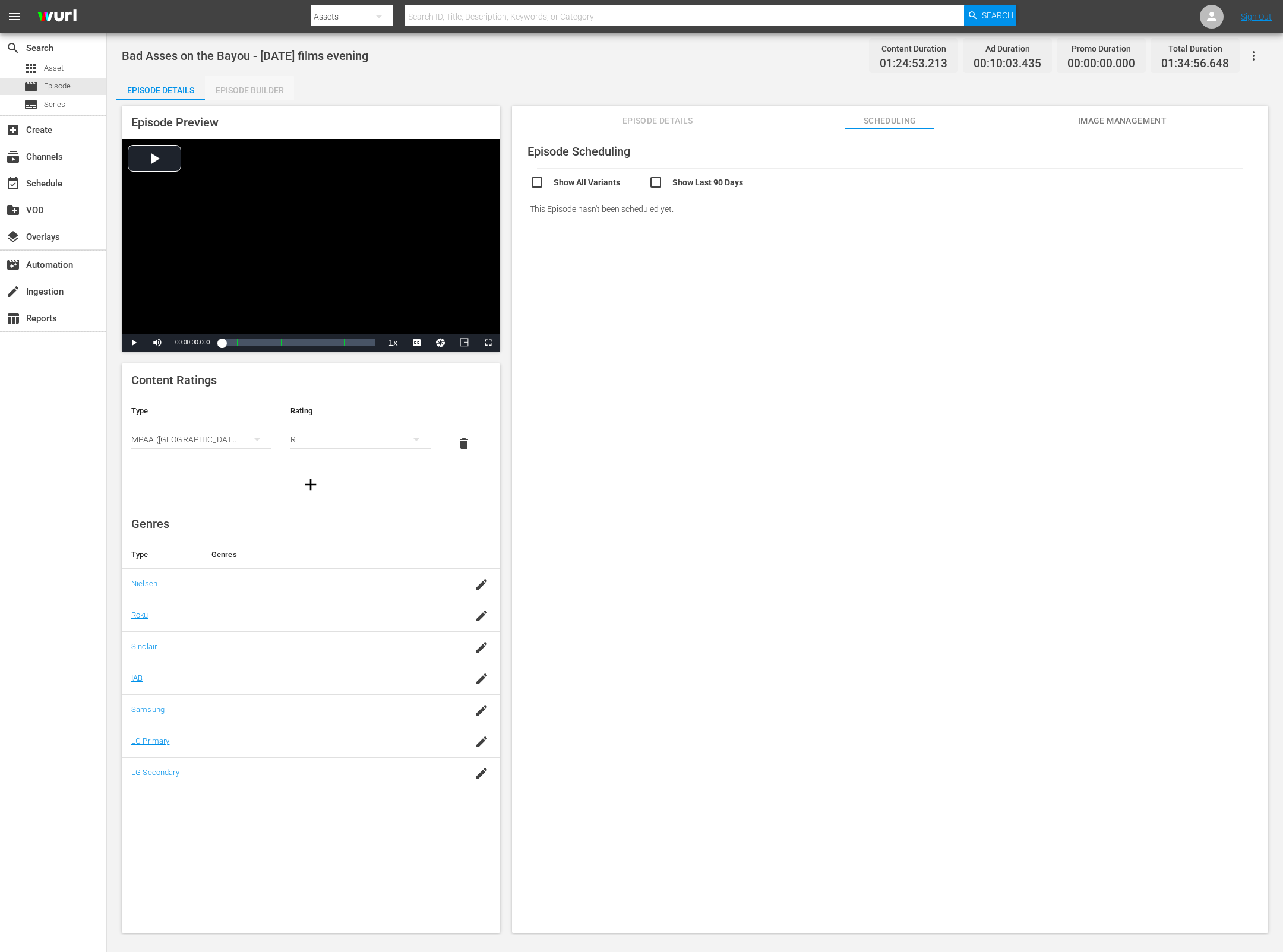
click at [241, 93] on div "Episode Builder" at bounding box center [249, 90] width 89 height 28
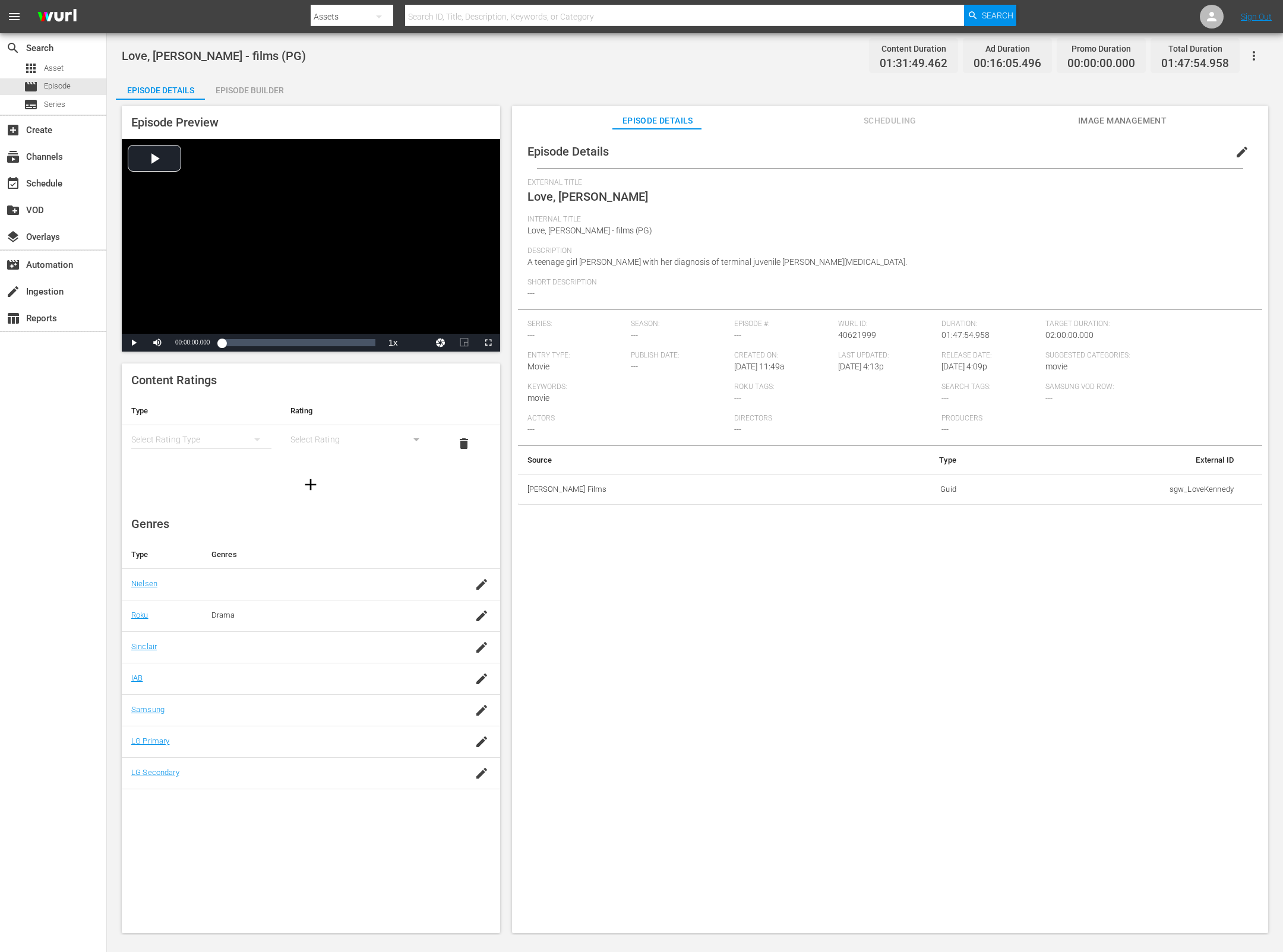
click at [247, 88] on div "Episode Builder" at bounding box center [249, 90] width 89 height 28
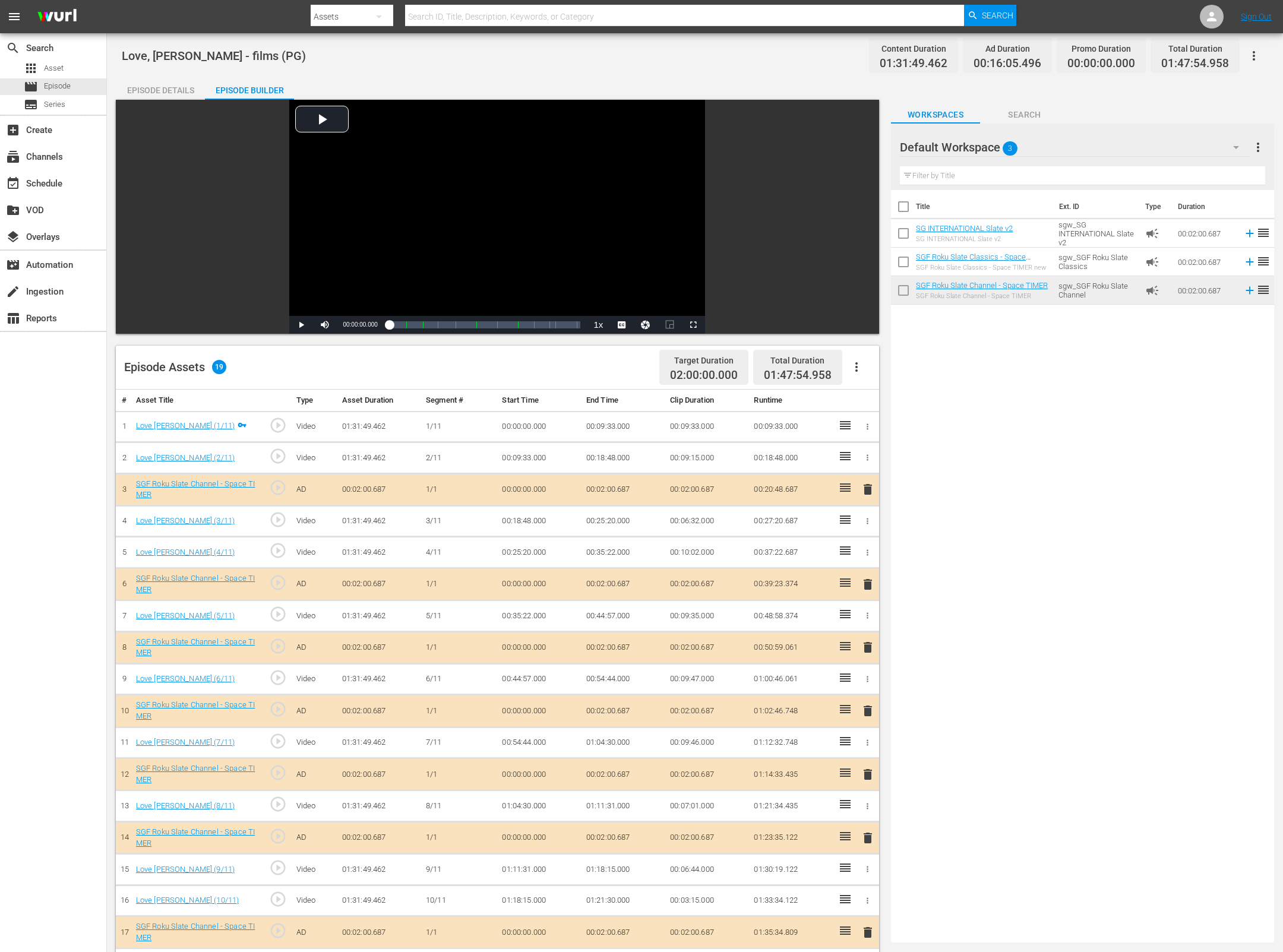
click at [176, 89] on div "Episode Details" at bounding box center [160, 90] width 89 height 28
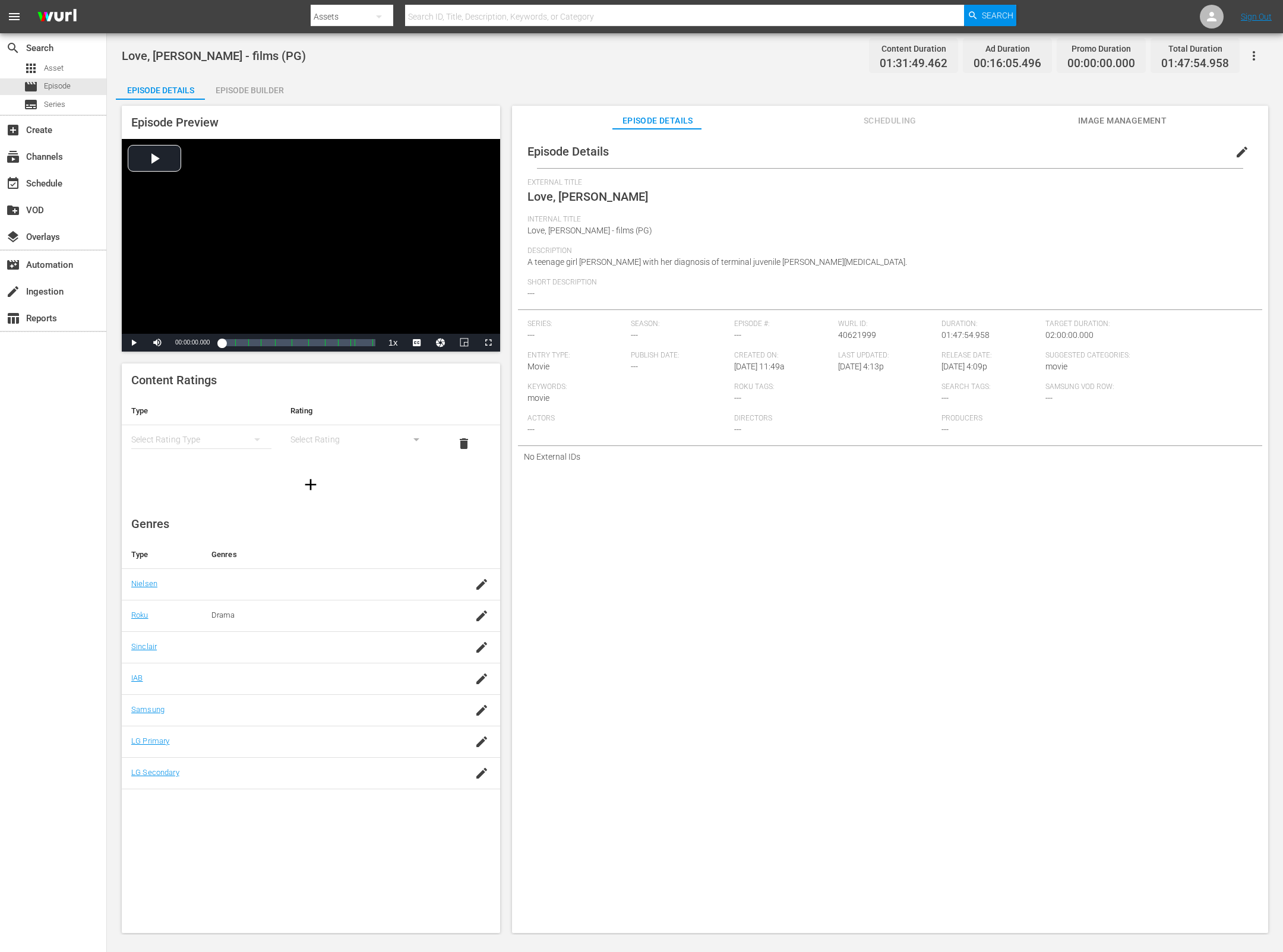
click at [1235, 150] on span "edit" at bounding box center [1242, 152] width 14 height 14
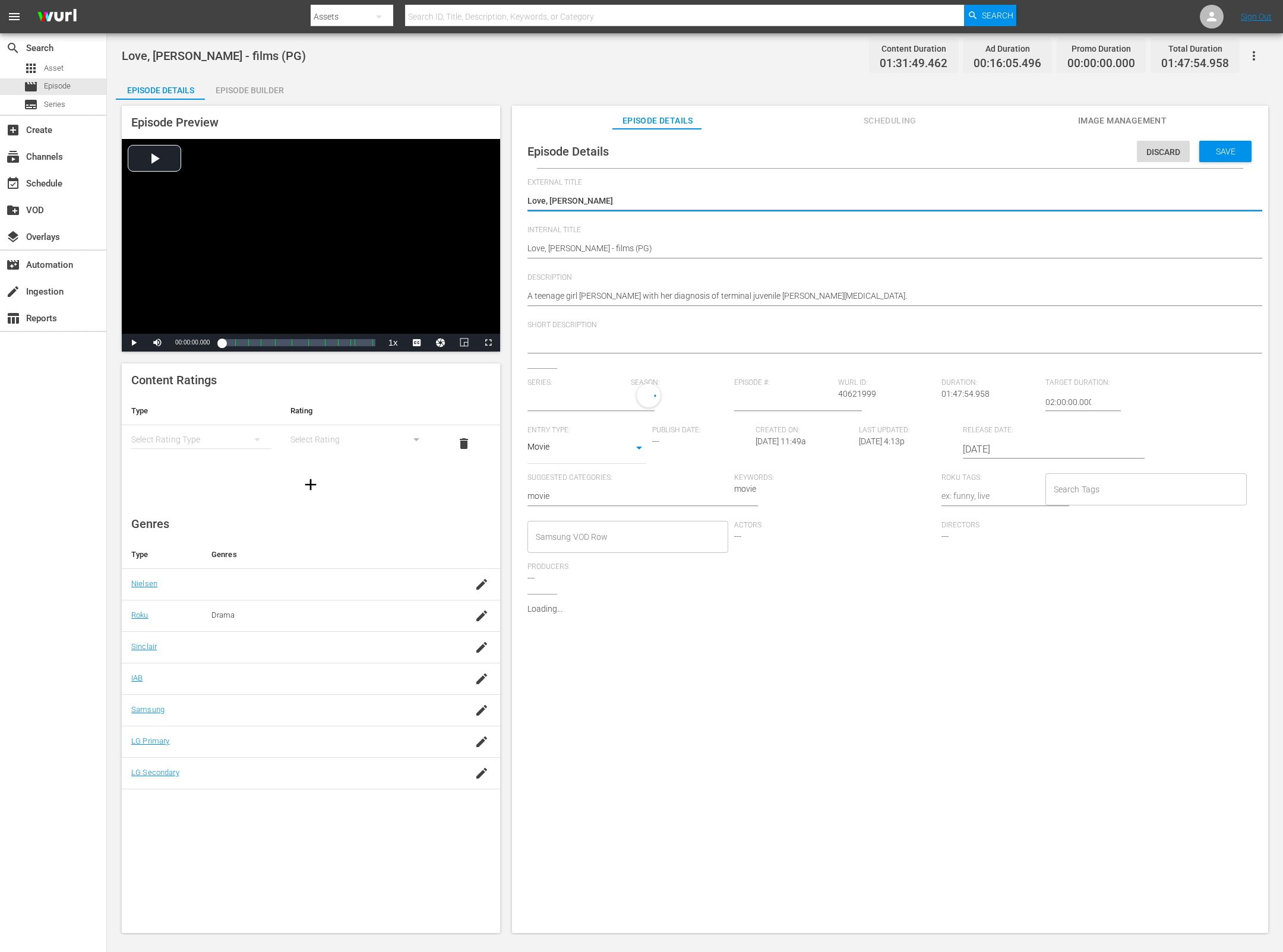
type input "No Series"
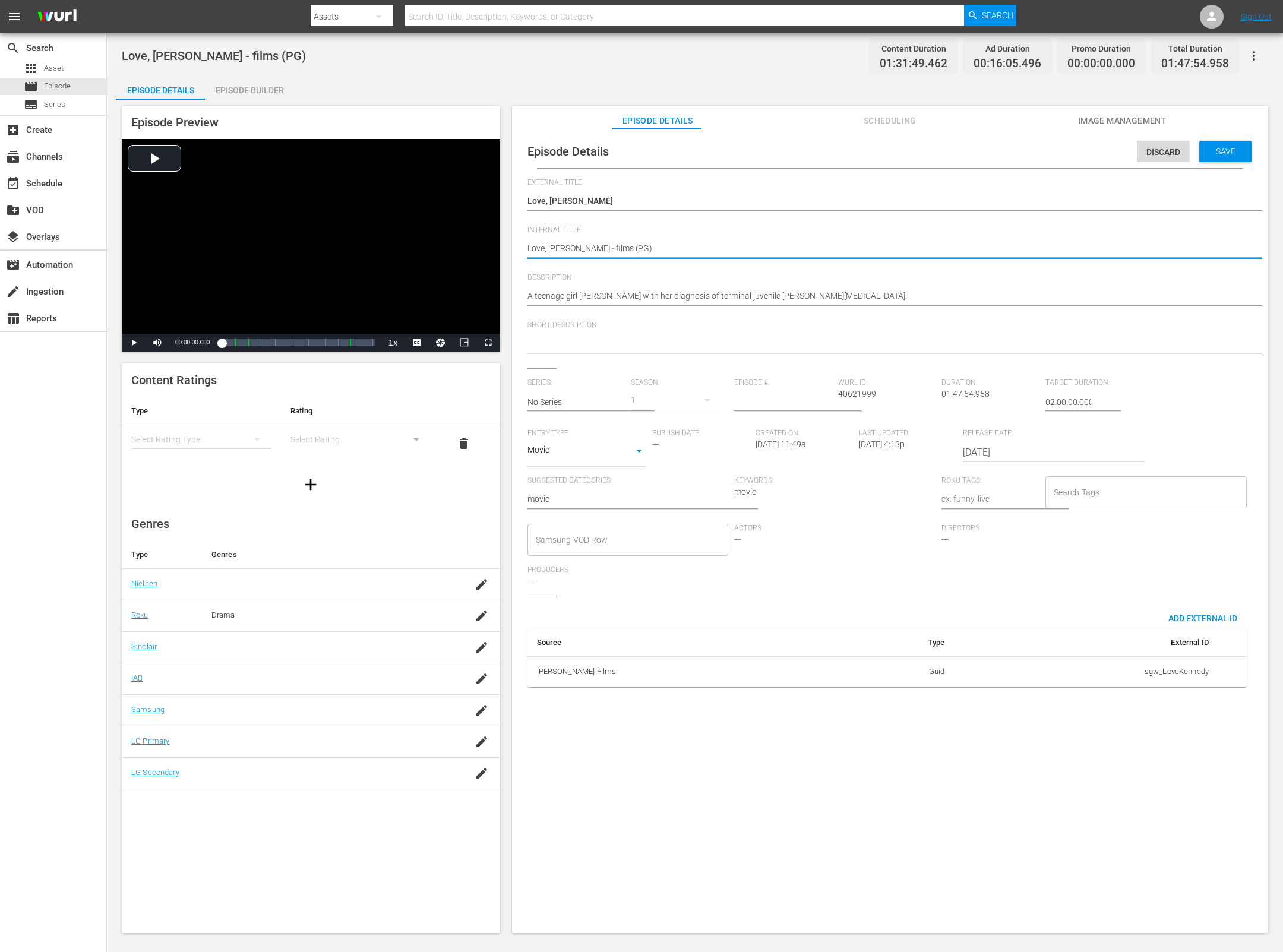
type textarea "Love, Kennedy - films (PG)"
type textarea "Love, Kennedy - films (PG) m"
type textarea "Love, Kennedy - films (PG) mo"
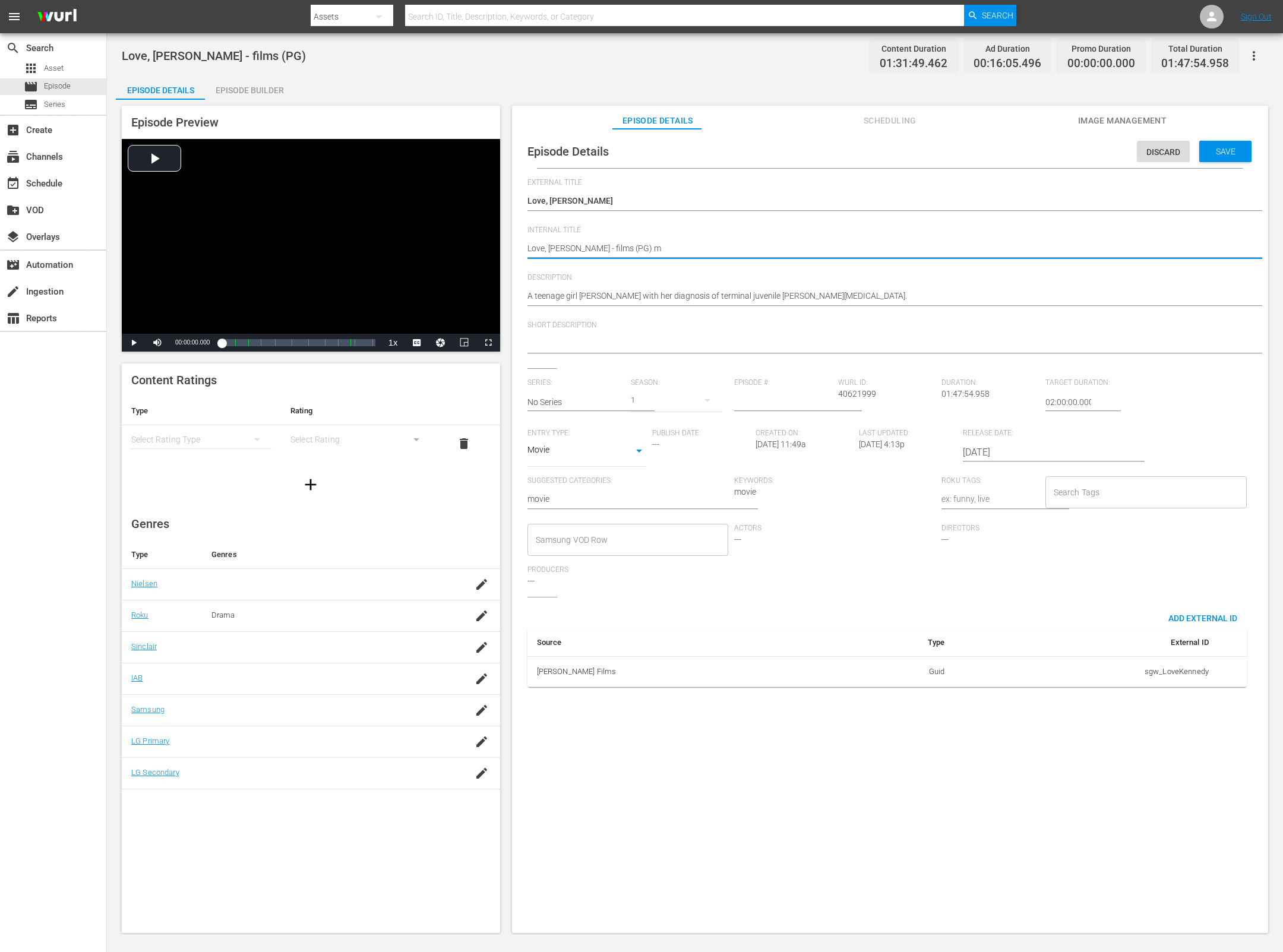
type textarea "Love, Kennedy - films (PG) mo"
type textarea "Love, Kennedy - films (PG) mor"
type textarea "Love, Kennedy - films (PG) morn"
type textarea "Love, Kennedy - films (PG) mornn"
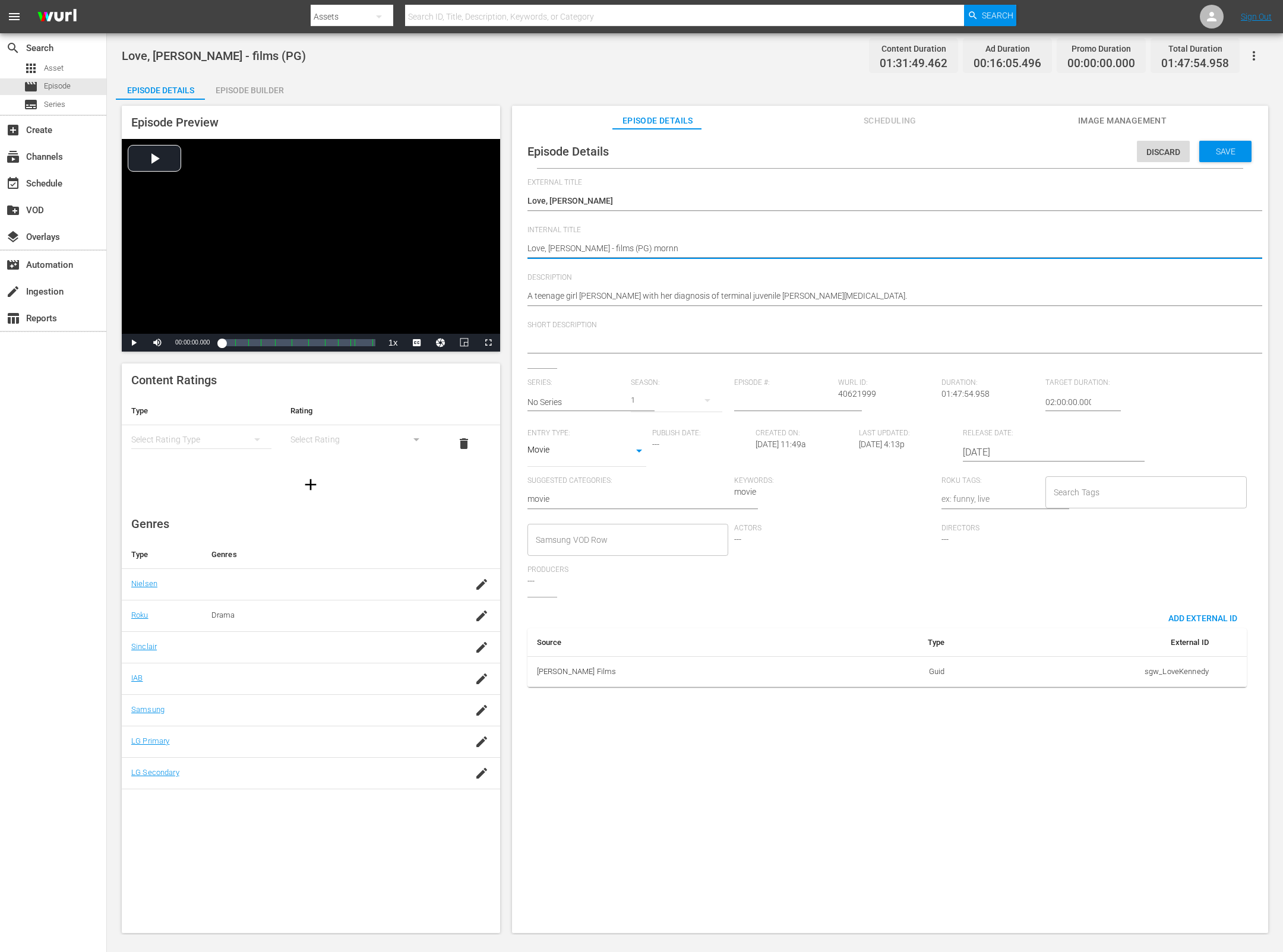
type textarea "Love, Kennedy - films (PG) mornng"
click at [1228, 151] on span "Save" at bounding box center [1225, 151] width 39 height 10
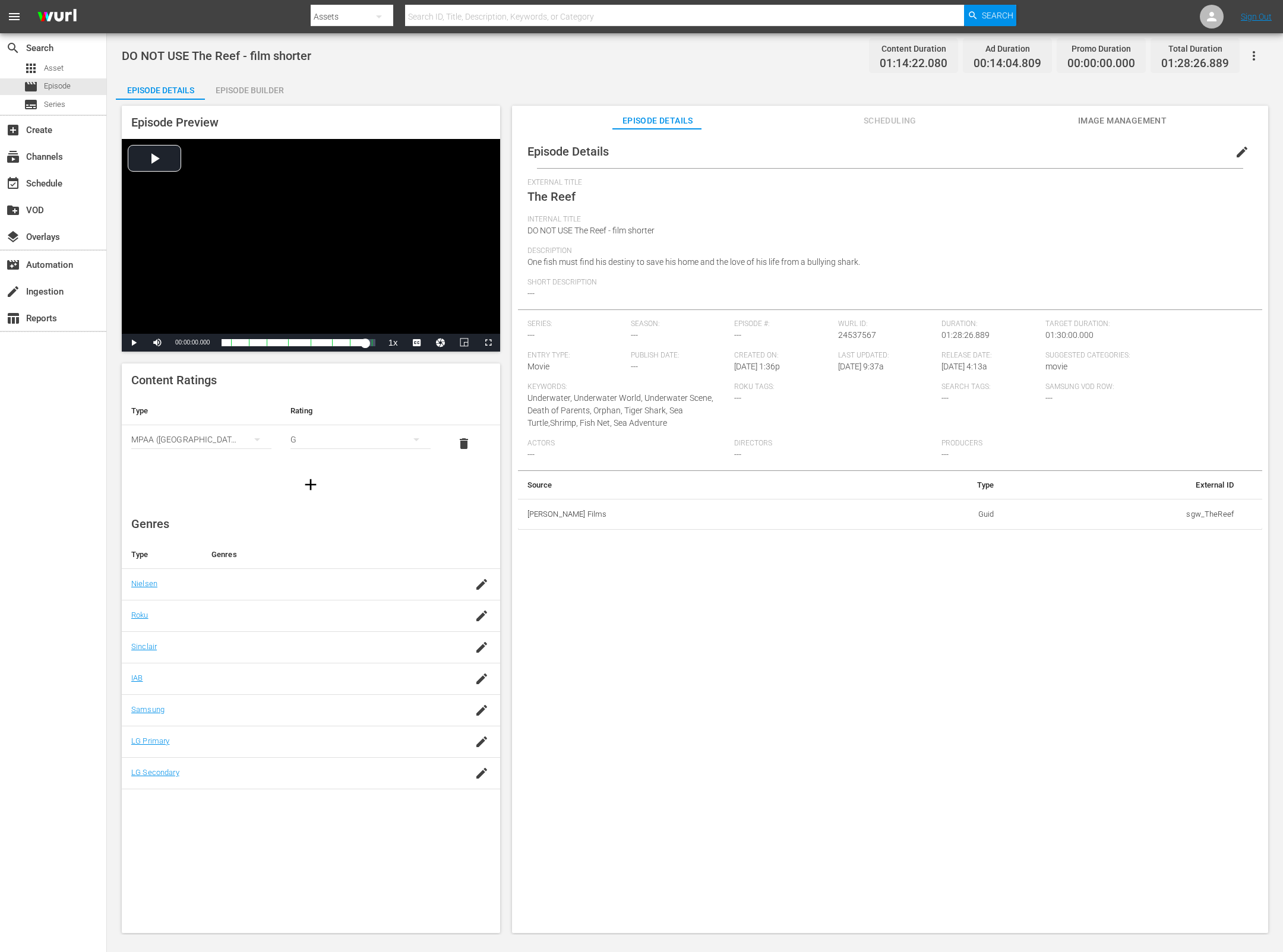
drag, startPoint x: 223, startPoint y: 345, endPoint x: 364, endPoint y: 356, distance: 141.4
click at [364, 356] on div "Episode Preview Video Player is loading. Play Video Play Mute Current Time 00:0…" at bounding box center [311, 519] width 378 height 827
drag, startPoint x: 362, startPoint y: 344, endPoint x: 371, endPoint y: 345, distance: 9.1
click at [372, 345] on div "Loaded : 94.21% 01:26:23.949 The Reef (8/8) 00:00:00.000 [GEOGRAPHIC_DATA] 7: 0…" at bounding box center [298, 342] width 153 height 12
click at [488, 343] on span "Video Player" at bounding box center [488, 343] width 0 height 0
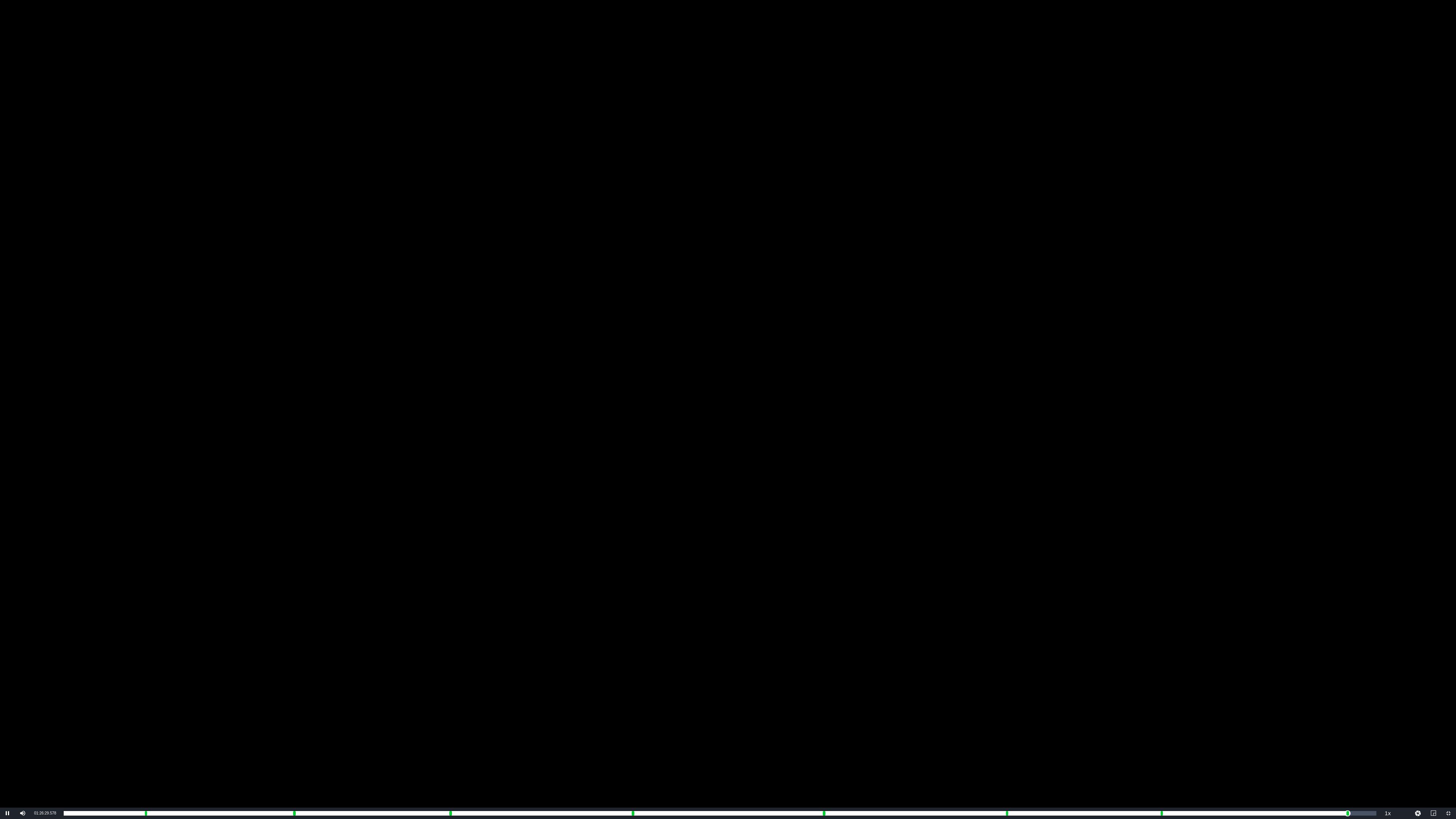
click at [212, 112] on div "Video Player" at bounding box center [728, 404] width 1456 height 808
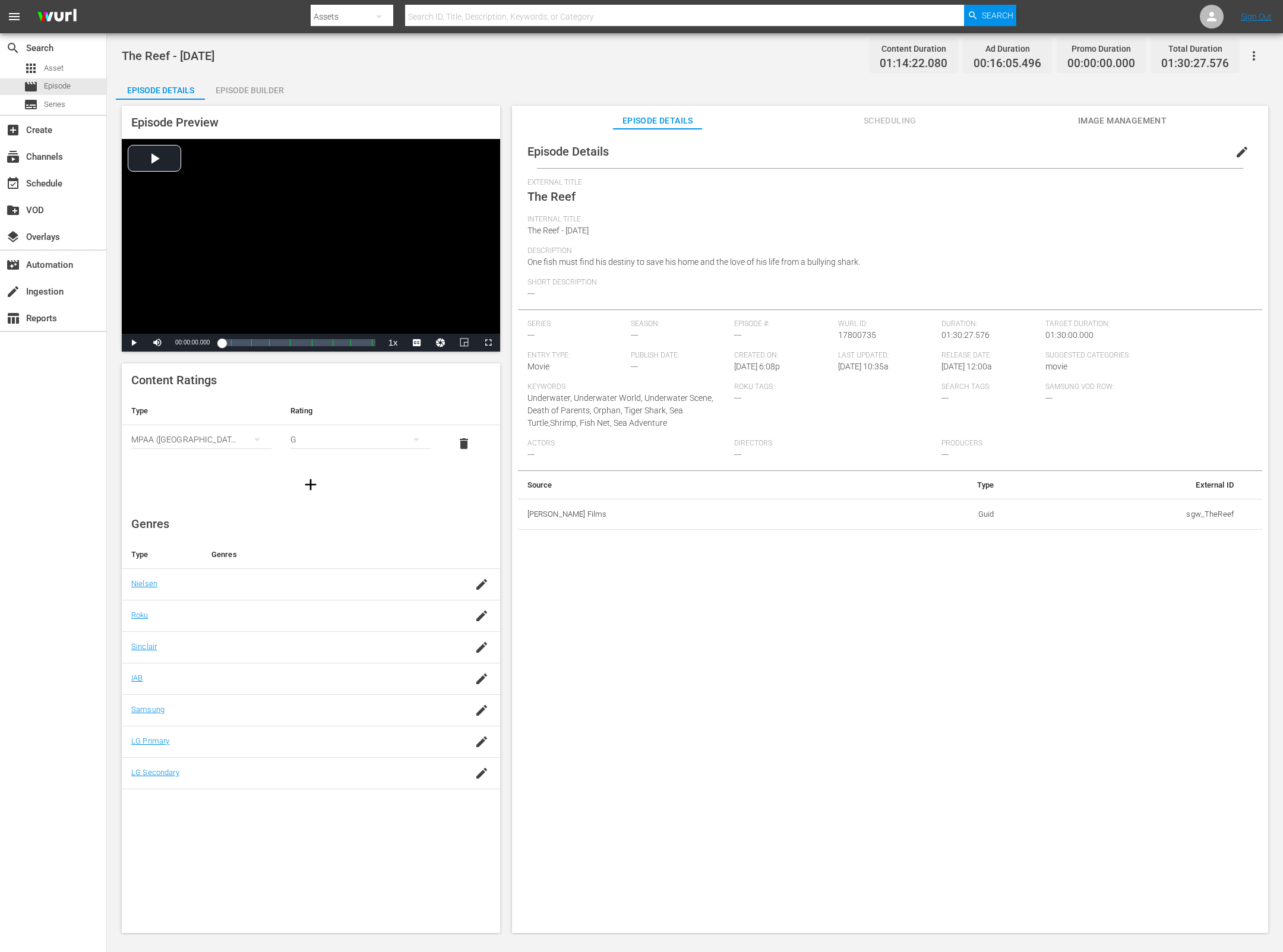
click at [1244, 156] on button "edit" at bounding box center [1242, 152] width 28 height 28
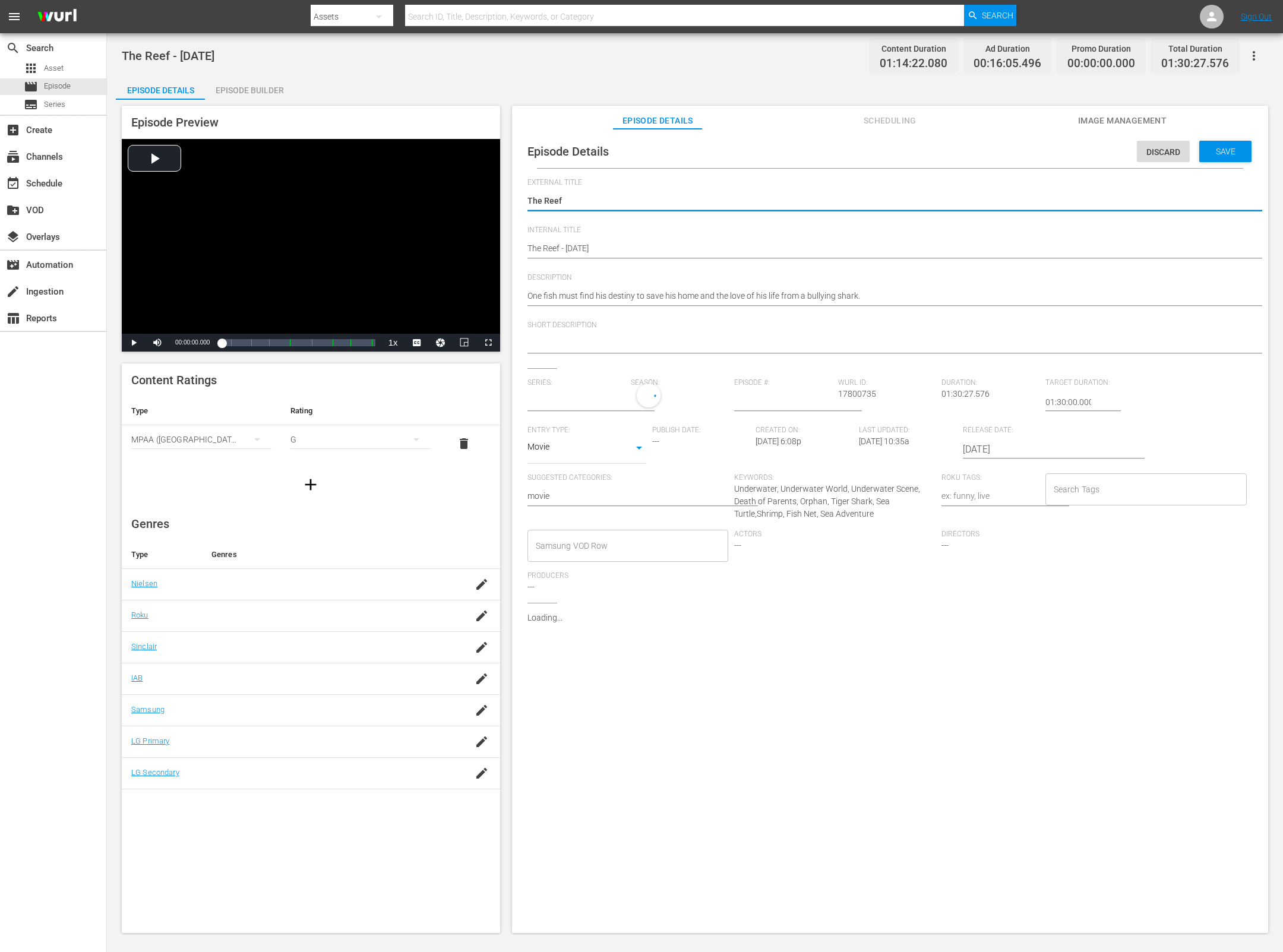
type input "No Series"
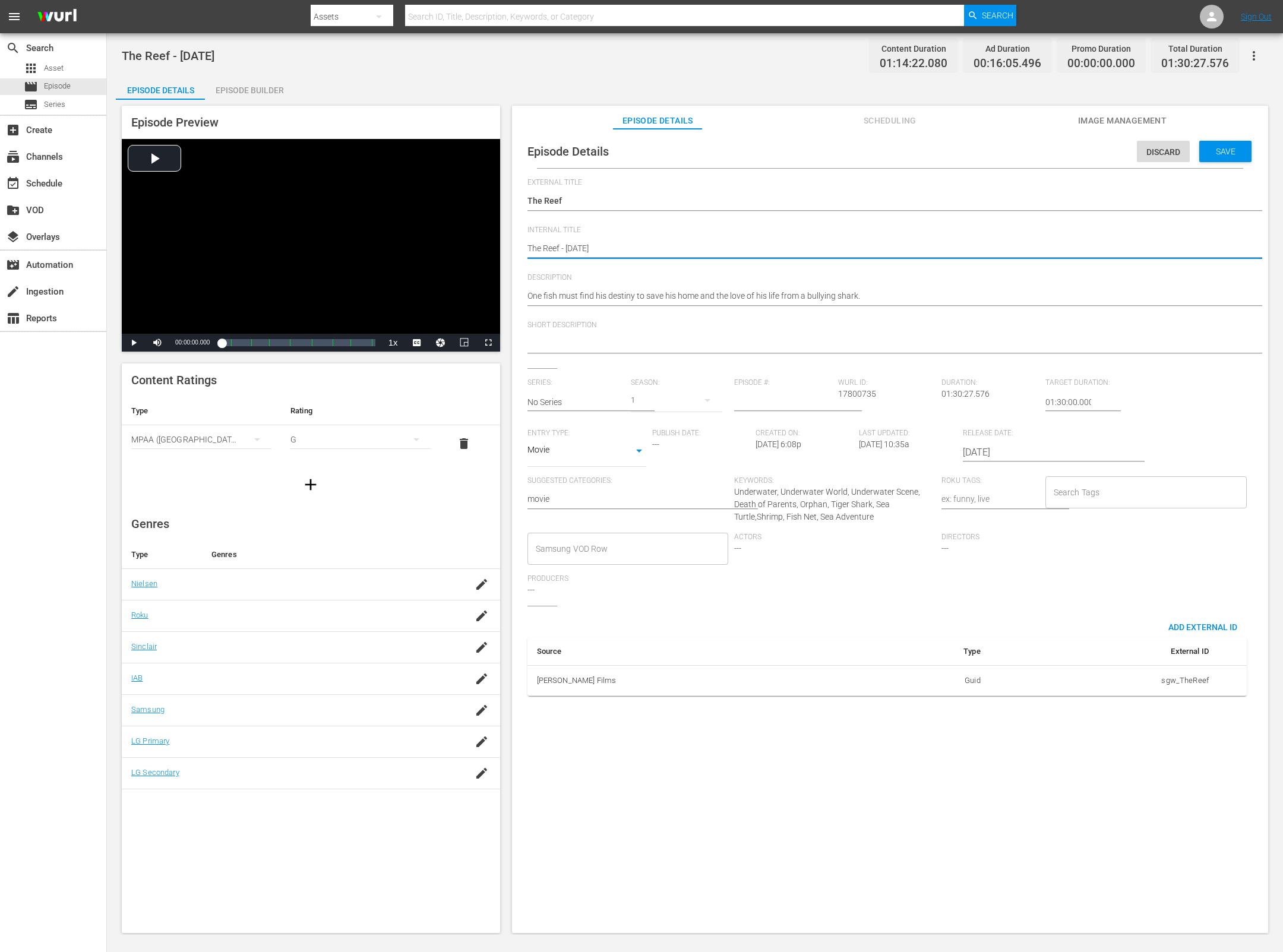
drag, startPoint x: 607, startPoint y: 251, endPoint x: 580, endPoint y: 249, distance: 27.1
click at [568, 249] on textarea "The Reef - [DATE]" at bounding box center [887, 250] width 719 height 14
type textarea "The Reef - f"
type textarea "The Reef - fi"
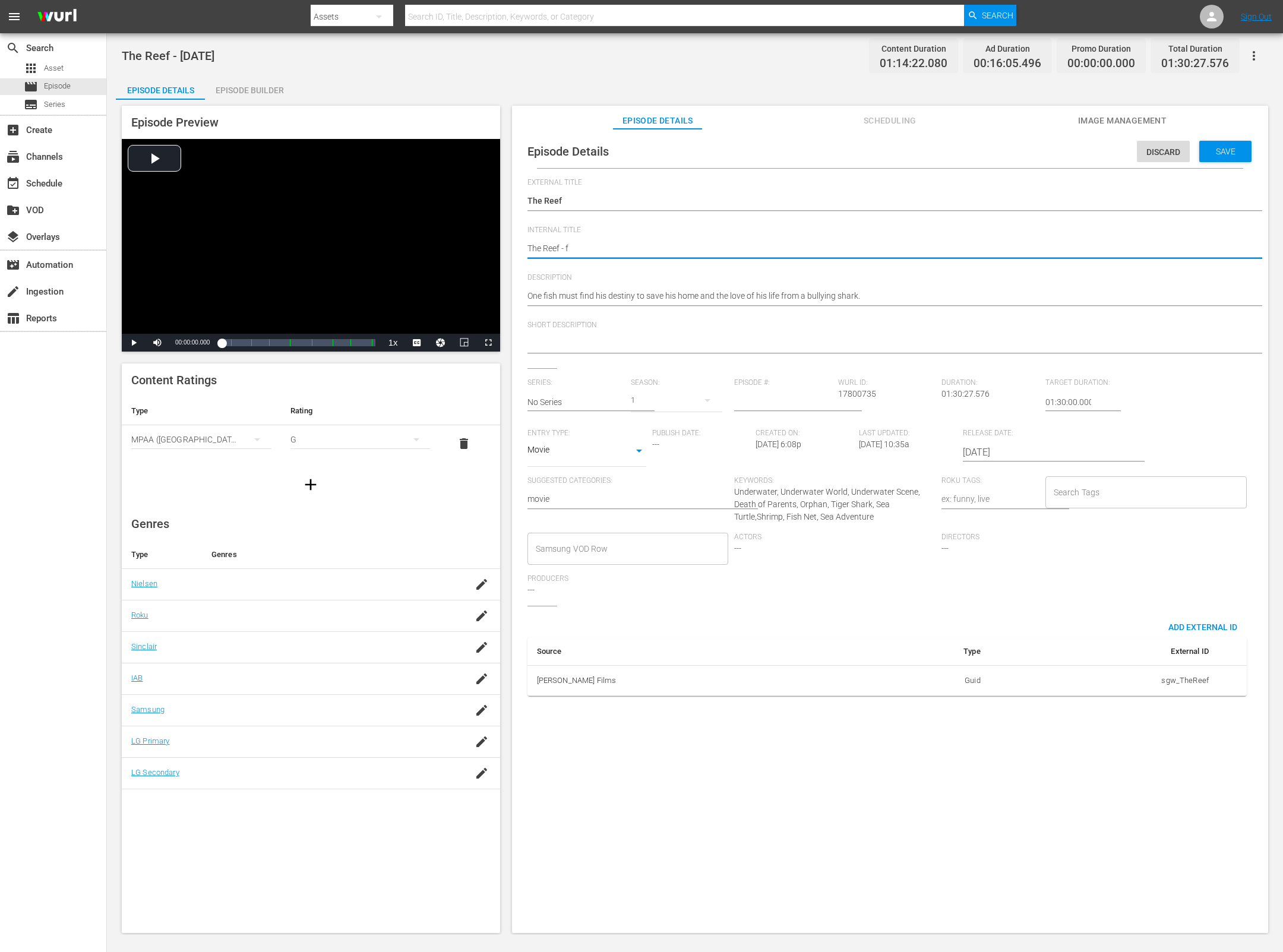
type textarea "The Reef - fi"
type textarea "The Reef - fil"
type textarea "The Reef - film"
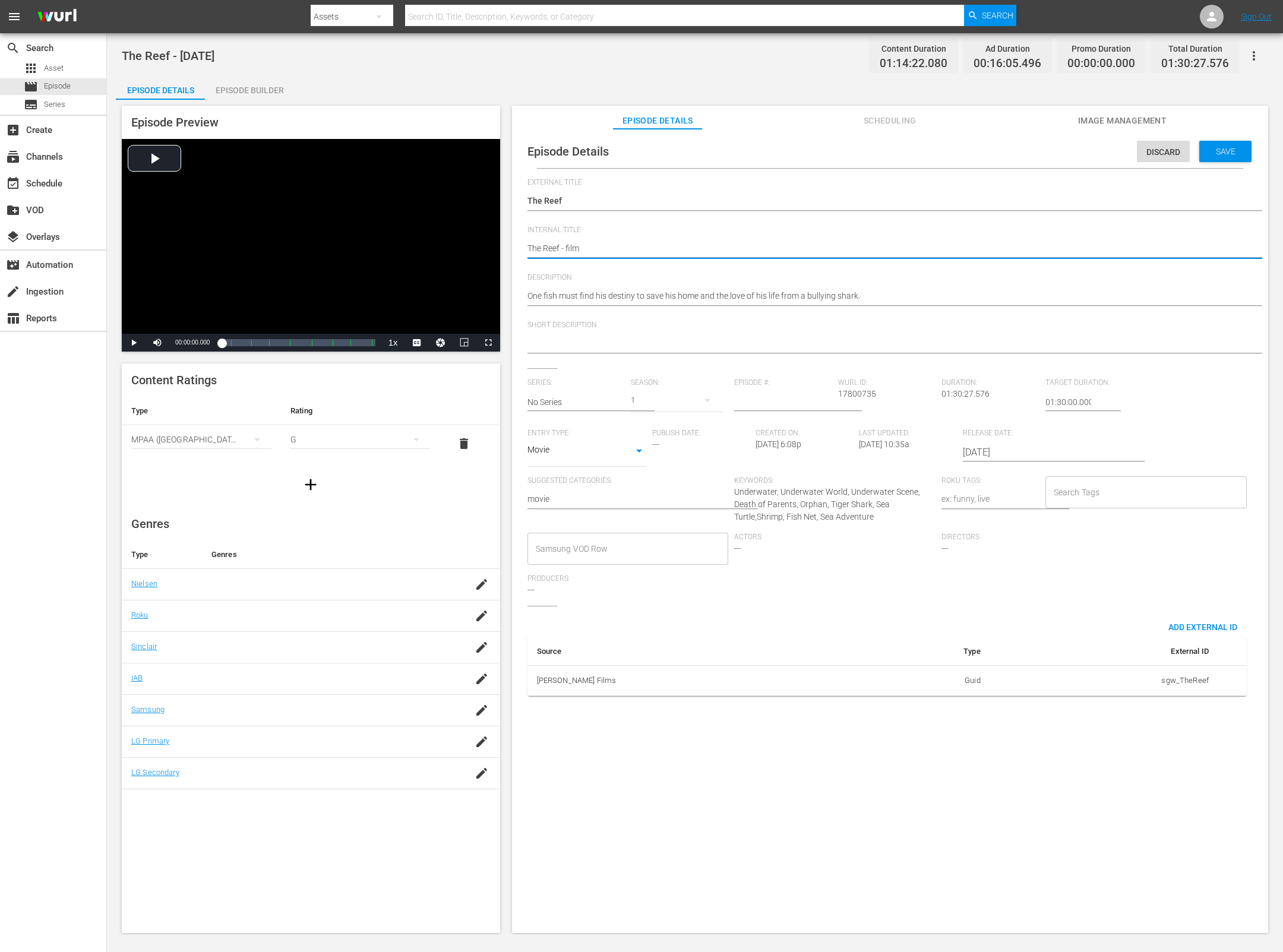
type textarea "The Reef - films"
type textarea "The Reef - films m"
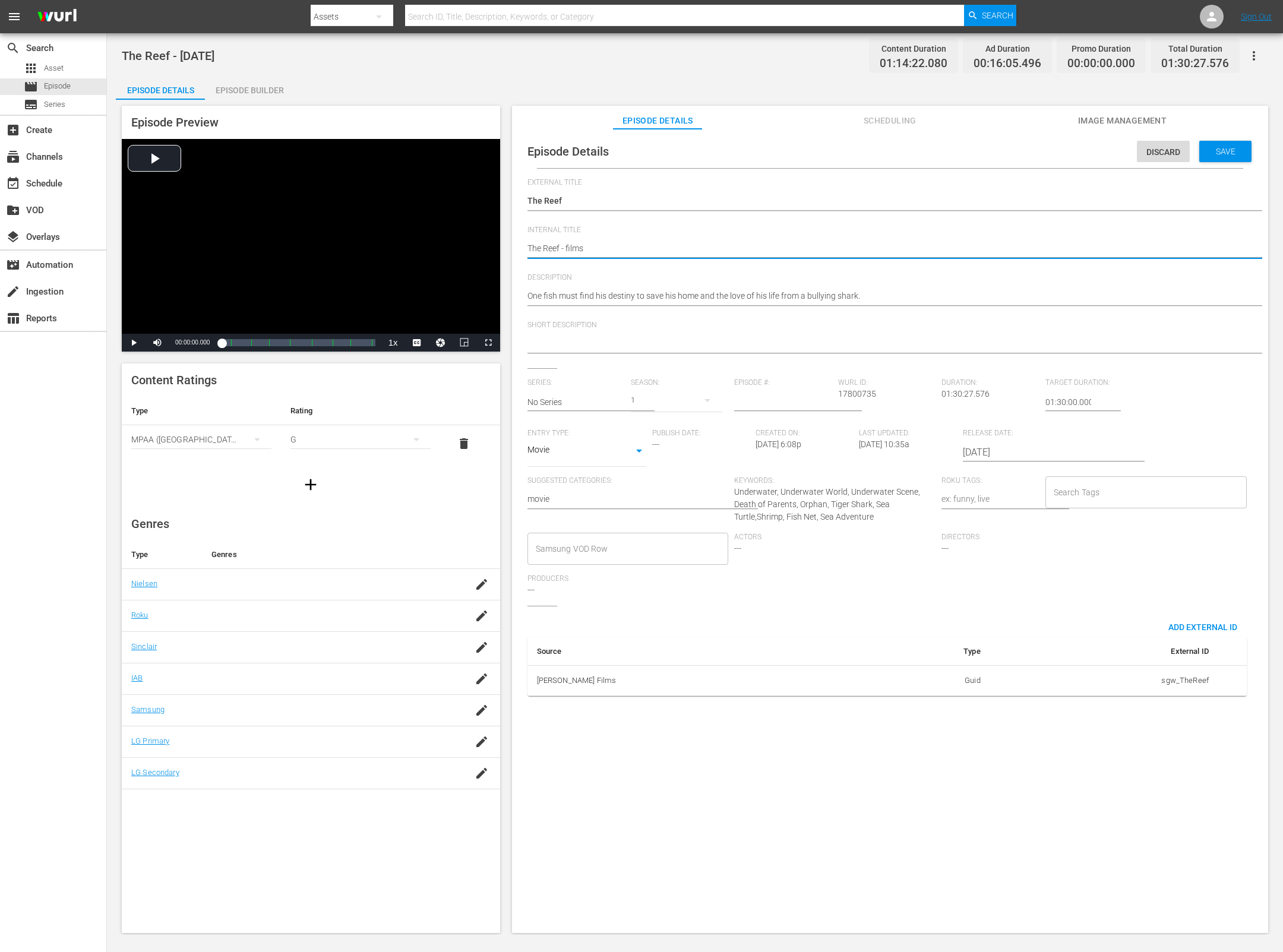
type textarea "The Reef - films m"
type textarea "The Reef - films mo"
type textarea "The Reef - films mor"
type textarea "The Reef - films morn"
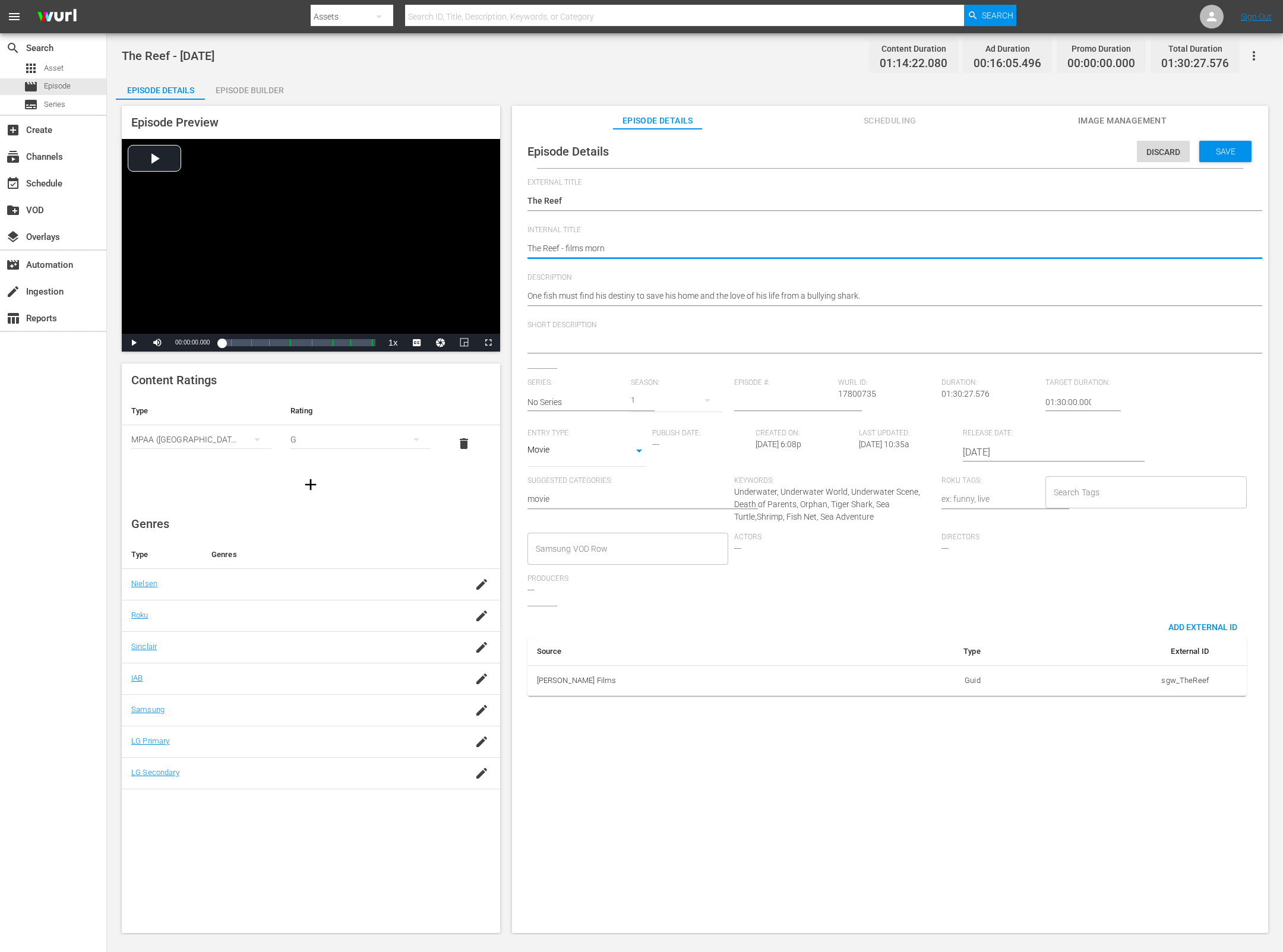
type textarea "The Reef - films morni"
type textarea "The Reef - films mornin"
type textarea "The Reef - films morning"
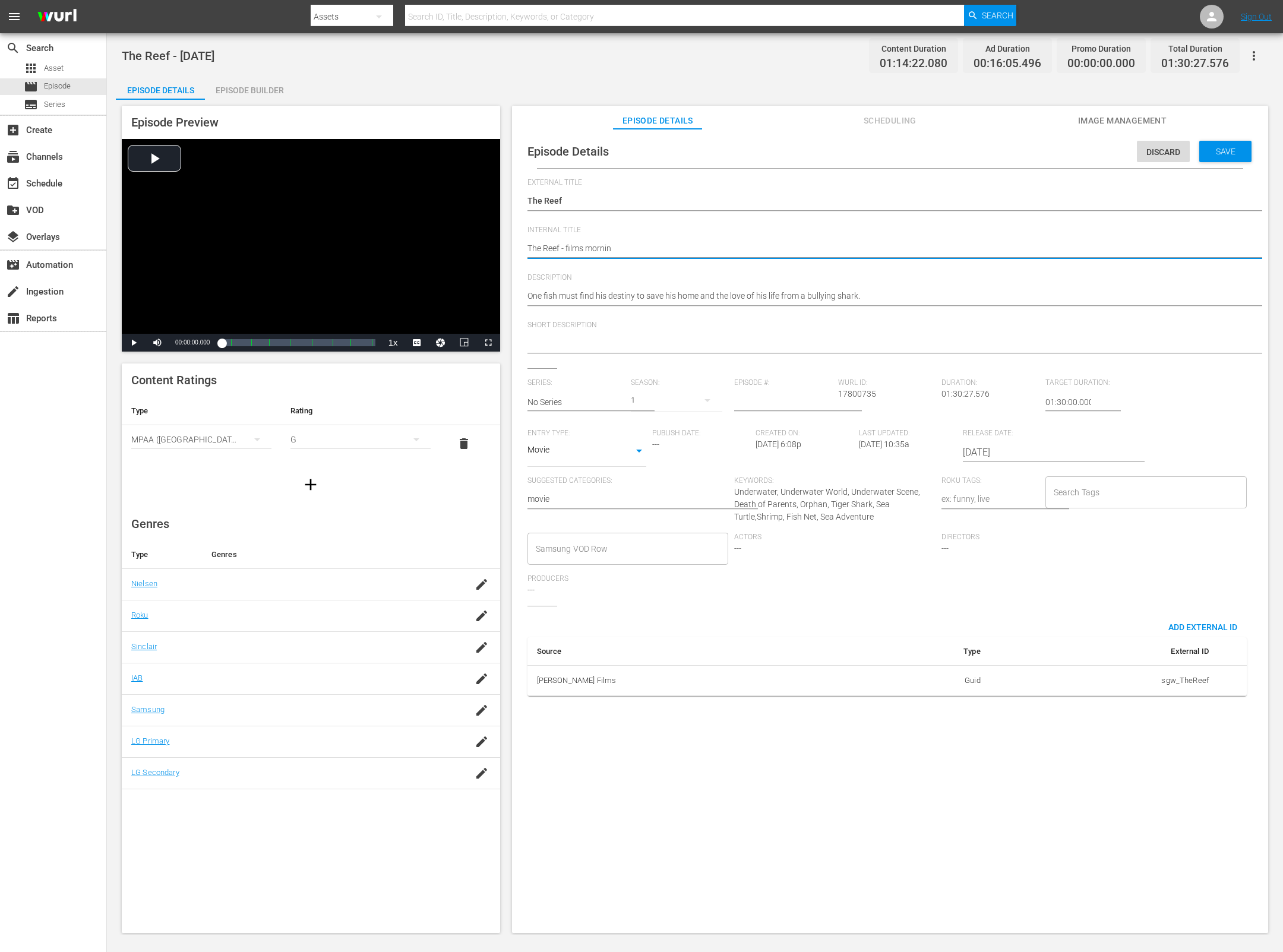
type textarea "The Reef - films morning"
type textarea "The Reef - films morning l"
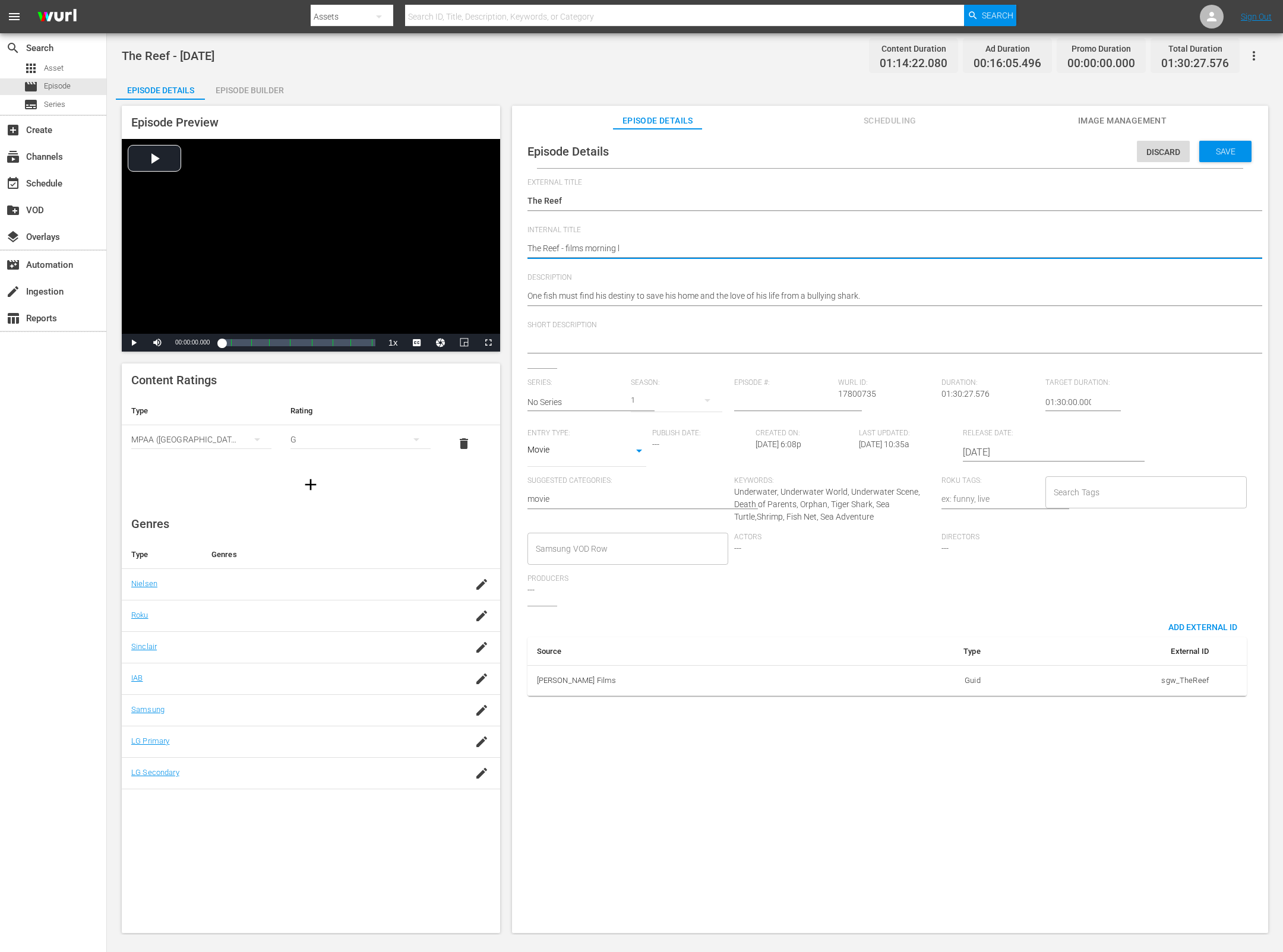
type textarea "The Reef - films morning lo"
type textarea "The Reef - films morning lon"
type textarea "The Reef - films morning long"
type textarea "The Reef - films morning longr"
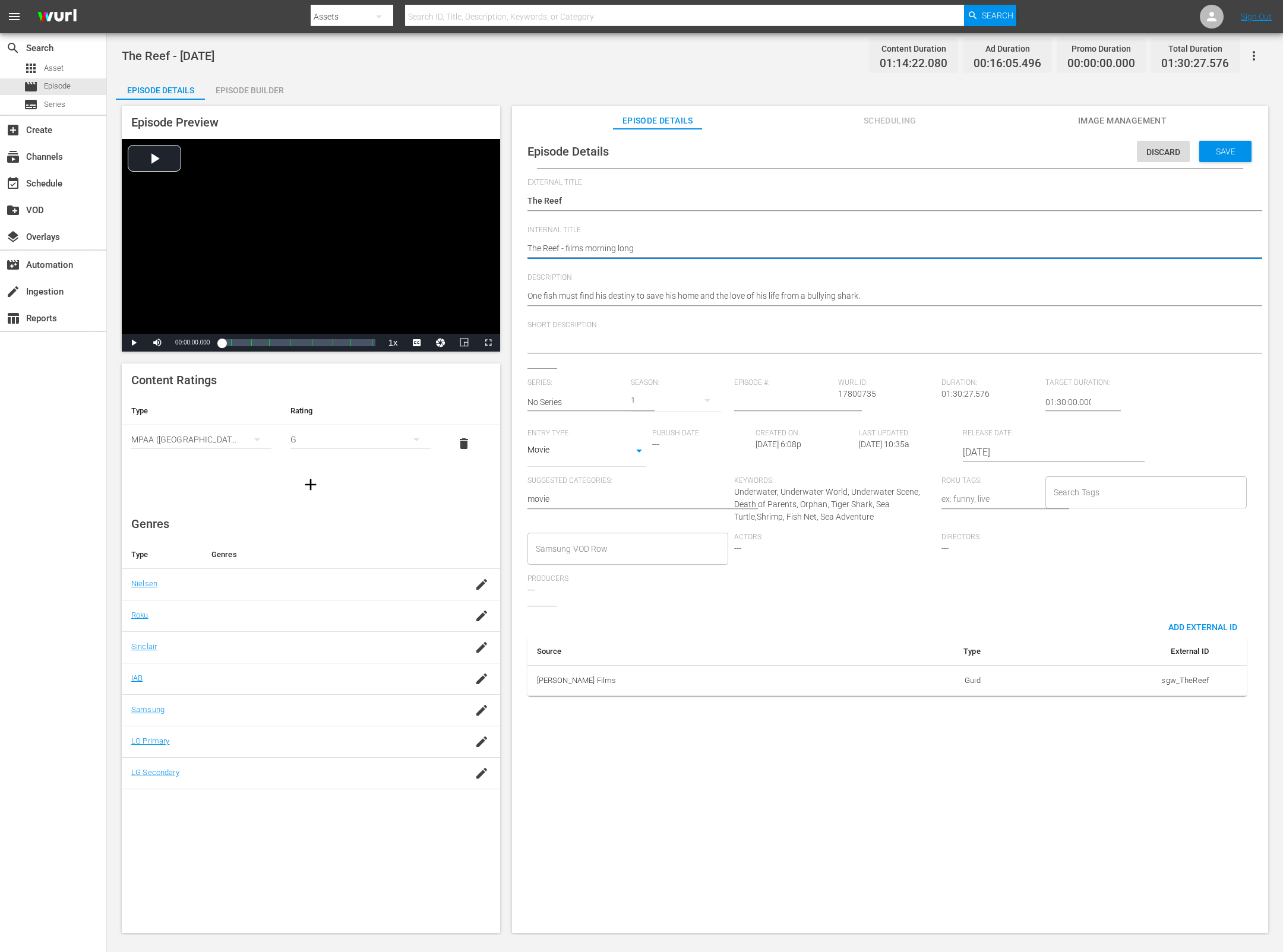
type textarea "The Reef - films morning longr"
type textarea "The Reef - films morning long"
type textarea "The Reef - films morning longe"
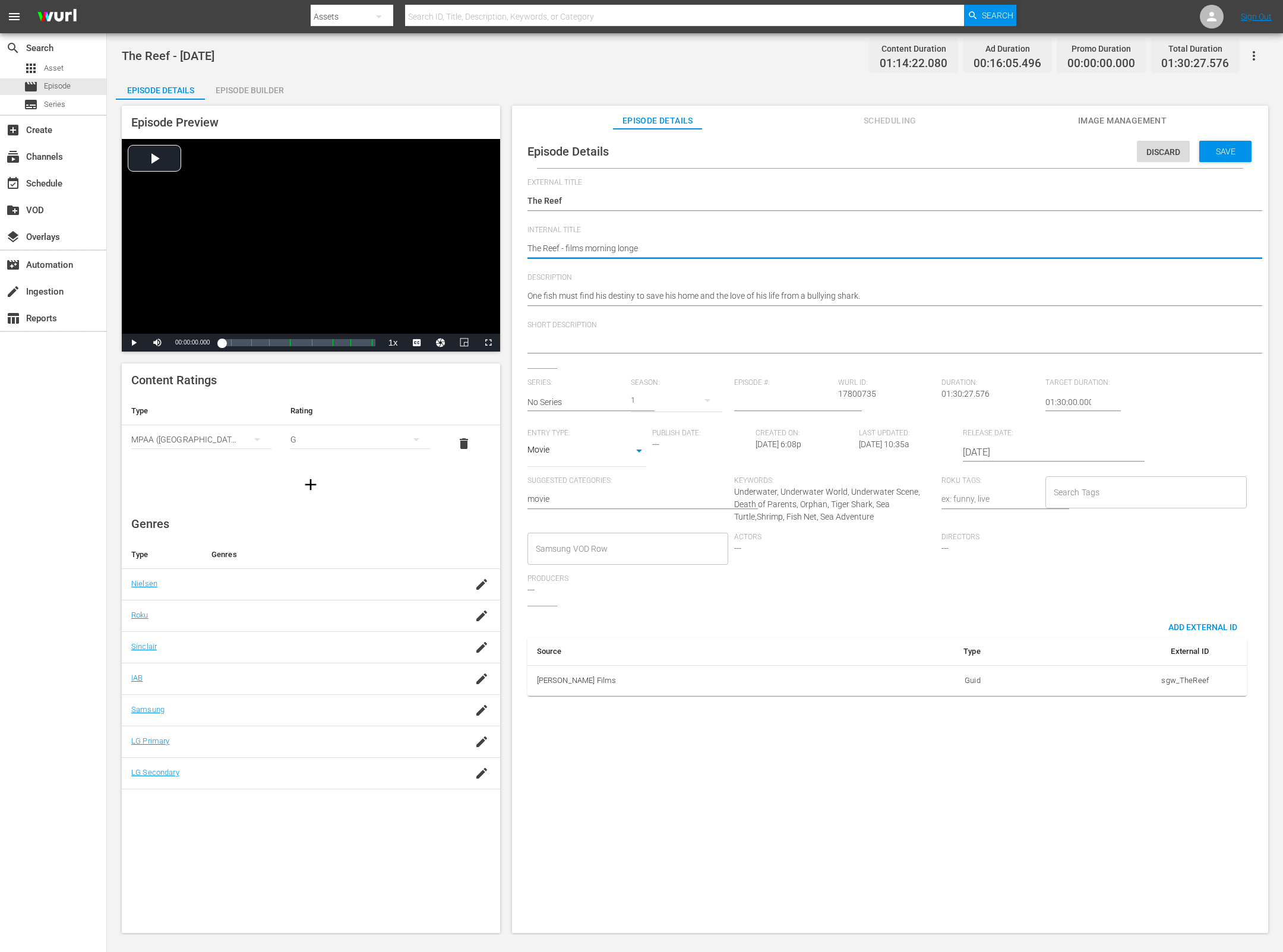
type textarea "The Reef - films morning longer"
click at [1224, 156] on div "Save" at bounding box center [1225, 151] width 52 height 21
